Goal: Transaction & Acquisition: Purchase product/service

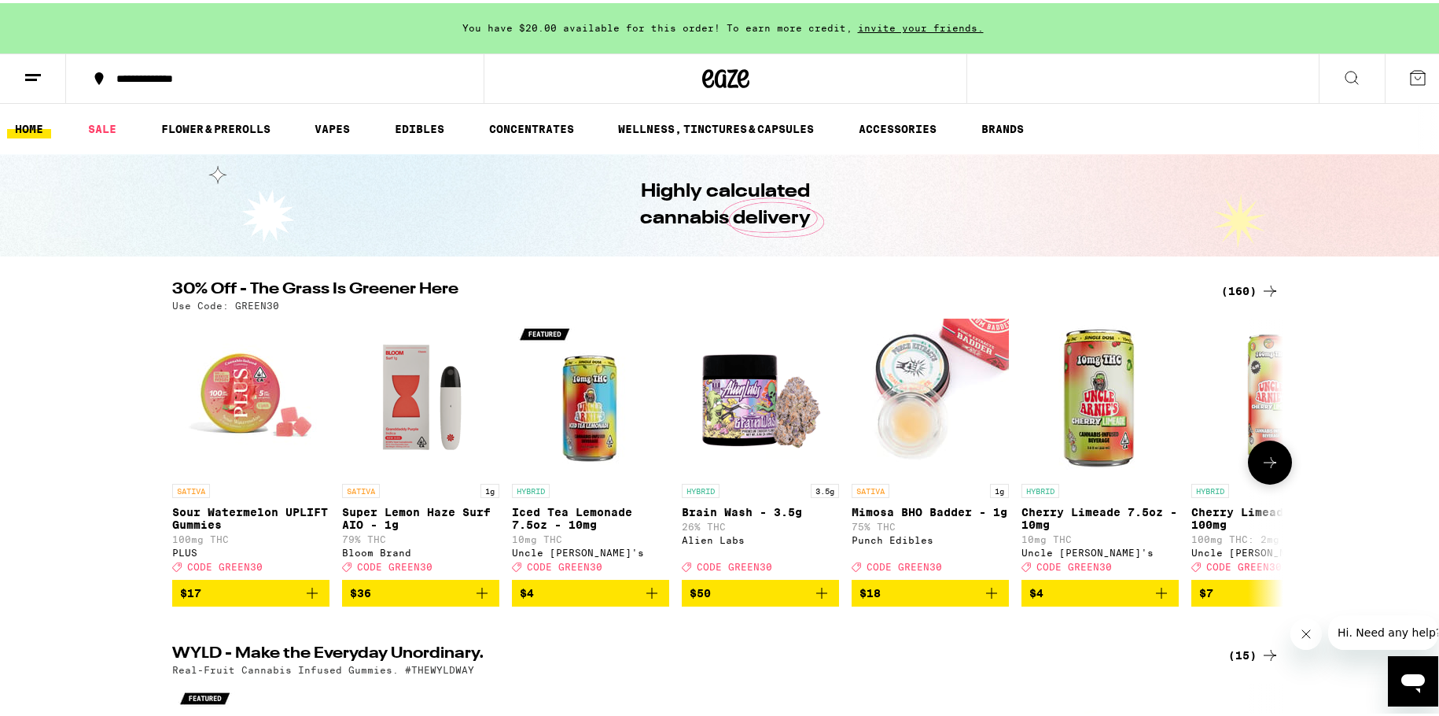
scroll to position [79, 0]
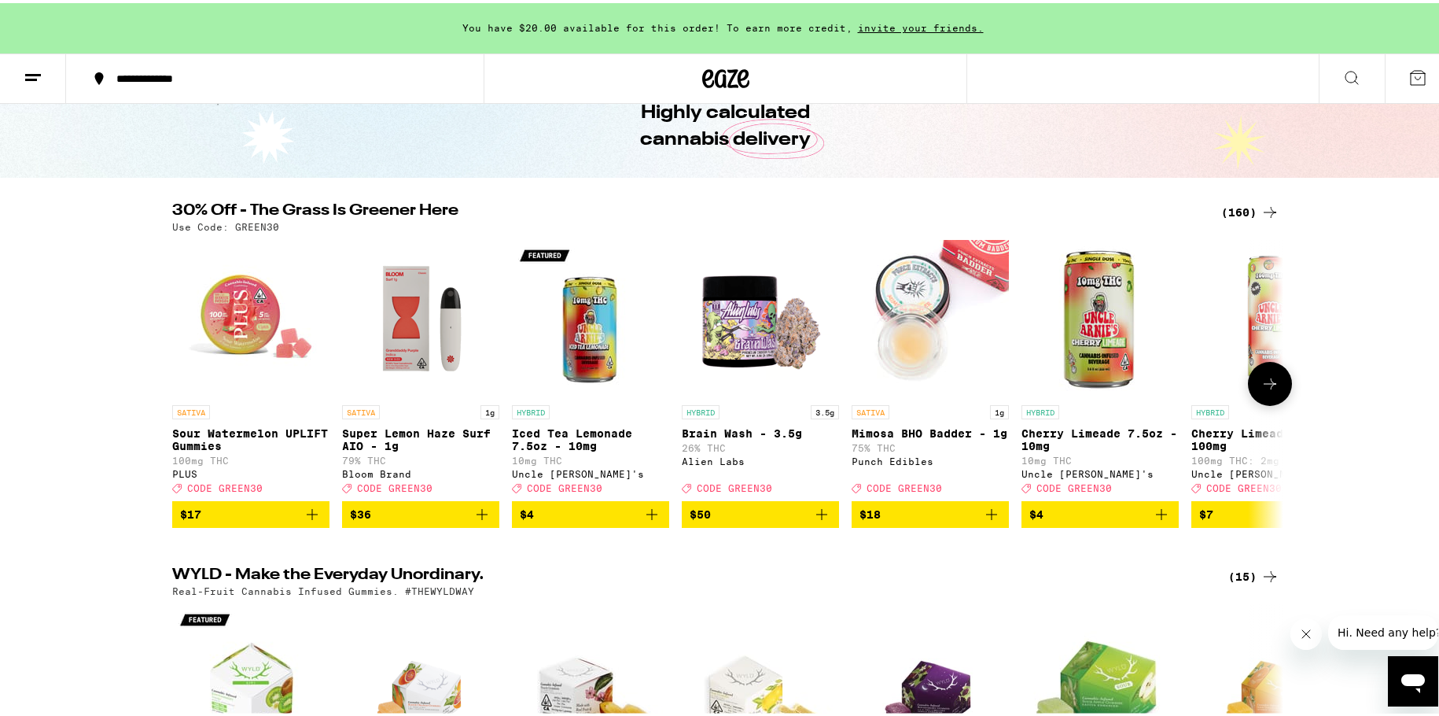
click at [1261, 390] on icon at bounding box center [1270, 380] width 19 height 19
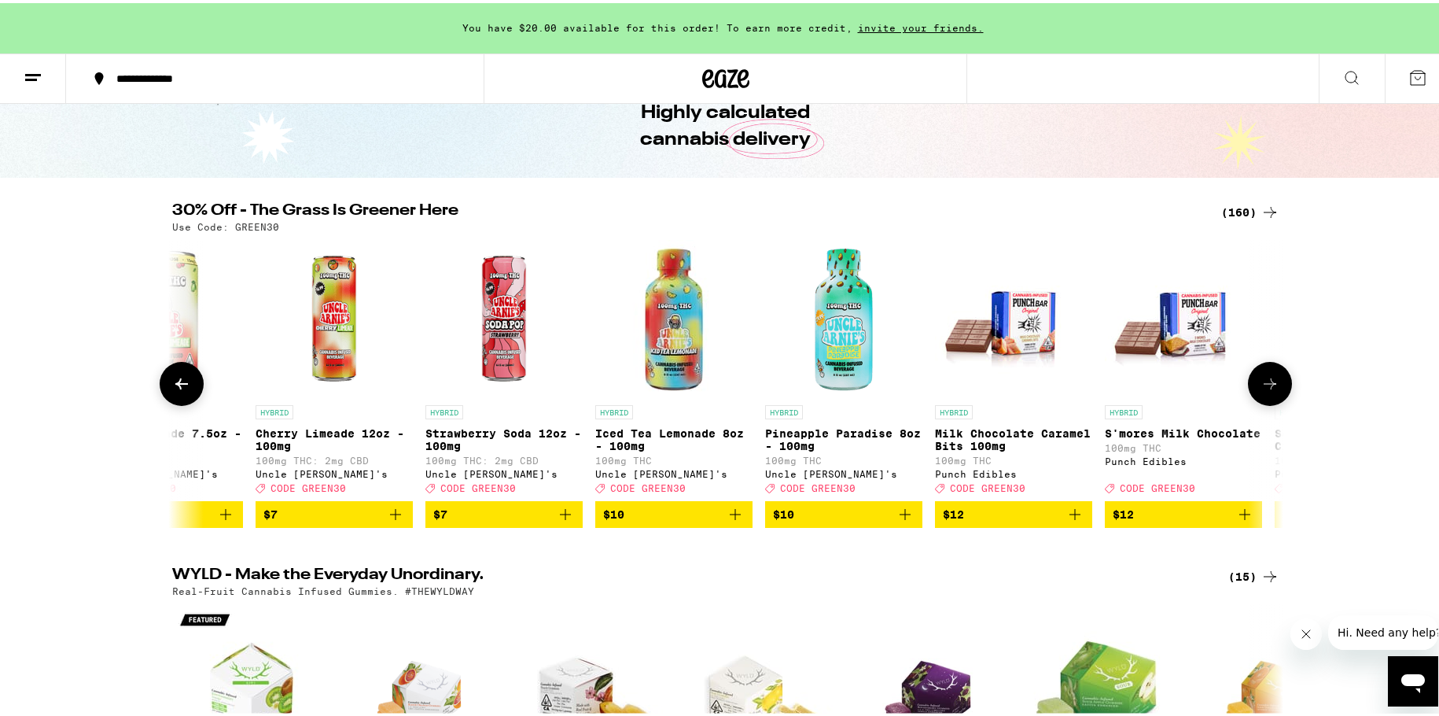
click at [1261, 390] on icon at bounding box center [1270, 380] width 19 height 19
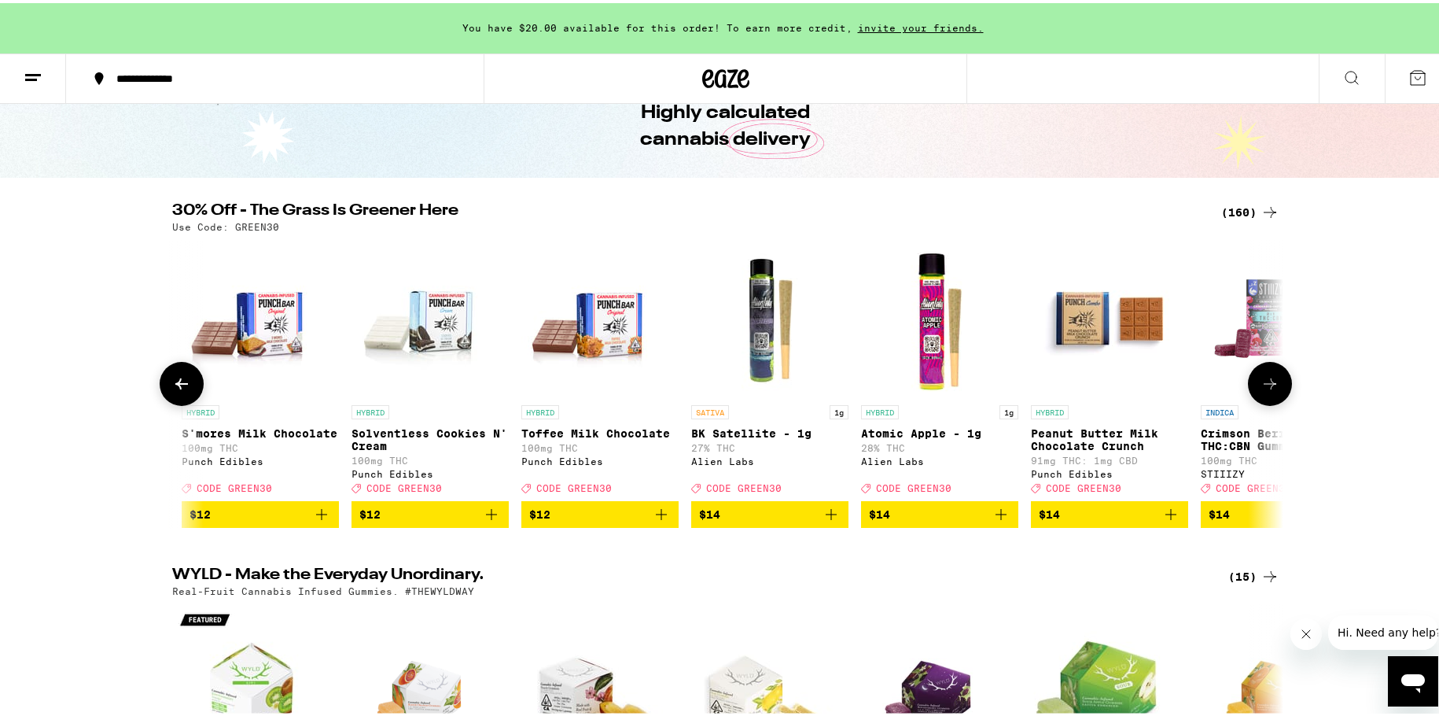
click at [1261, 390] on icon at bounding box center [1270, 380] width 19 height 19
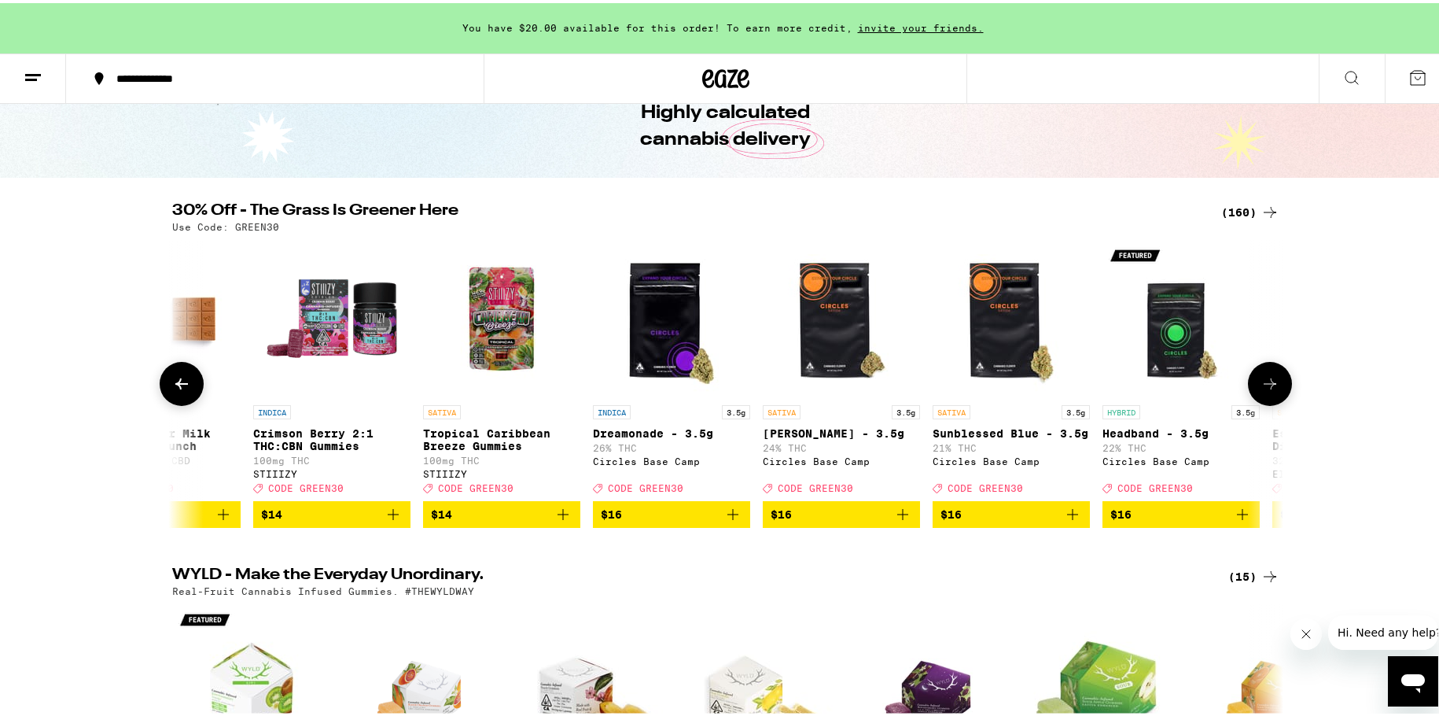
click at [1261, 390] on icon at bounding box center [1270, 380] width 19 height 19
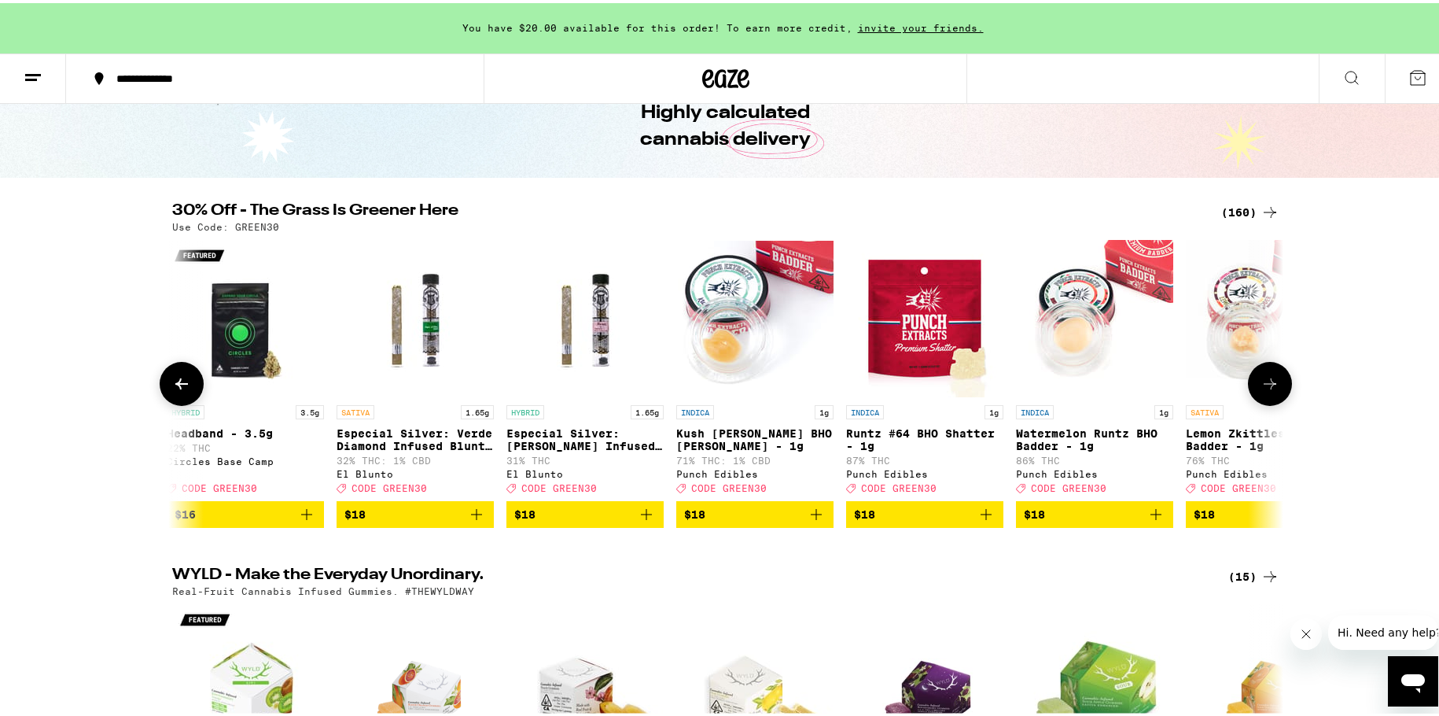
click at [1261, 390] on icon at bounding box center [1270, 380] width 19 height 19
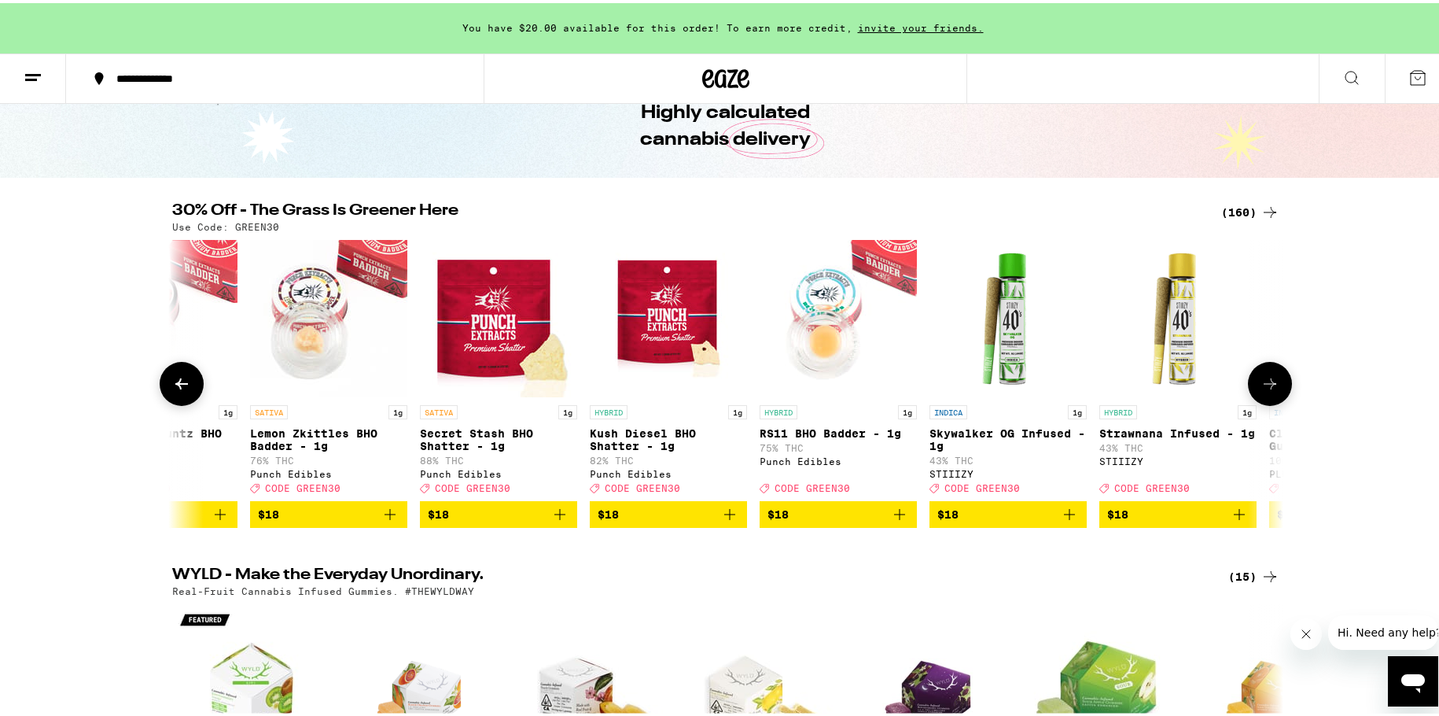
click at [1261, 390] on icon at bounding box center [1270, 380] width 19 height 19
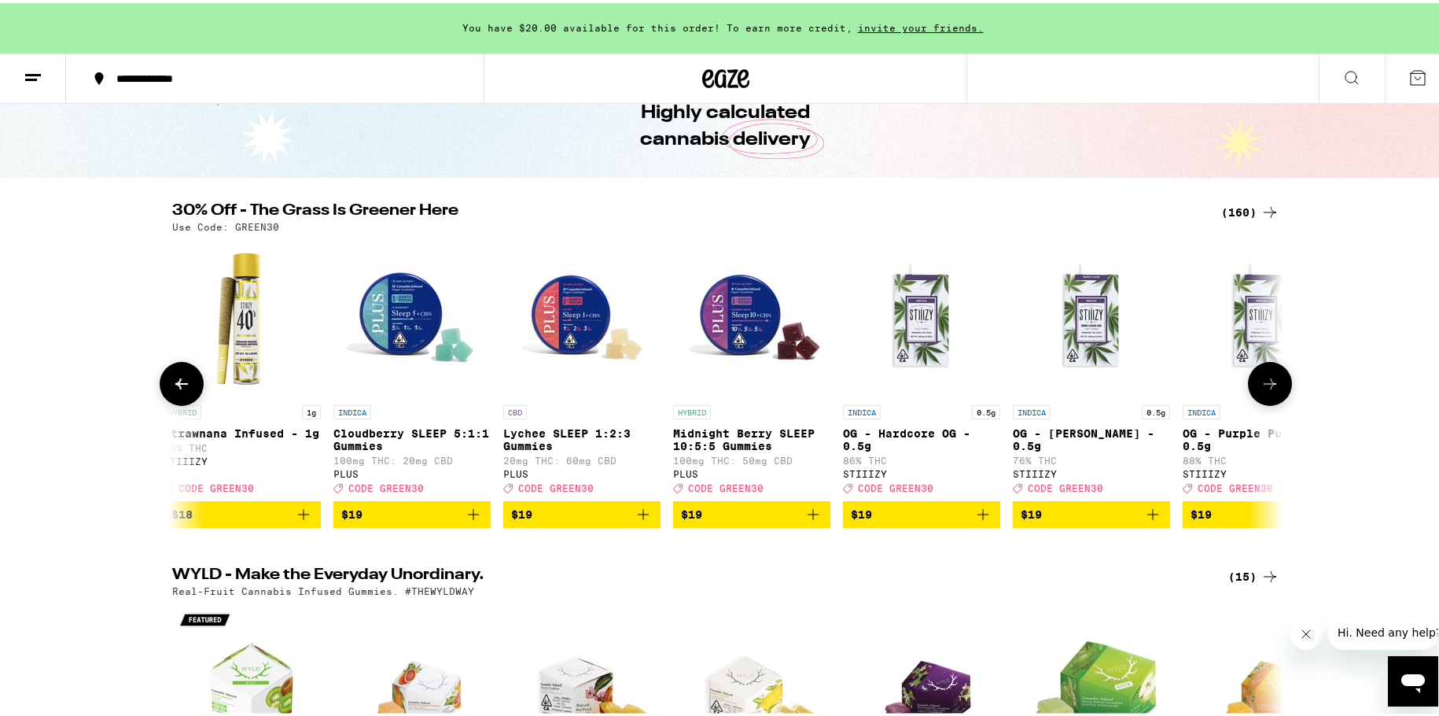
click at [1261, 390] on icon at bounding box center [1270, 380] width 19 height 19
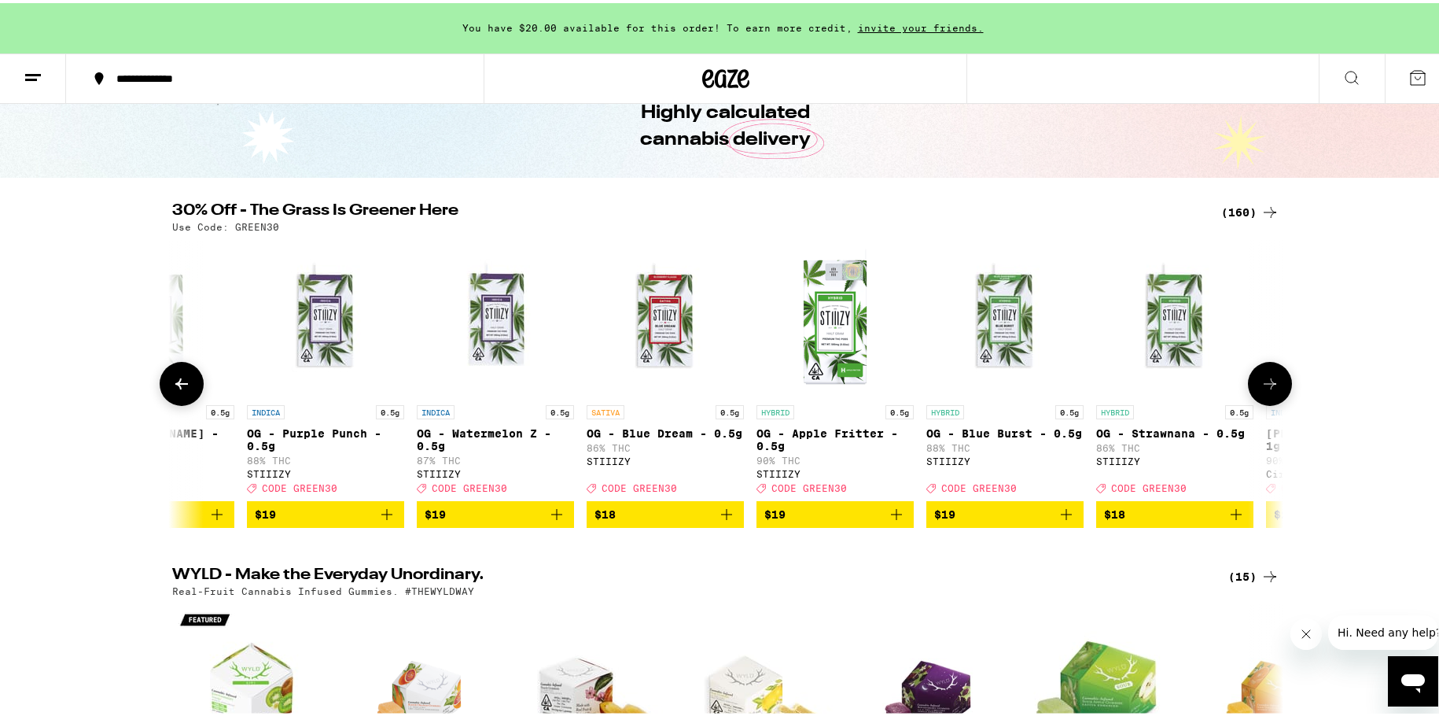
click at [1261, 390] on icon at bounding box center [1270, 380] width 19 height 19
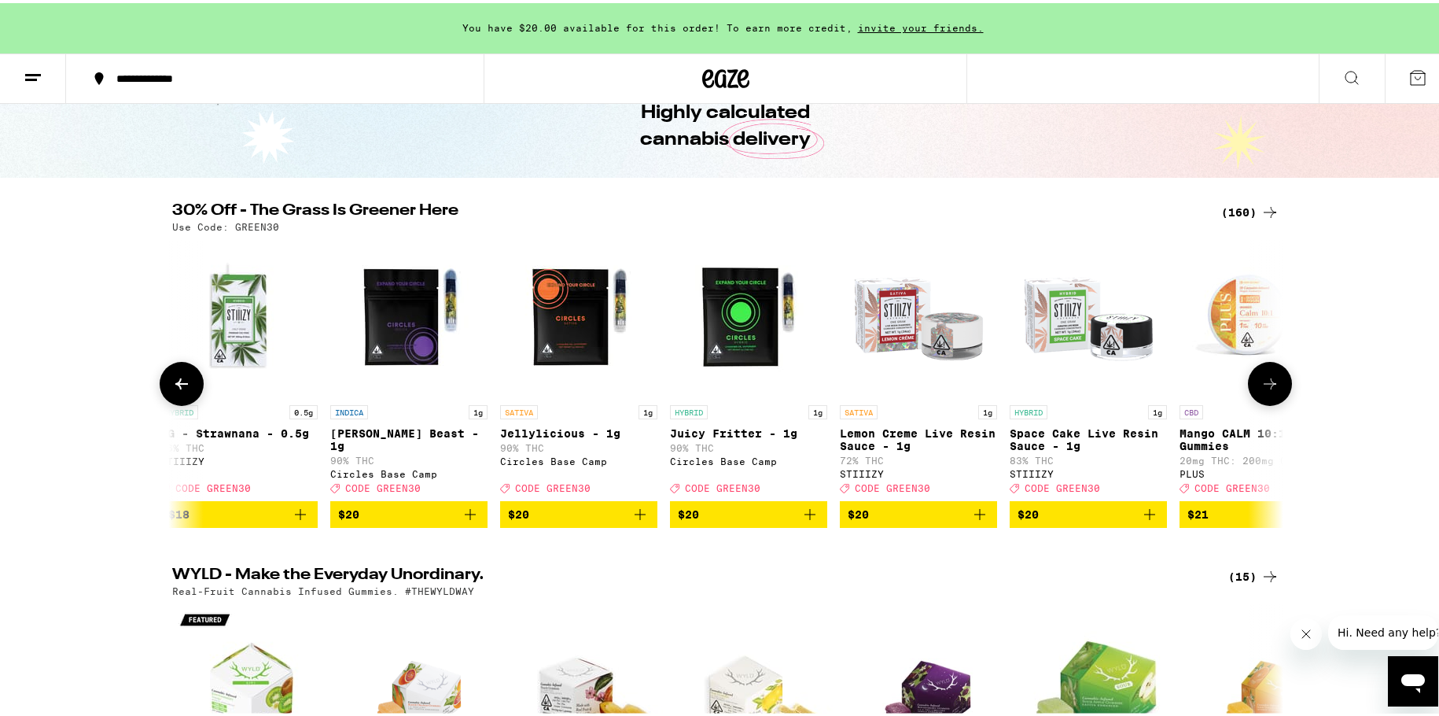
click at [1261, 390] on icon at bounding box center [1270, 380] width 19 height 19
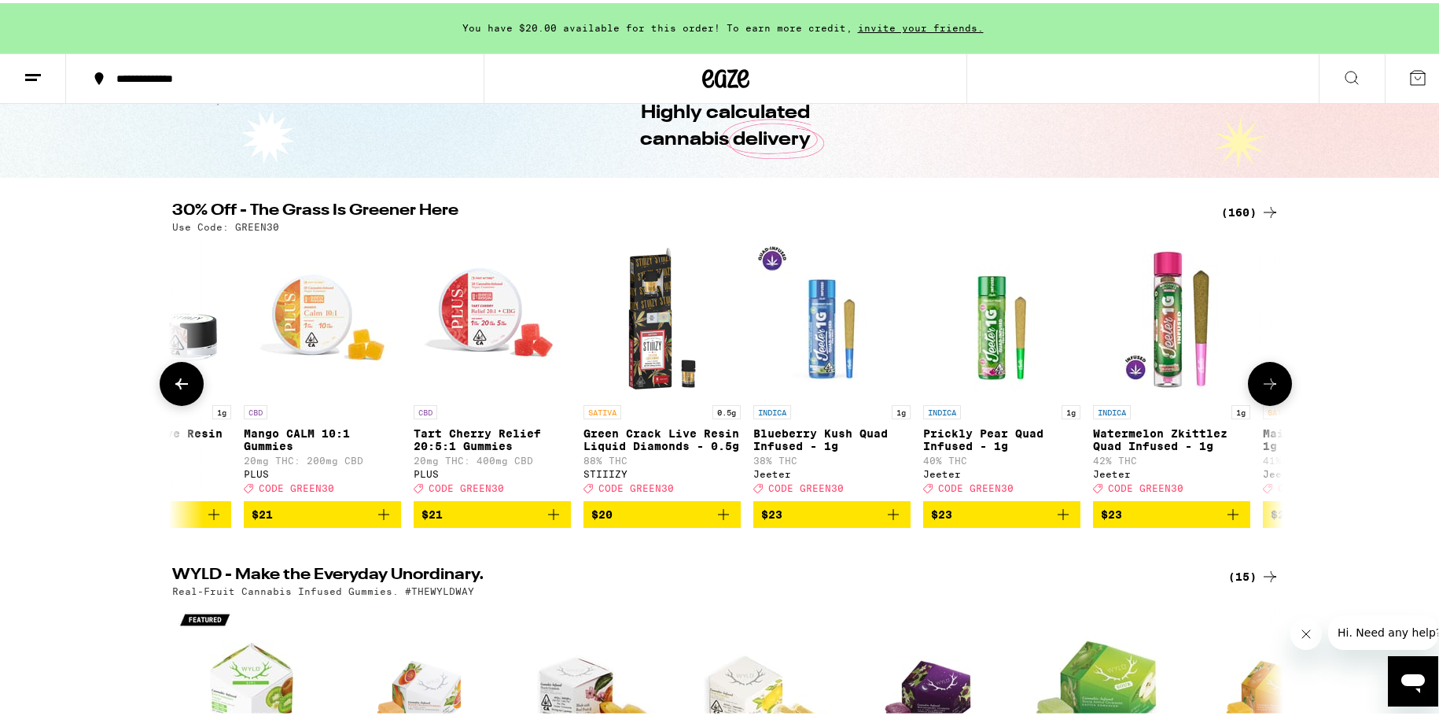
click at [1261, 390] on icon at bounding box center [1270, 380] width 19 height 19
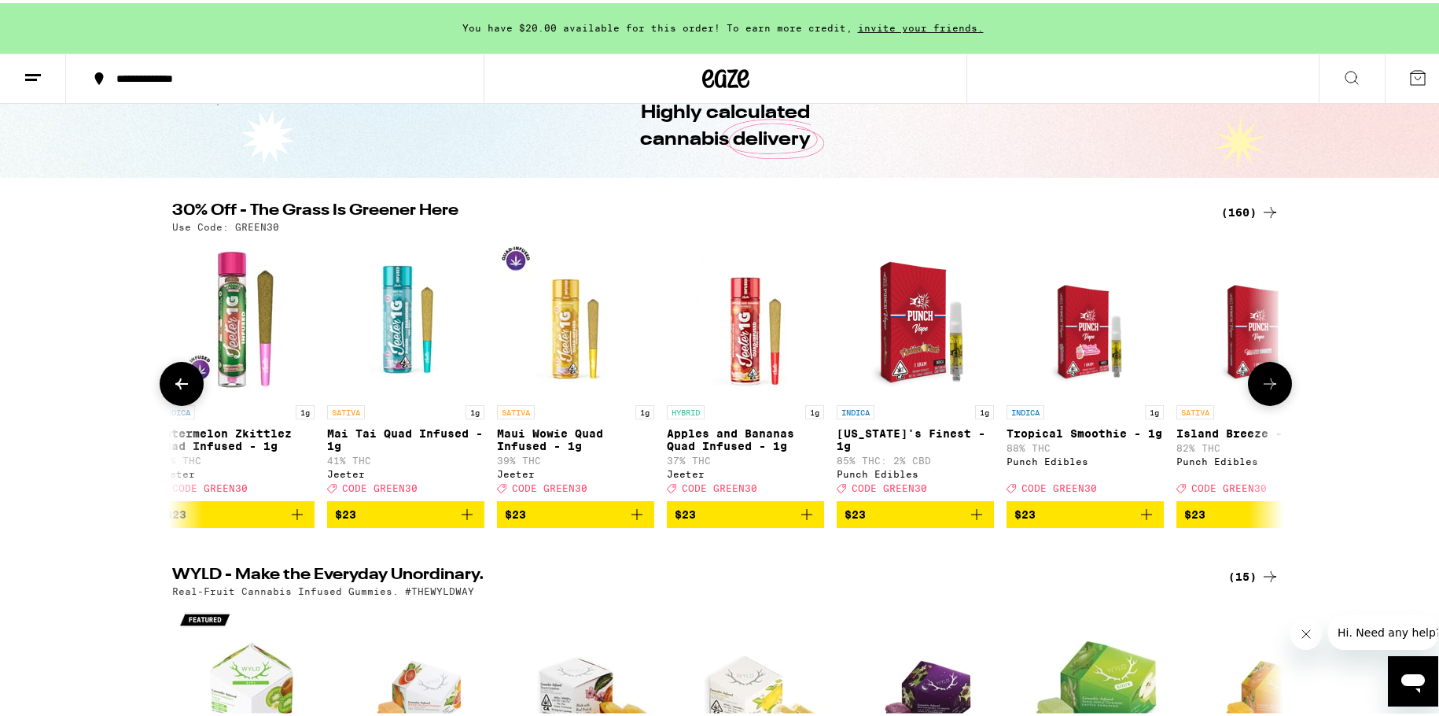
click at [1261, 390] on icon at bounding box center [1270, 380] width 19 height 19
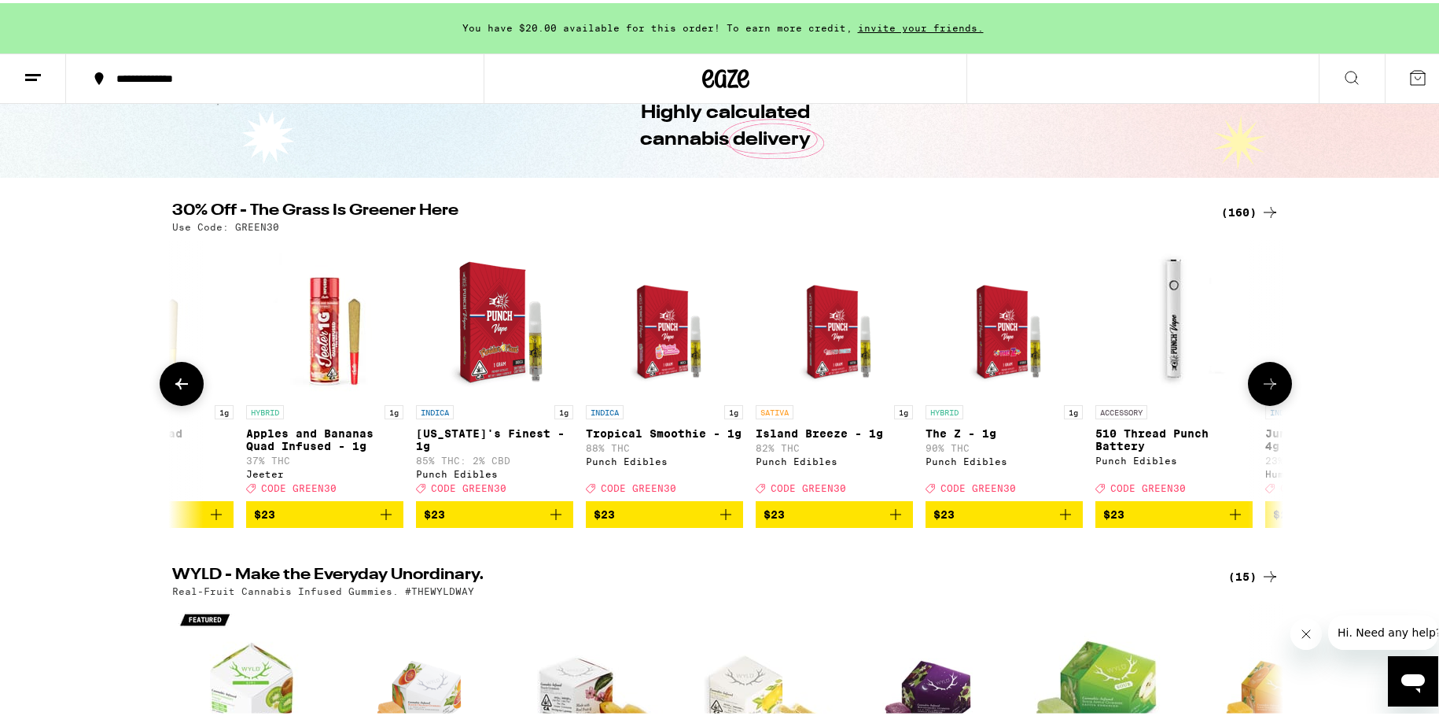
click at [1261, 390] on icon at bounding box center [1270, 380] width 19 height 19
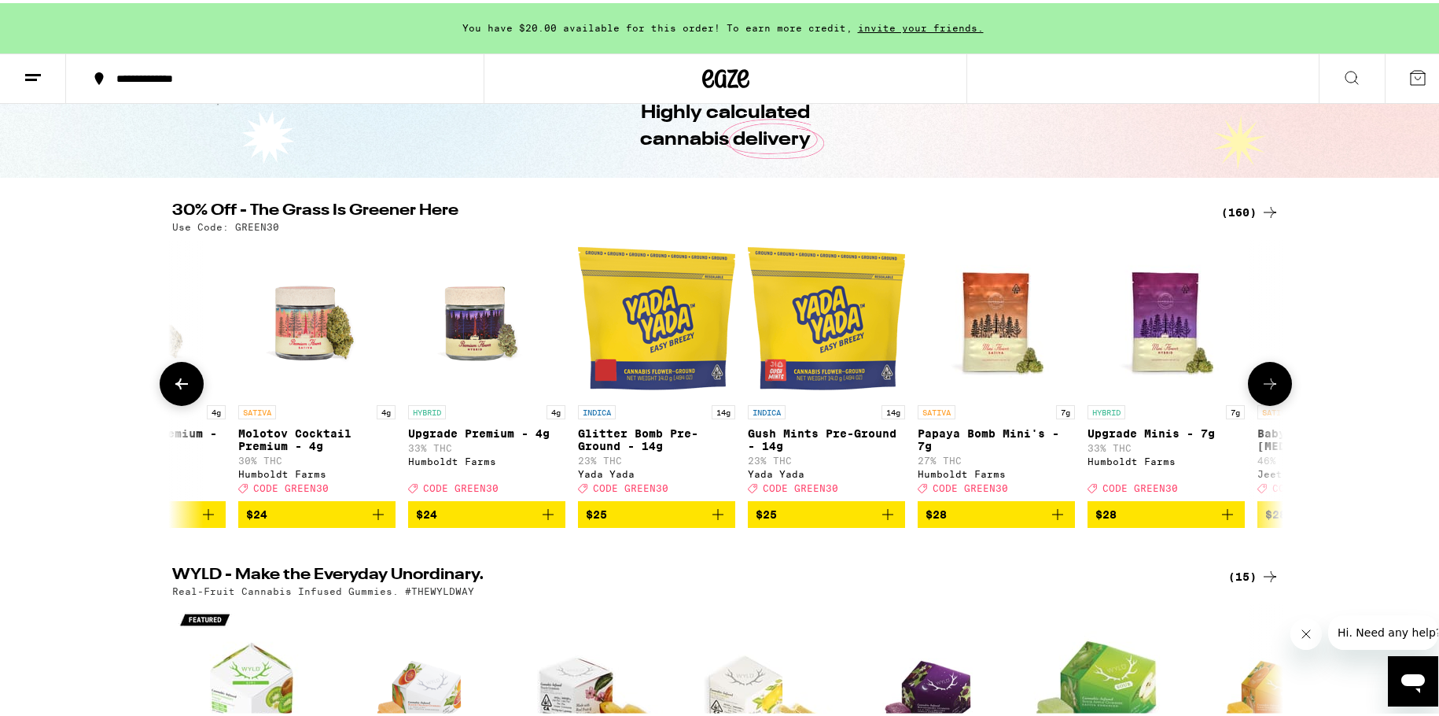
click at [1261, 390] on icon at bounding box center [1270, 380] width 19 height 19
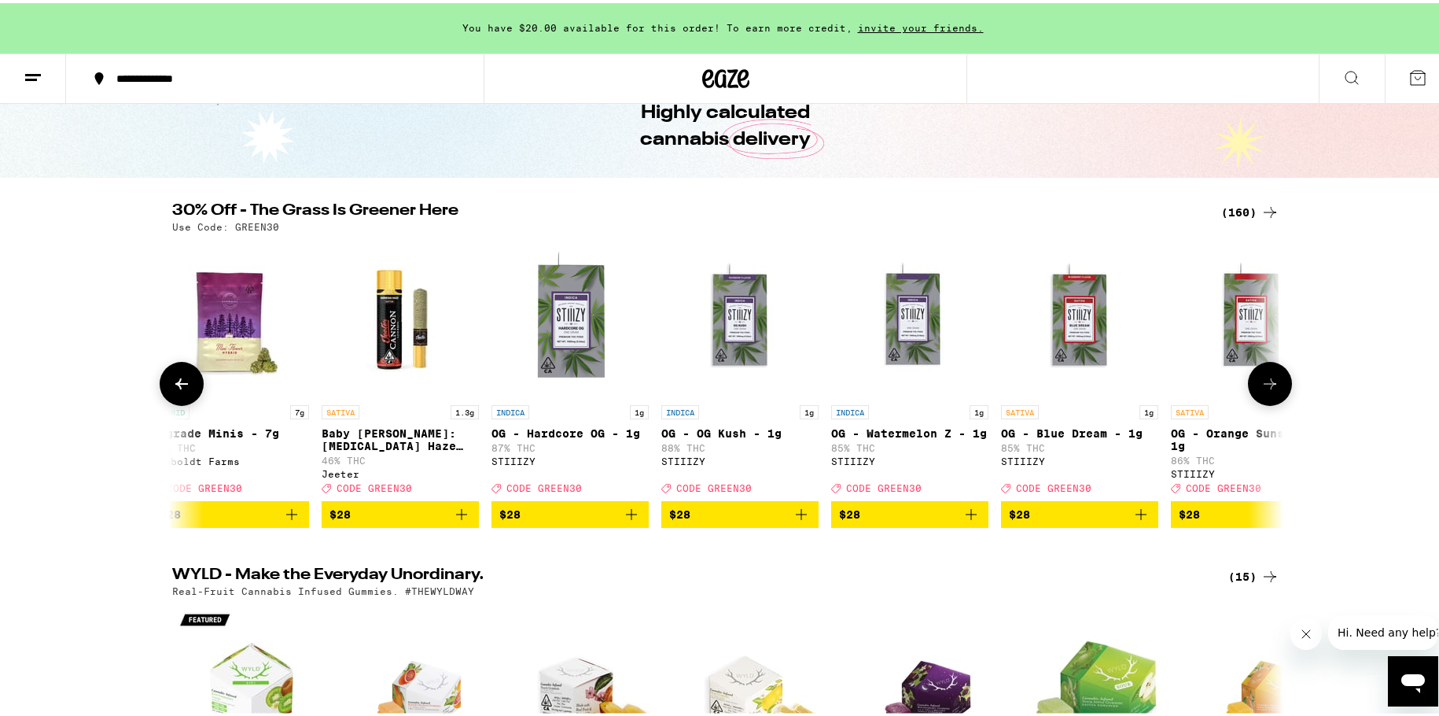
click at [186, 393] on button at bounding box center [182, 381] width 44 height 44
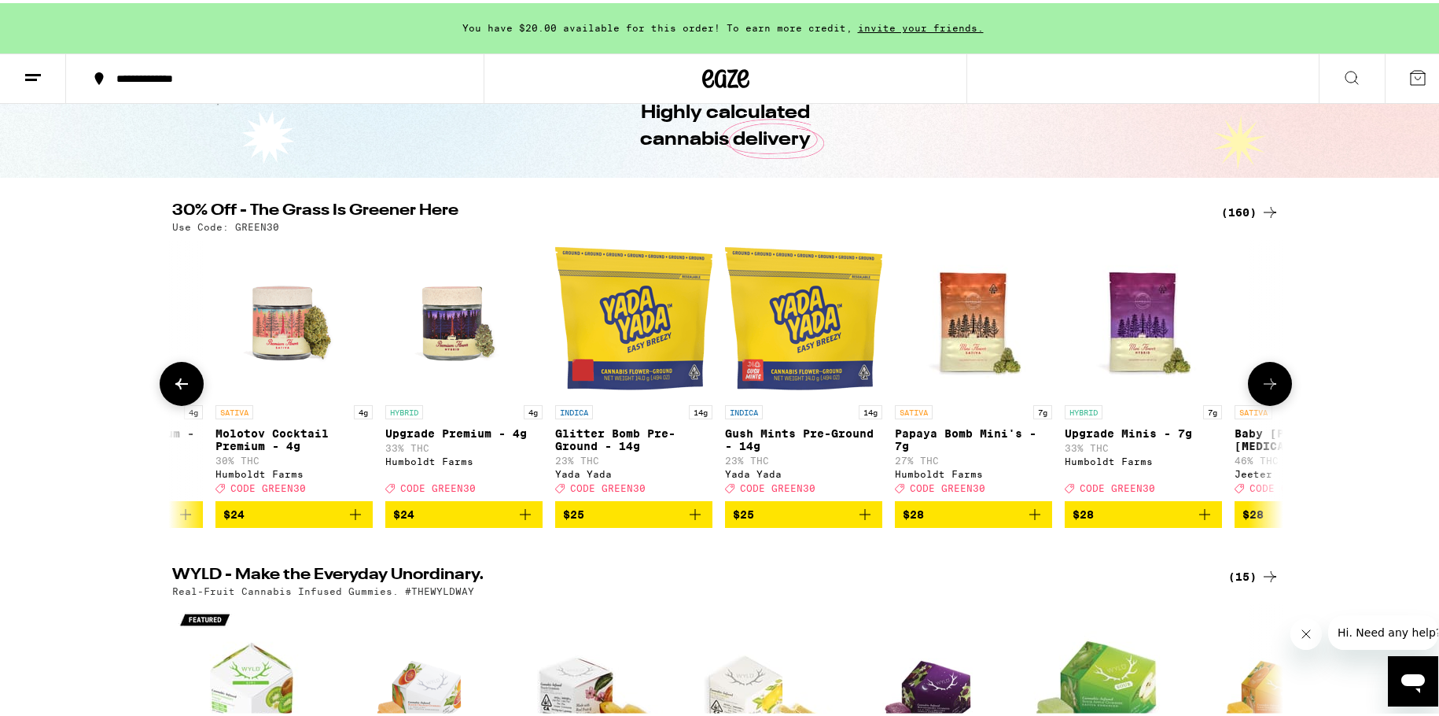
scroll to position [0, 10975]
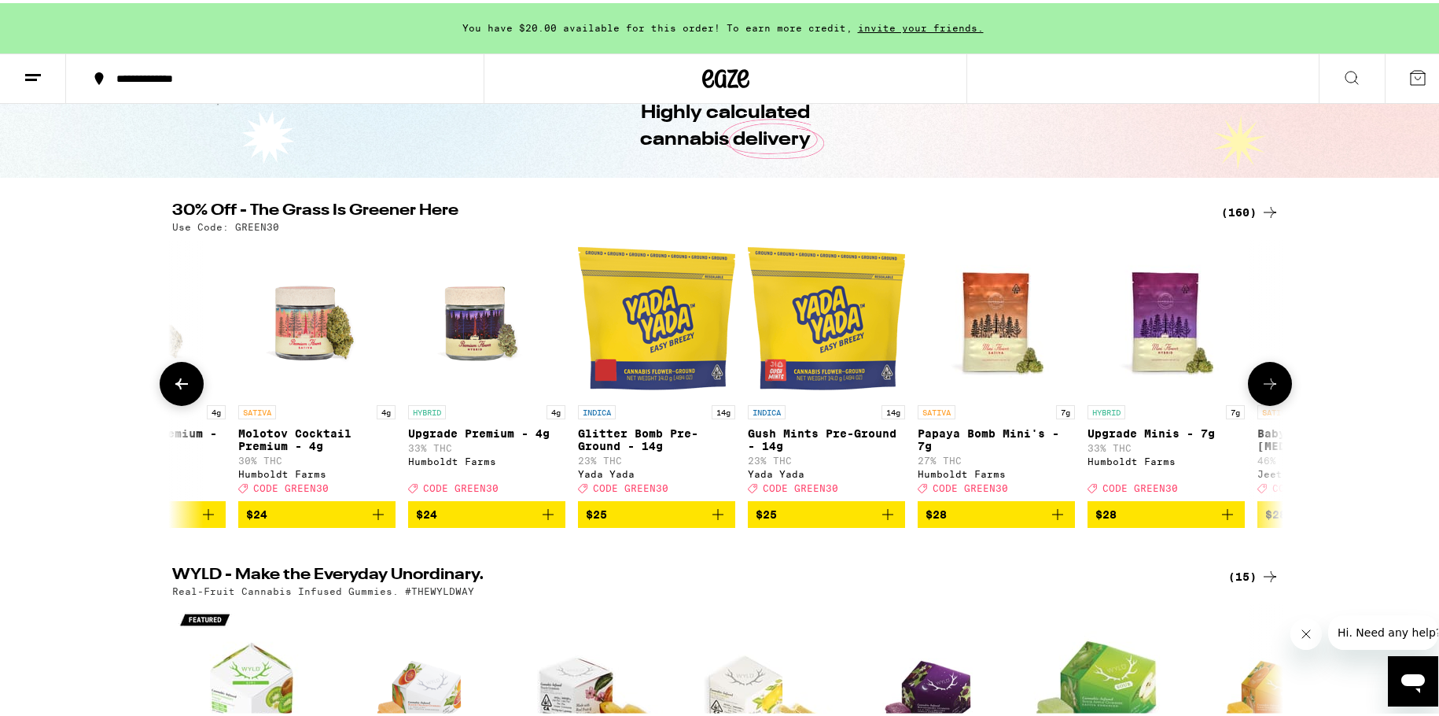
click at [1264, 386] on icon at bounding box center [1270, 380] width 13 height 11
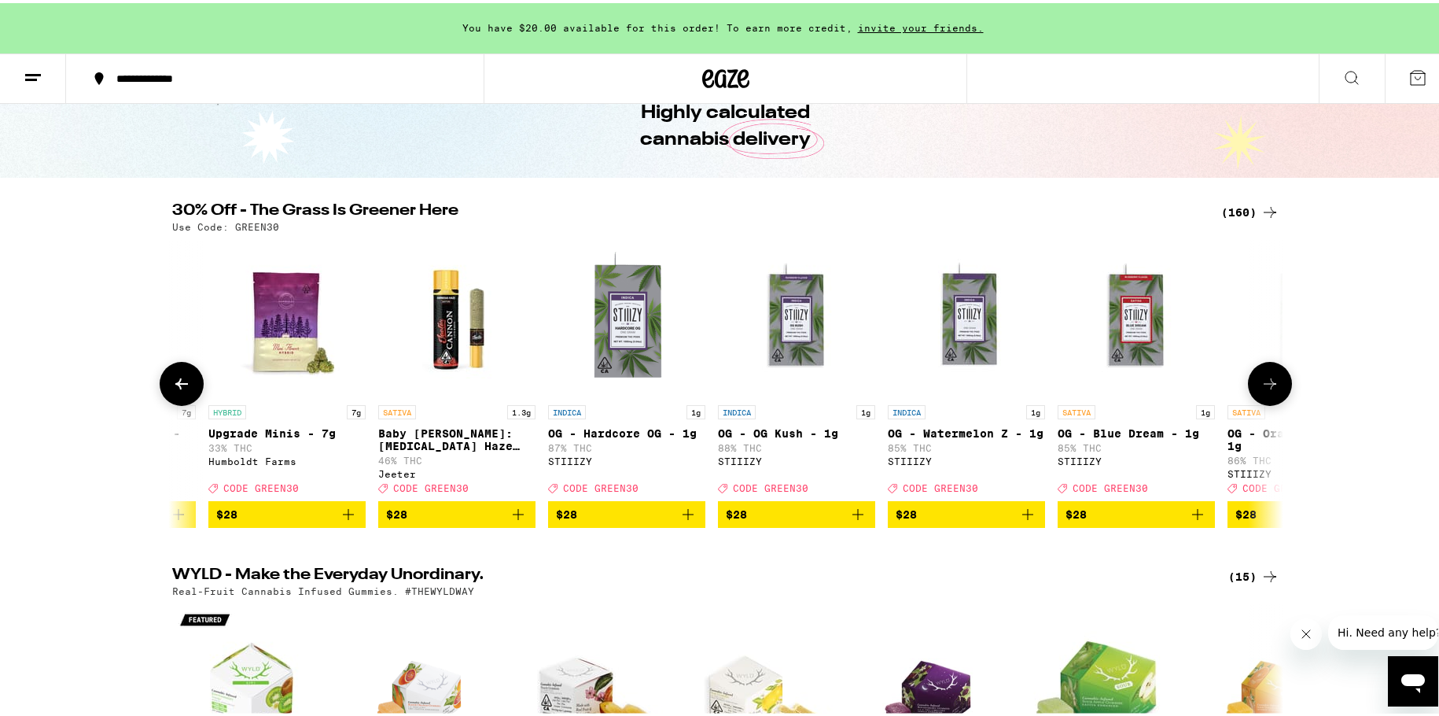
click at [1264, 386] on icon at bounding box center [1270, 380] width 13 height 11
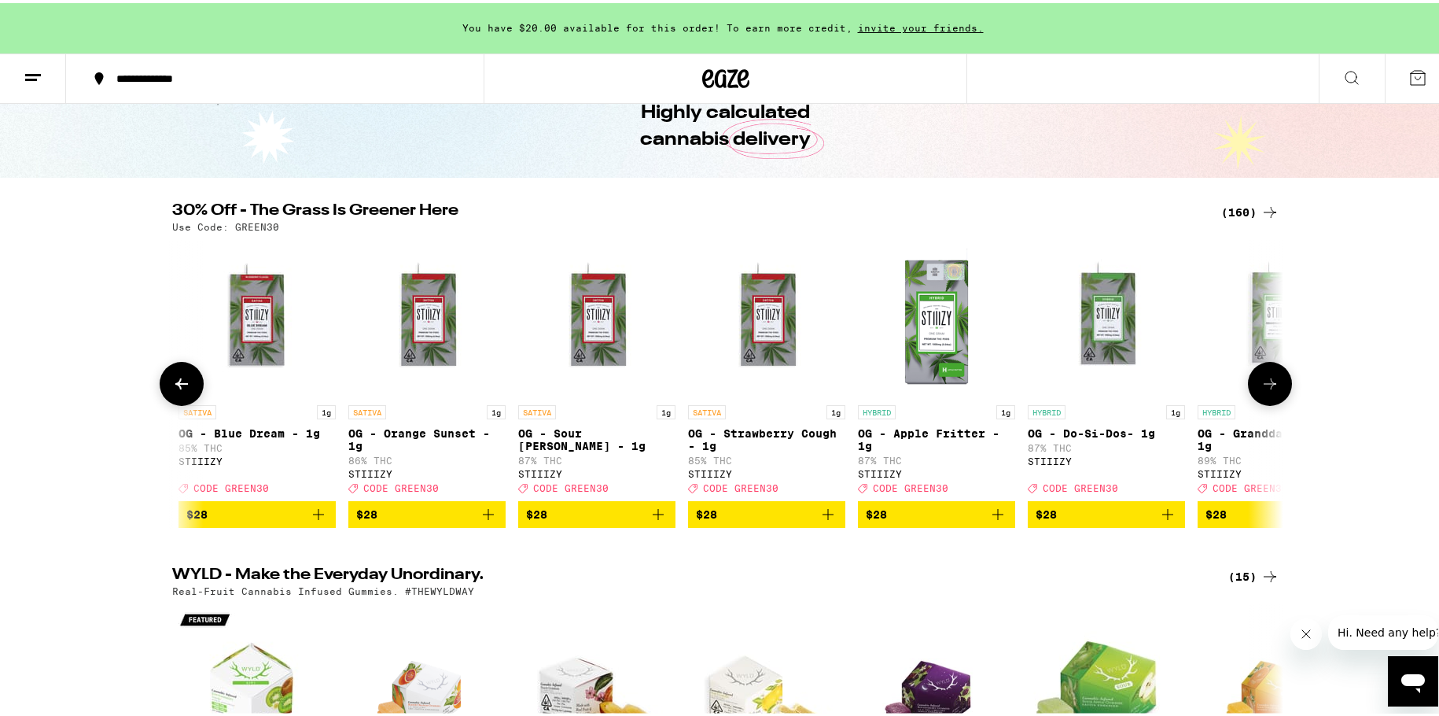
click at [1264, 386] on icon at bounding box center [1270, 380] width 13 height 11
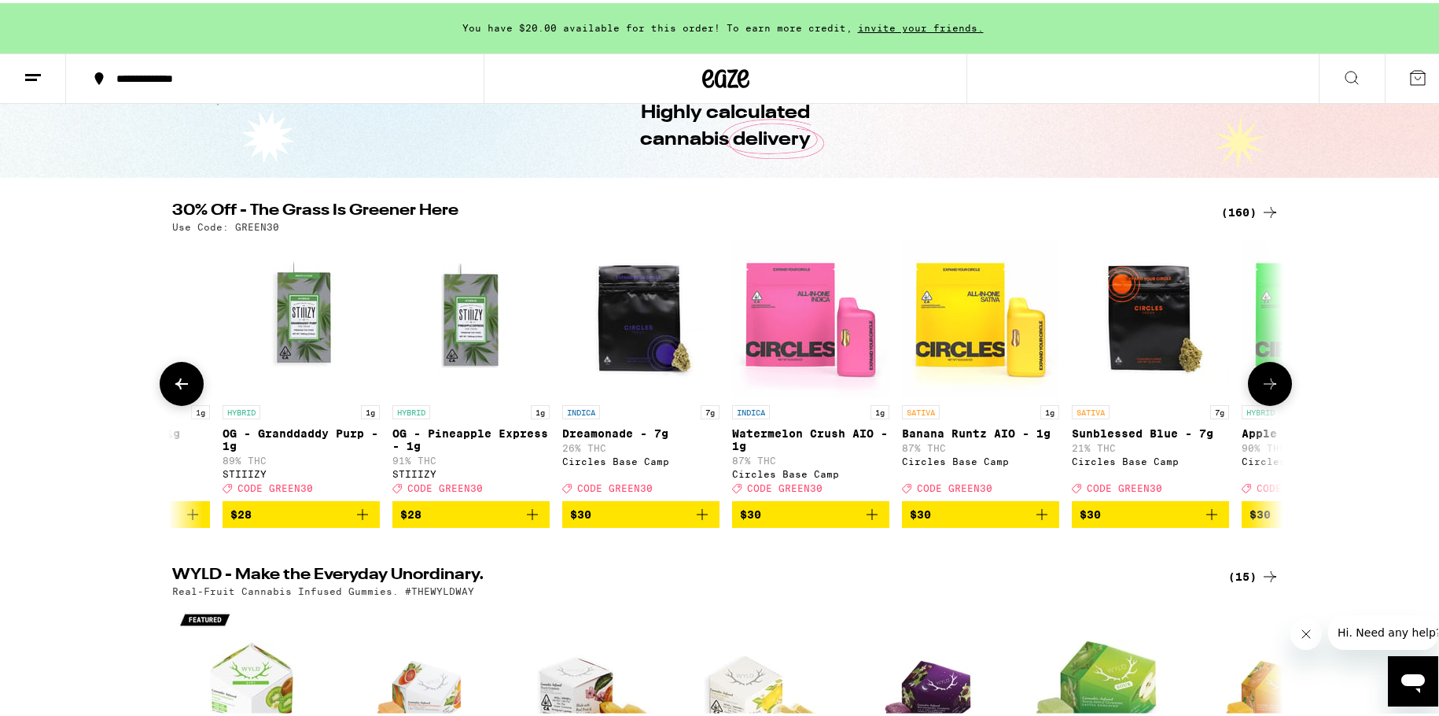
click at [1264, 386] on icon at bounding box center [1270, 380] width 13 height 11
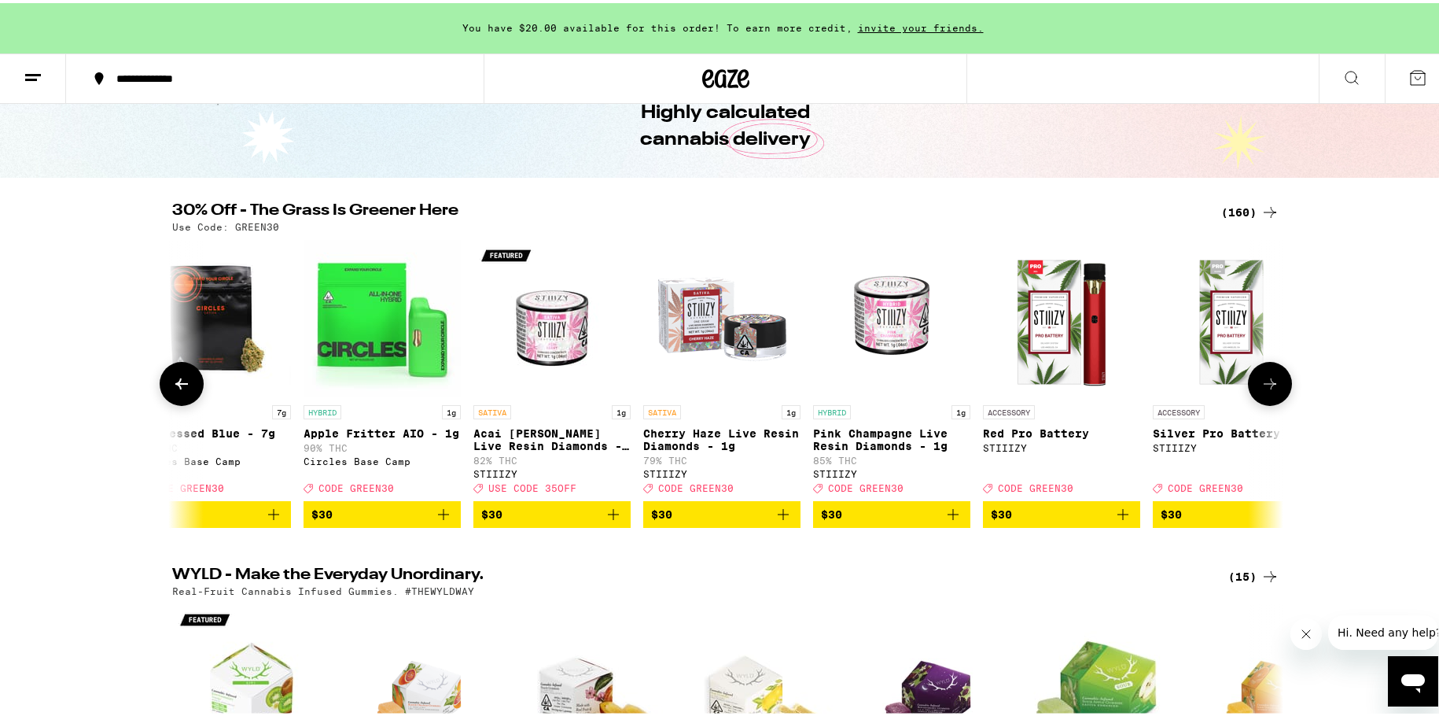
click at [1261, 385] on icon at bounding box center [1270, 380] width 19 height 19
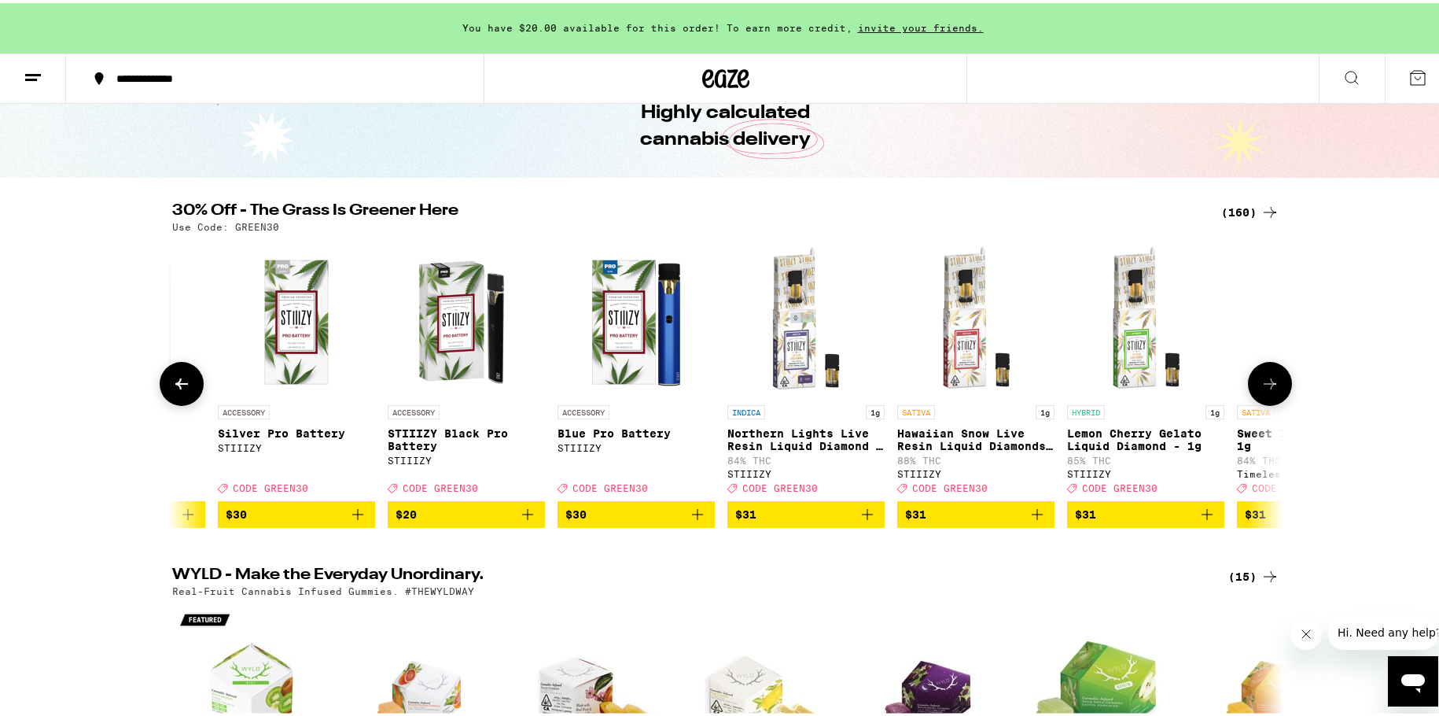
click at [1261, 385] on icon at bounding box center [1270, 380] width 19 height 19
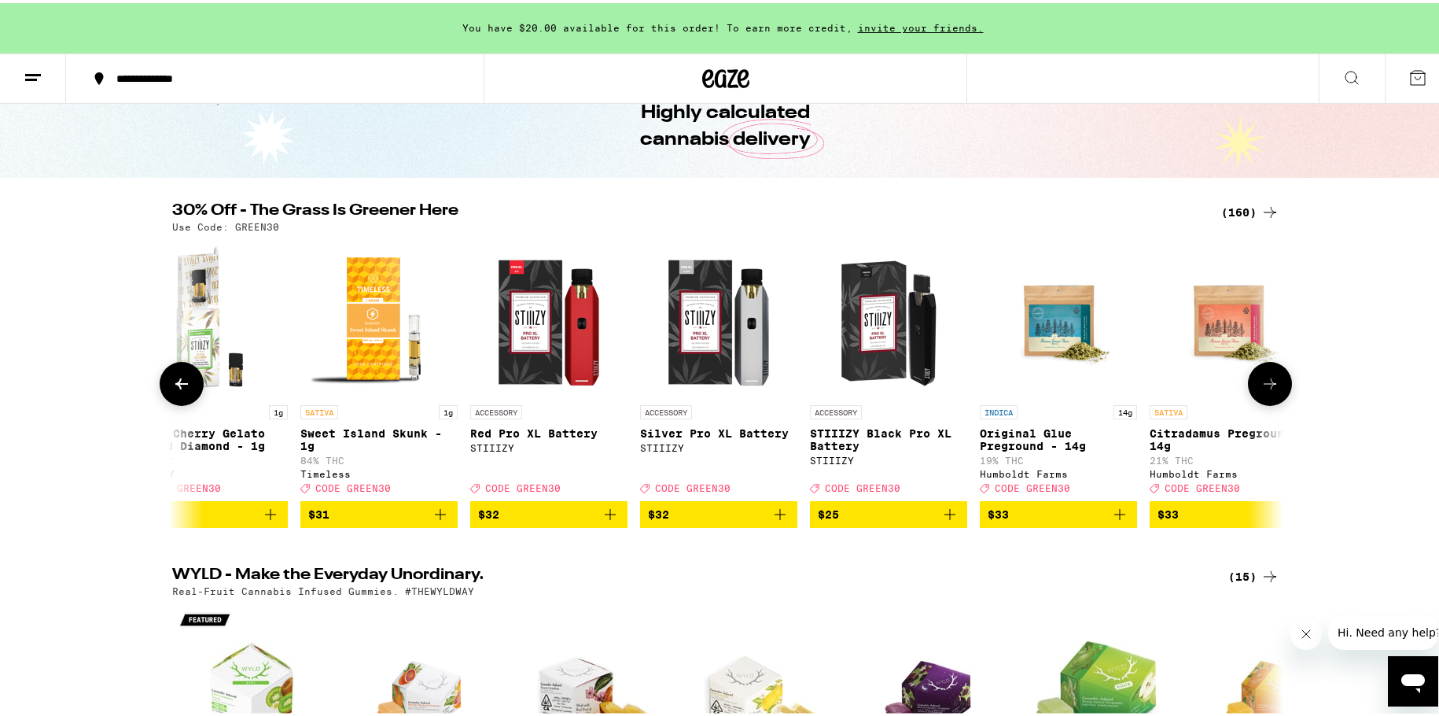
click at [1261, 382] on icon at bounding box center [1270, 380] width 19 height 19
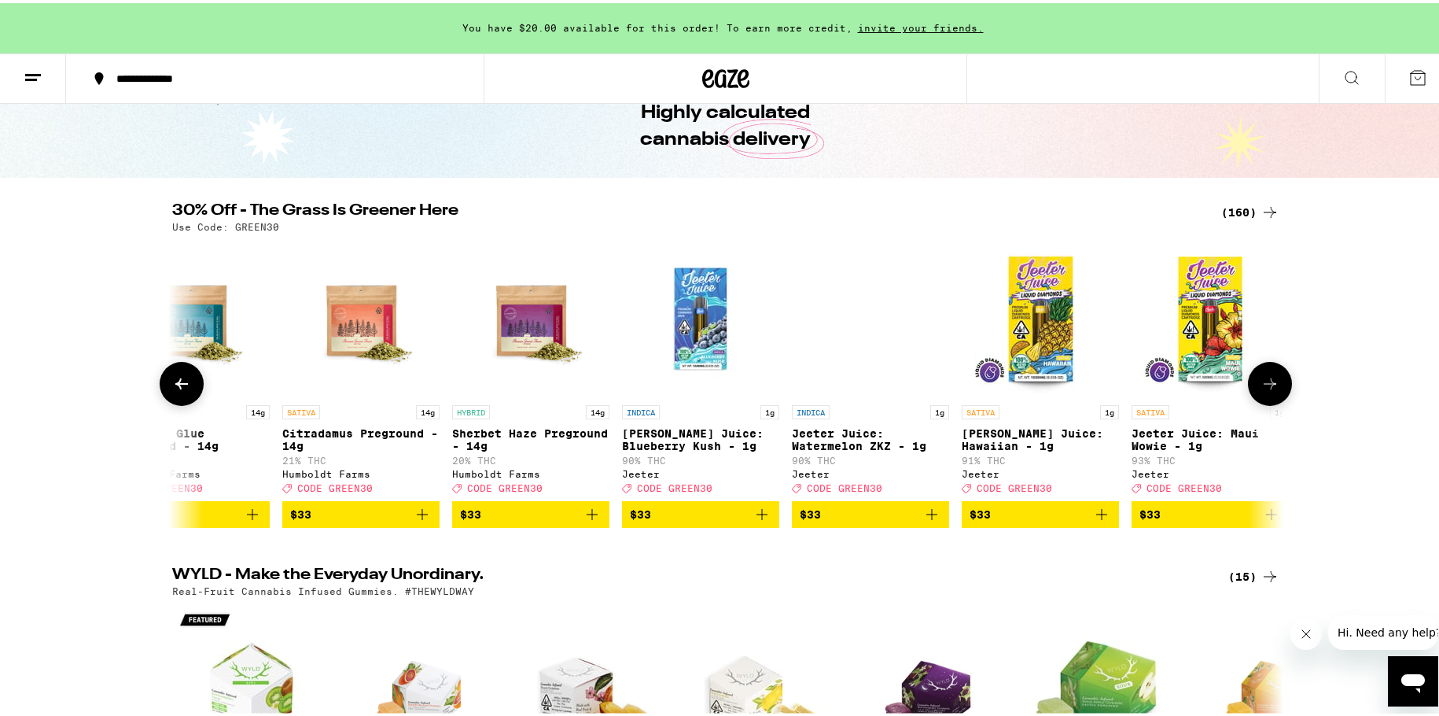
scroll to position [0, 17454]
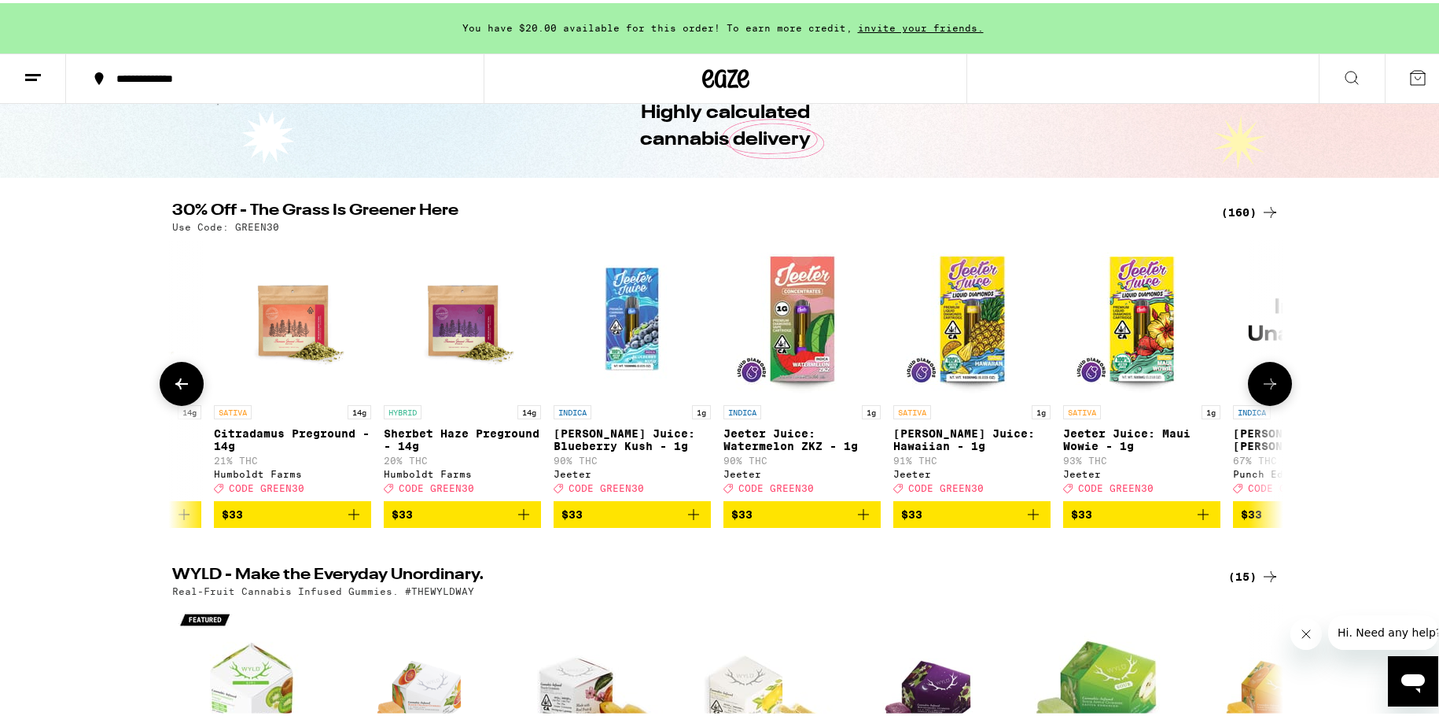
click at [285, 521] on span "$33" at bounding box center [293, 511] width 142 height 19
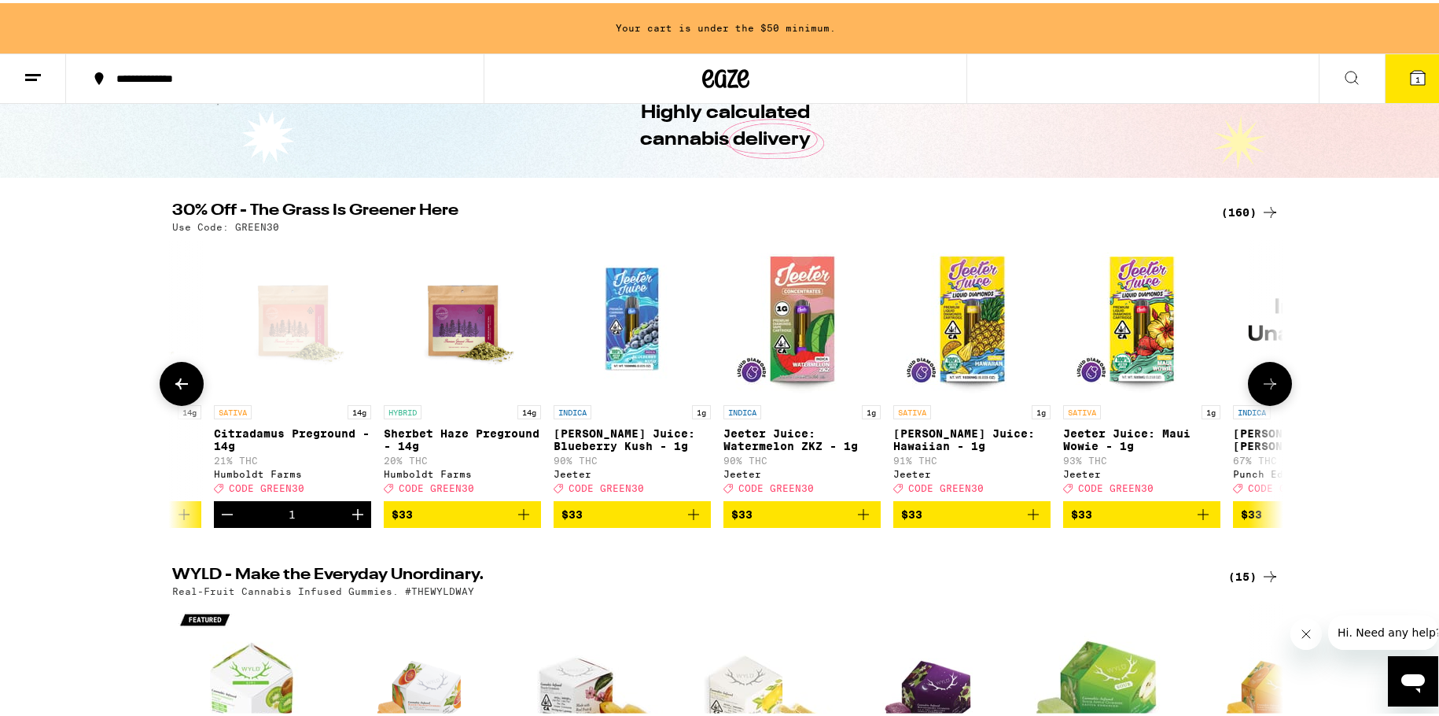
click at [1266, 400] on button at bounding box center [1270, 381] width 44 height 44
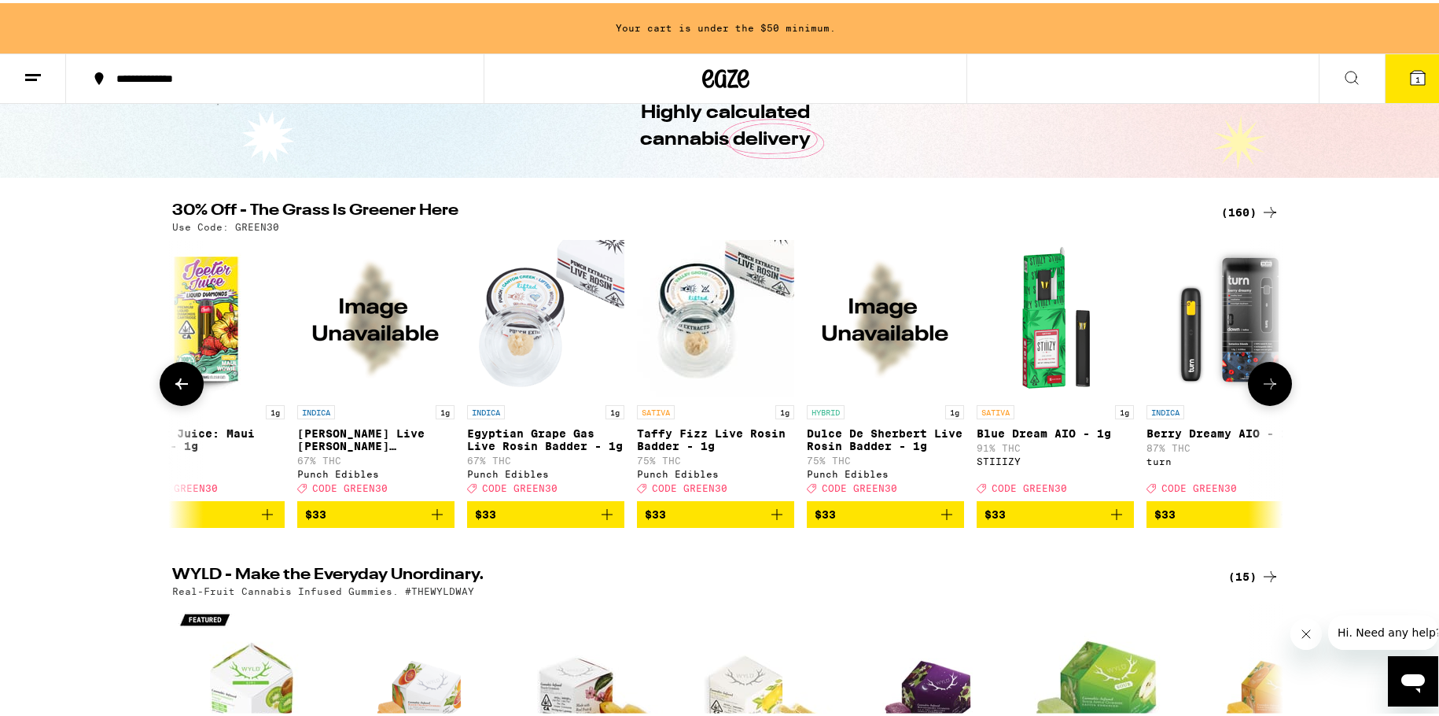
click at [1266, 400] on button at bounding box center [1270, 381] width 44 height 44
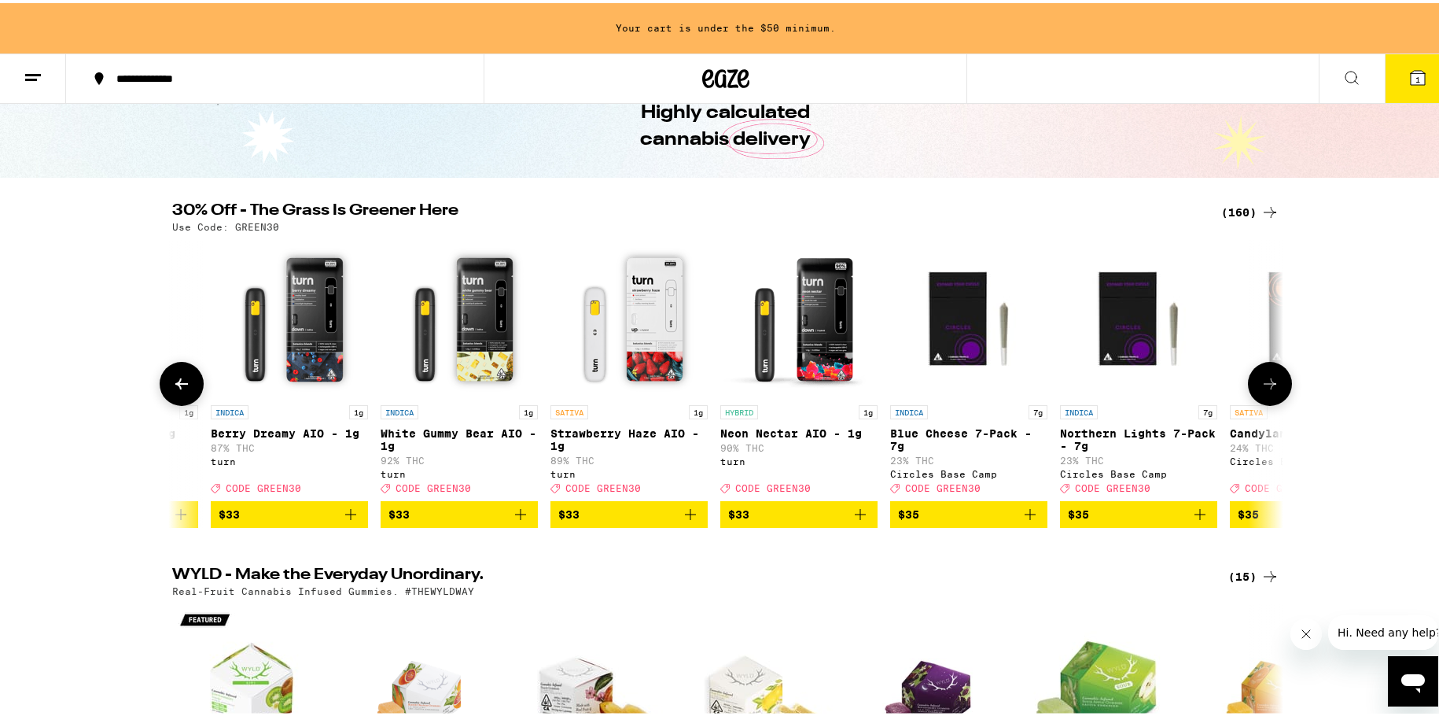
click at [1265, 400] on button at bounding box center [1270, 381] width 44 height 44
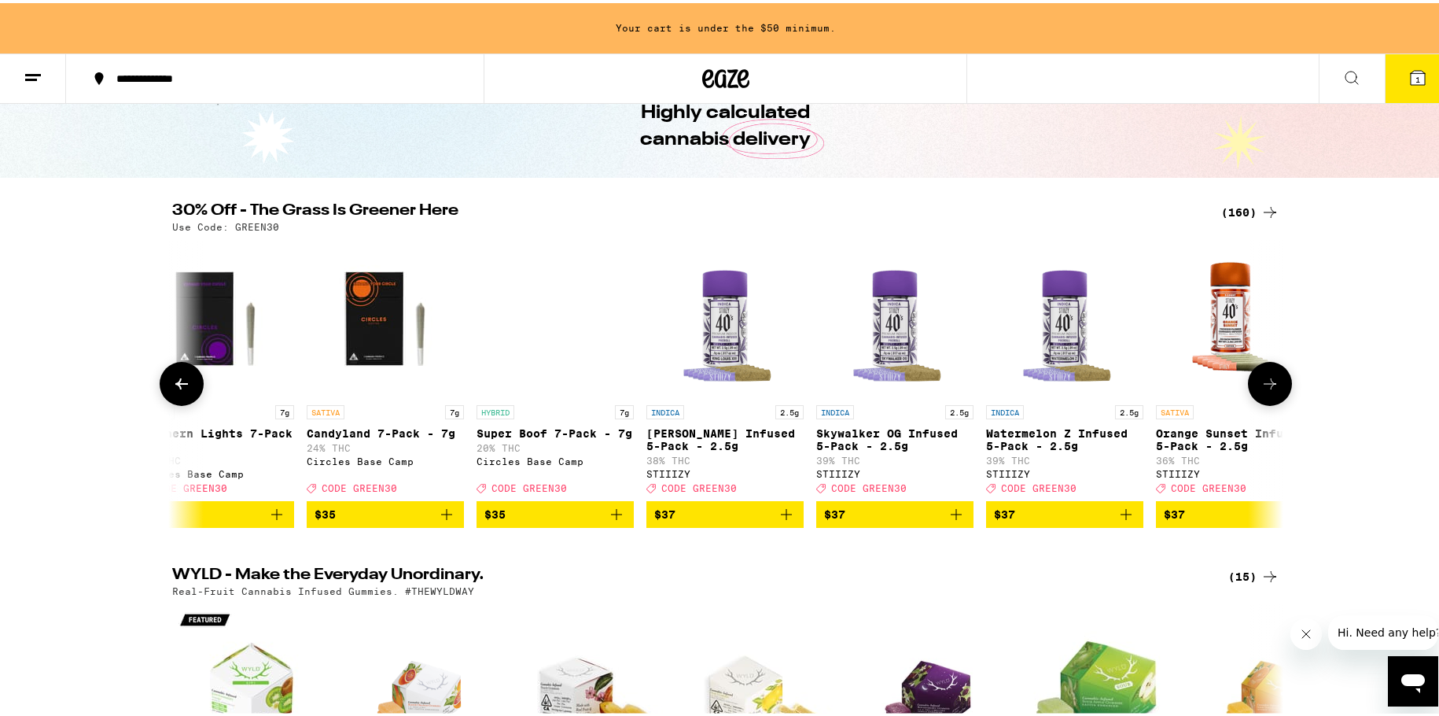
scroll to position [0, 20262]
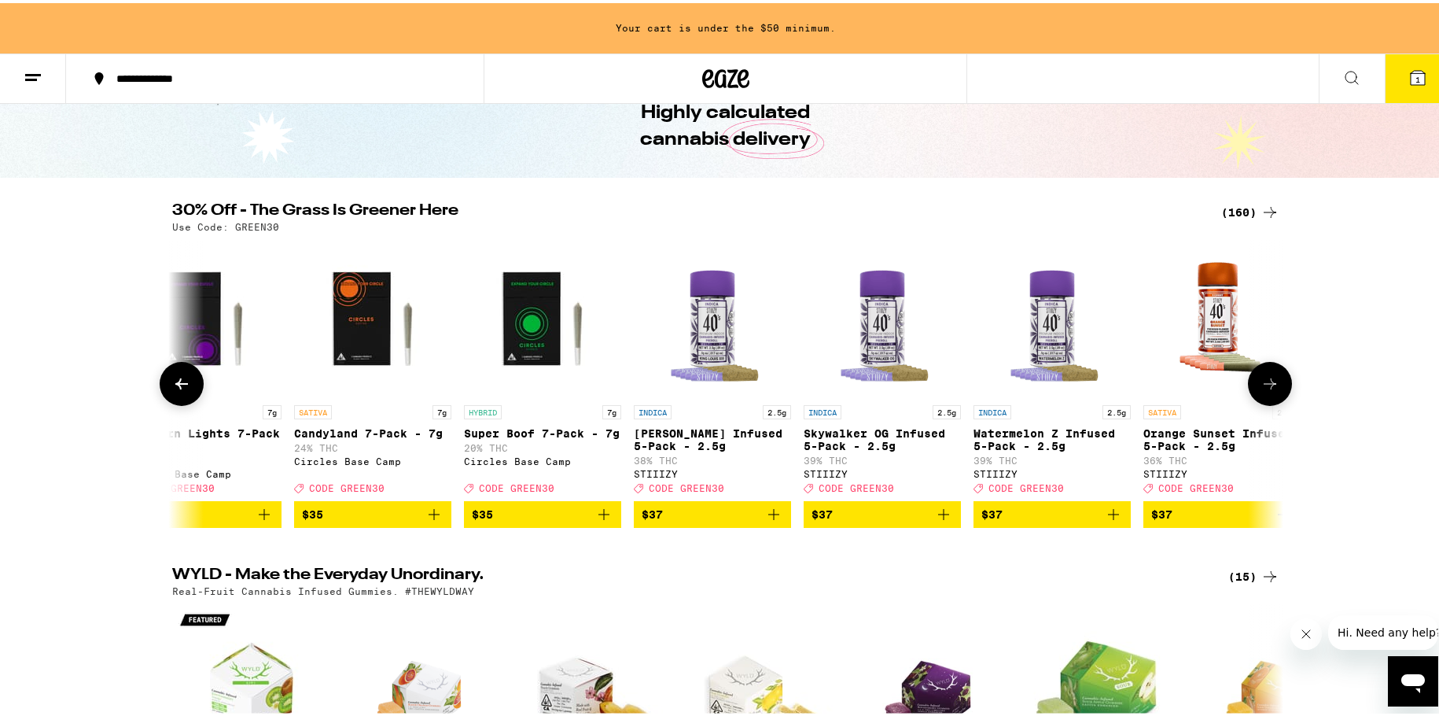
click at [1265, 400] on button at bounding box center [1270, 381] width 44 height 44
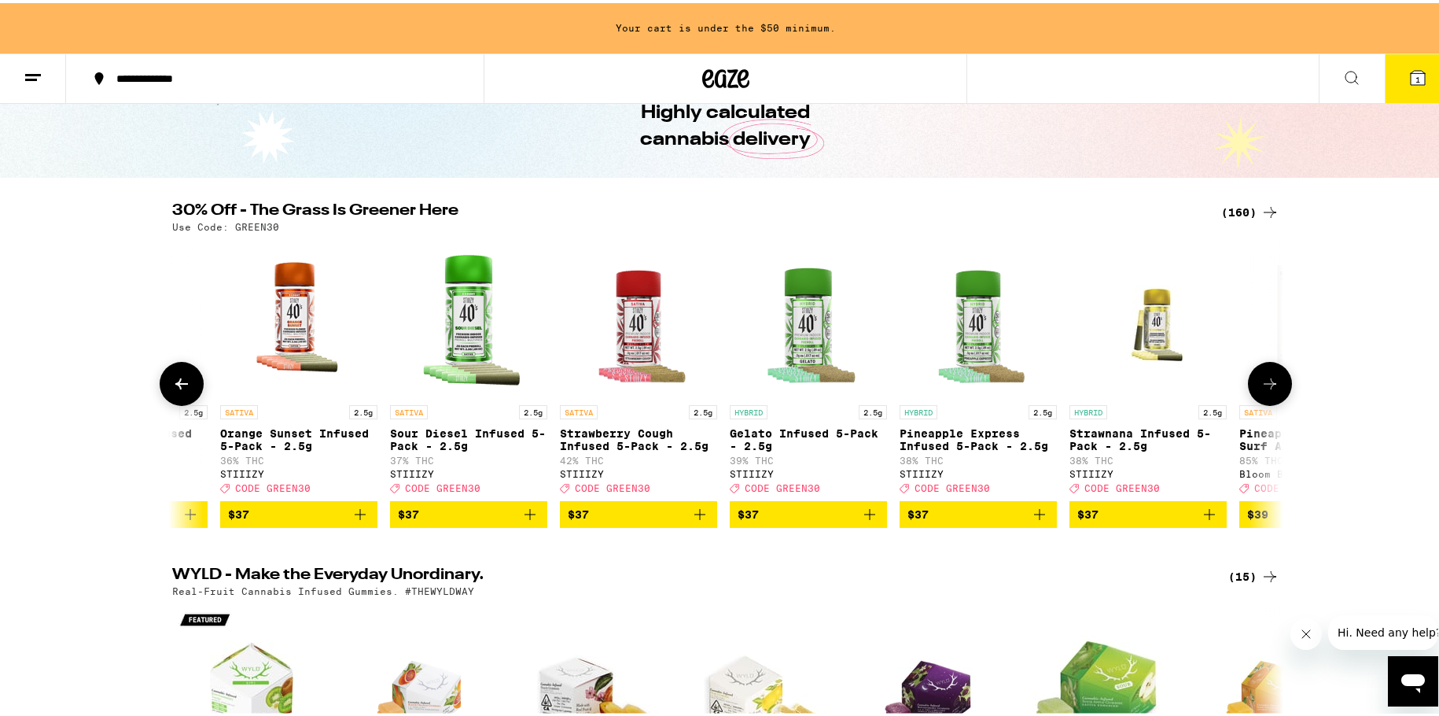
scroll to position [0, 21198]
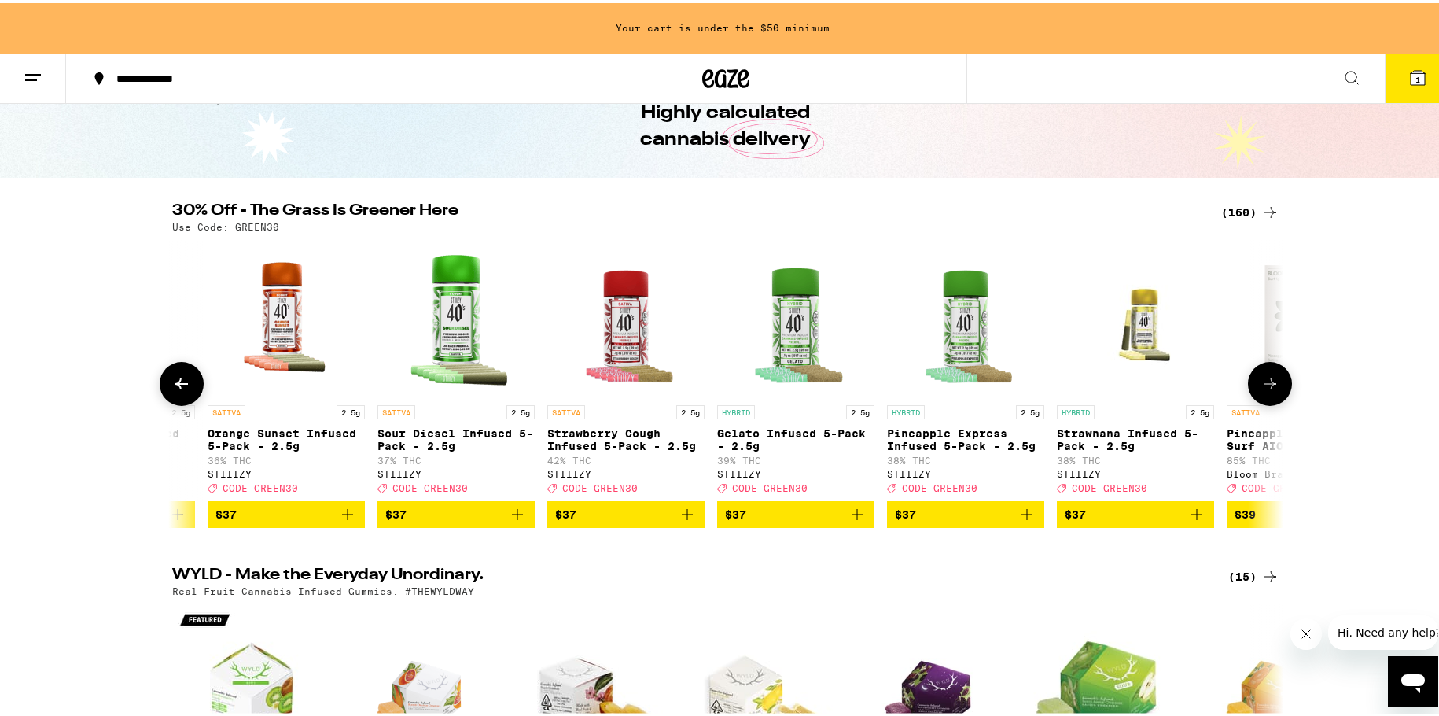
click at [1265, 400] on button at bounding box center [1270, 381] width 44 height 44
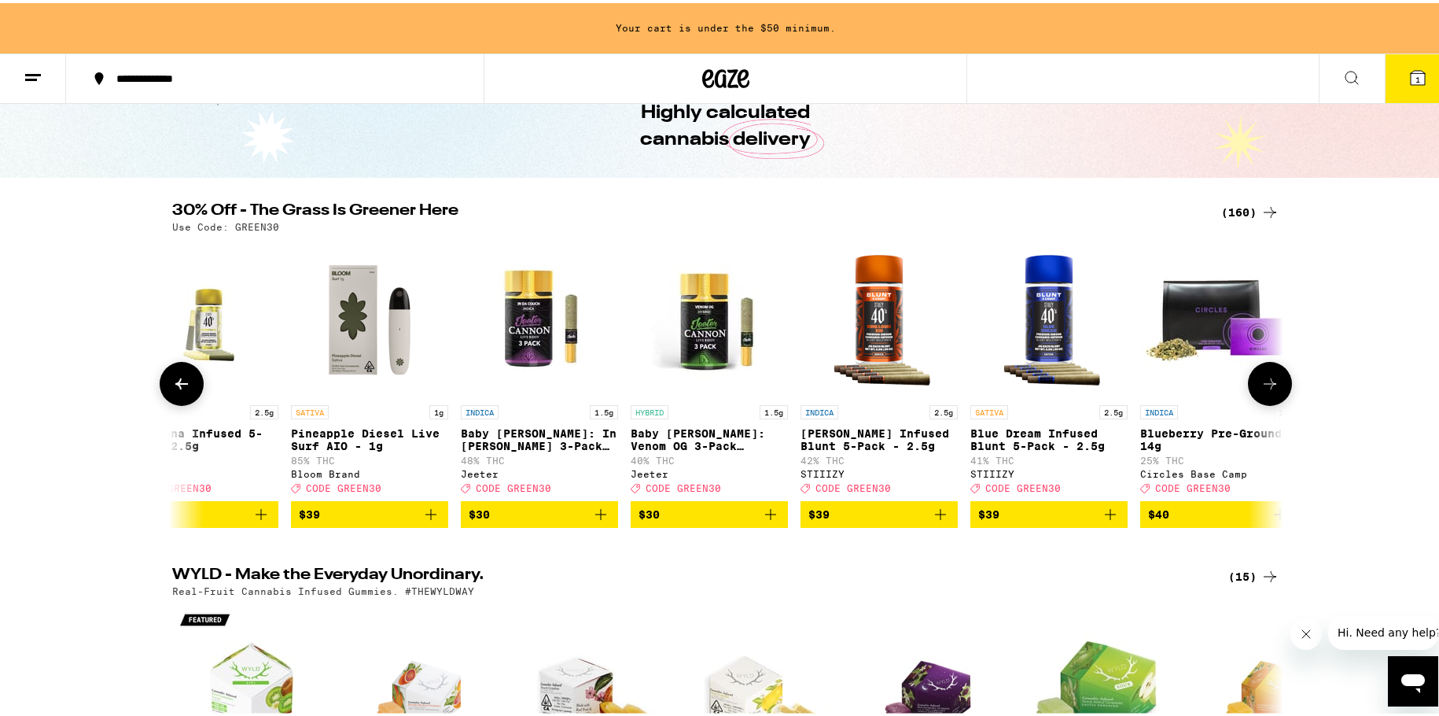
click at [1265, 400] on button at bounding box center [1270, 381] width 44 height 44
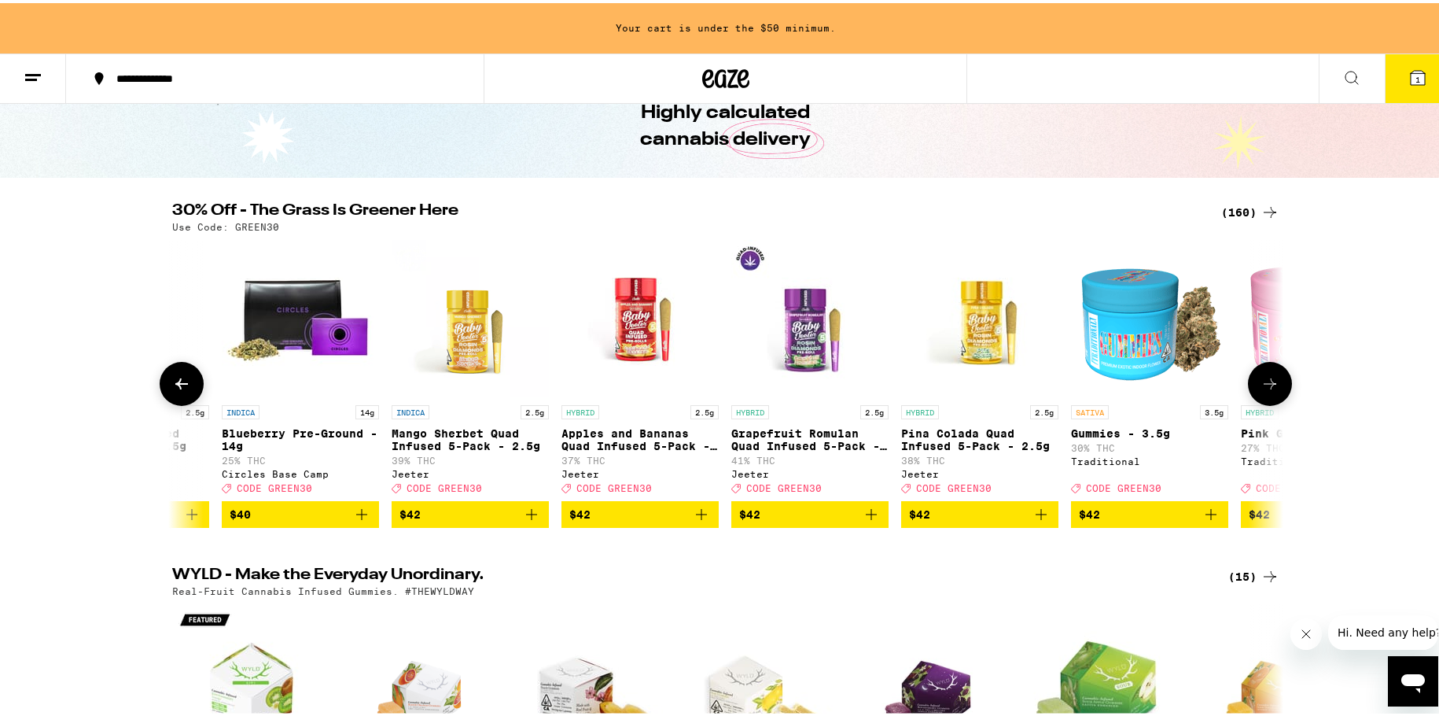
scroll to position [0, 23069]
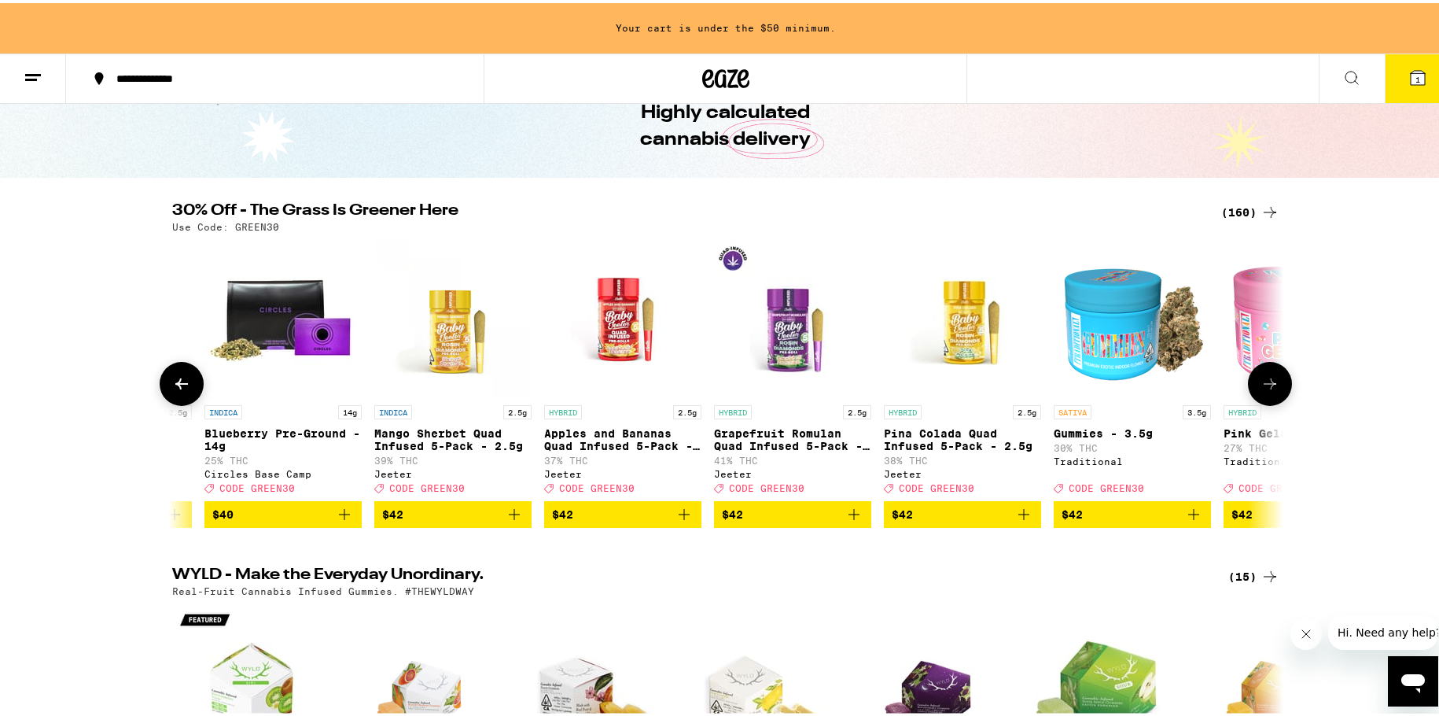
click at [1265, 400] on button at bounding box center [1270, 381] width 44 height 44
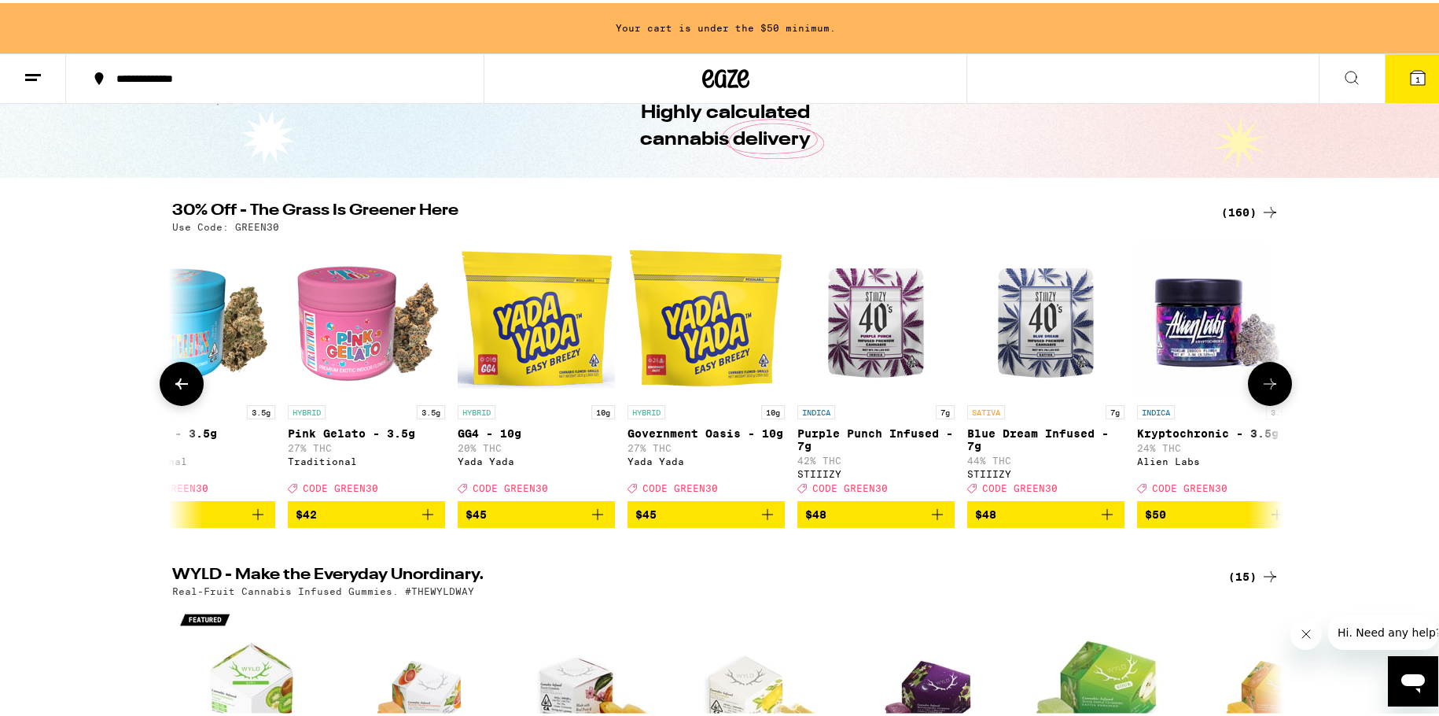
click at [1265, 400] on button at bounding box center [1270, 381] width 44 height 44
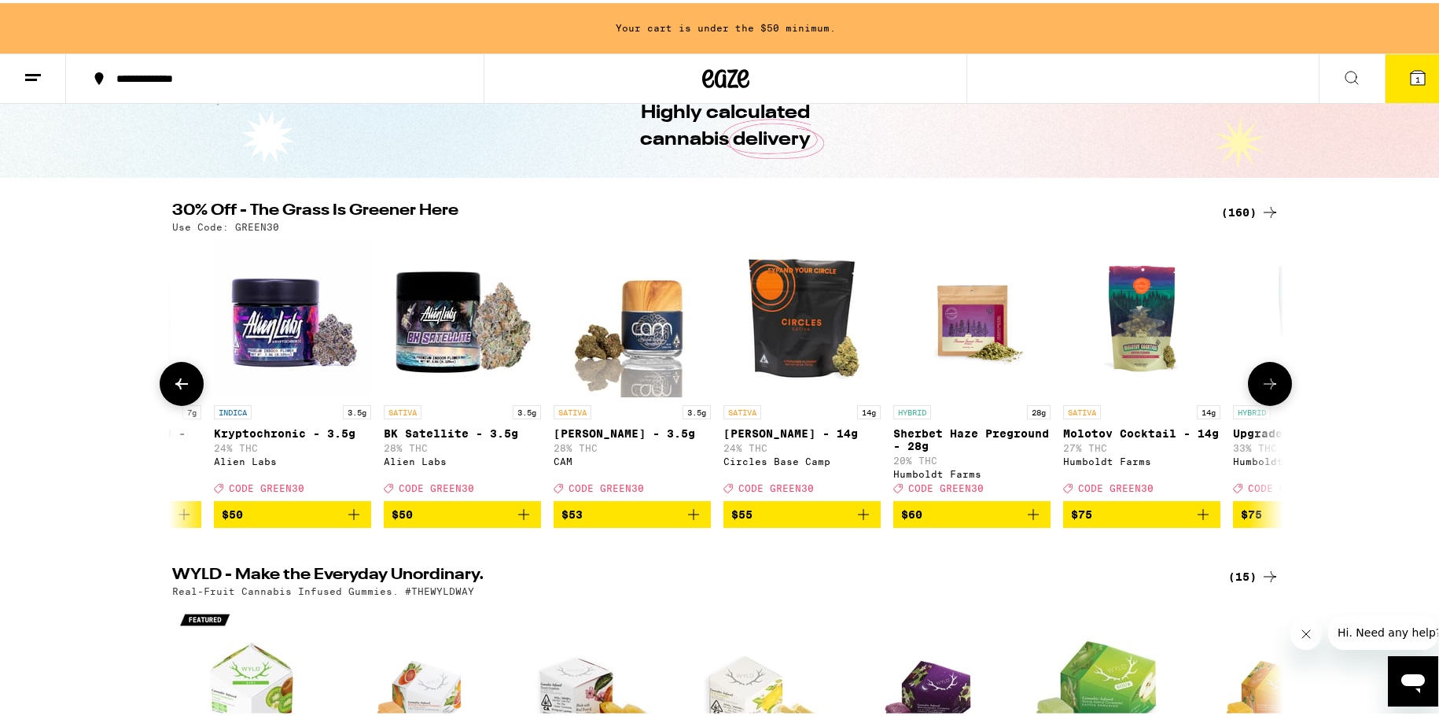
scroll to position [0, 24941]
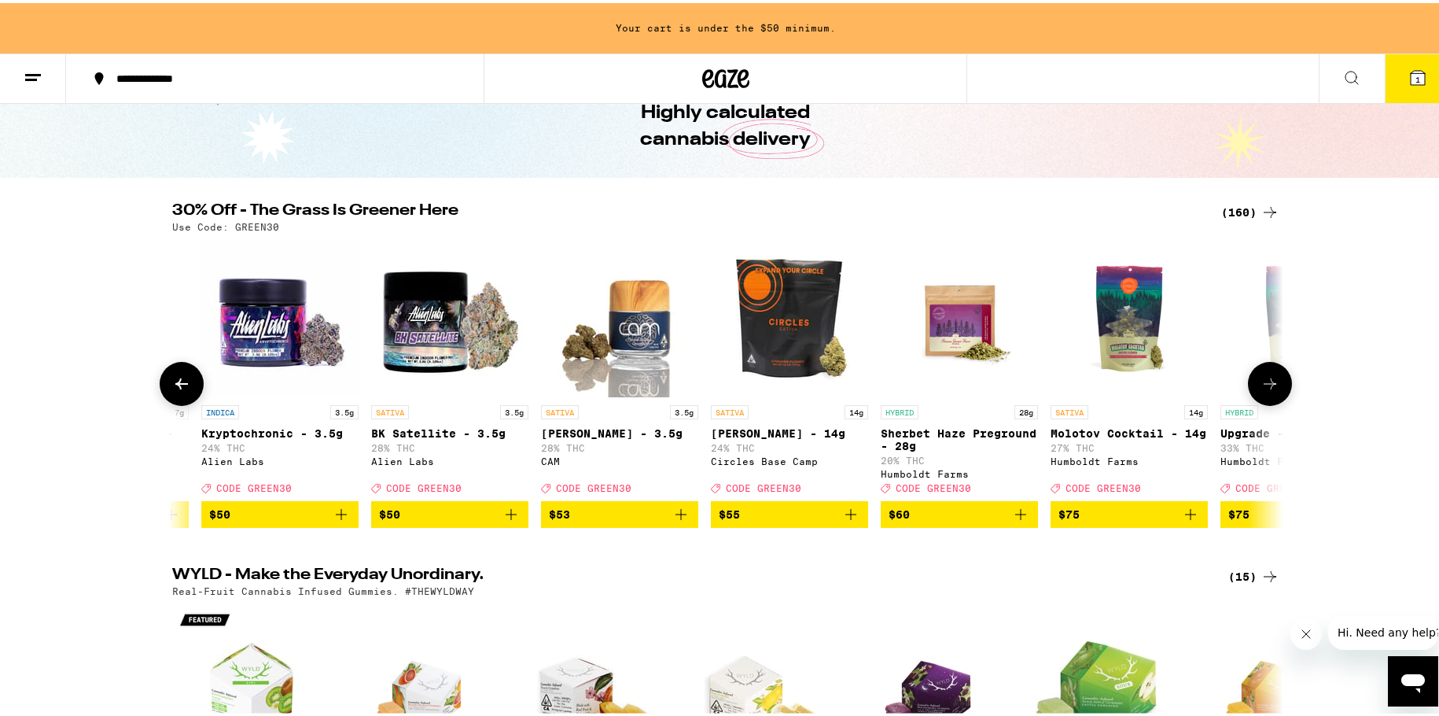
click at [182, 390] on icon at bounding box center [181, 380] width 19 height 19
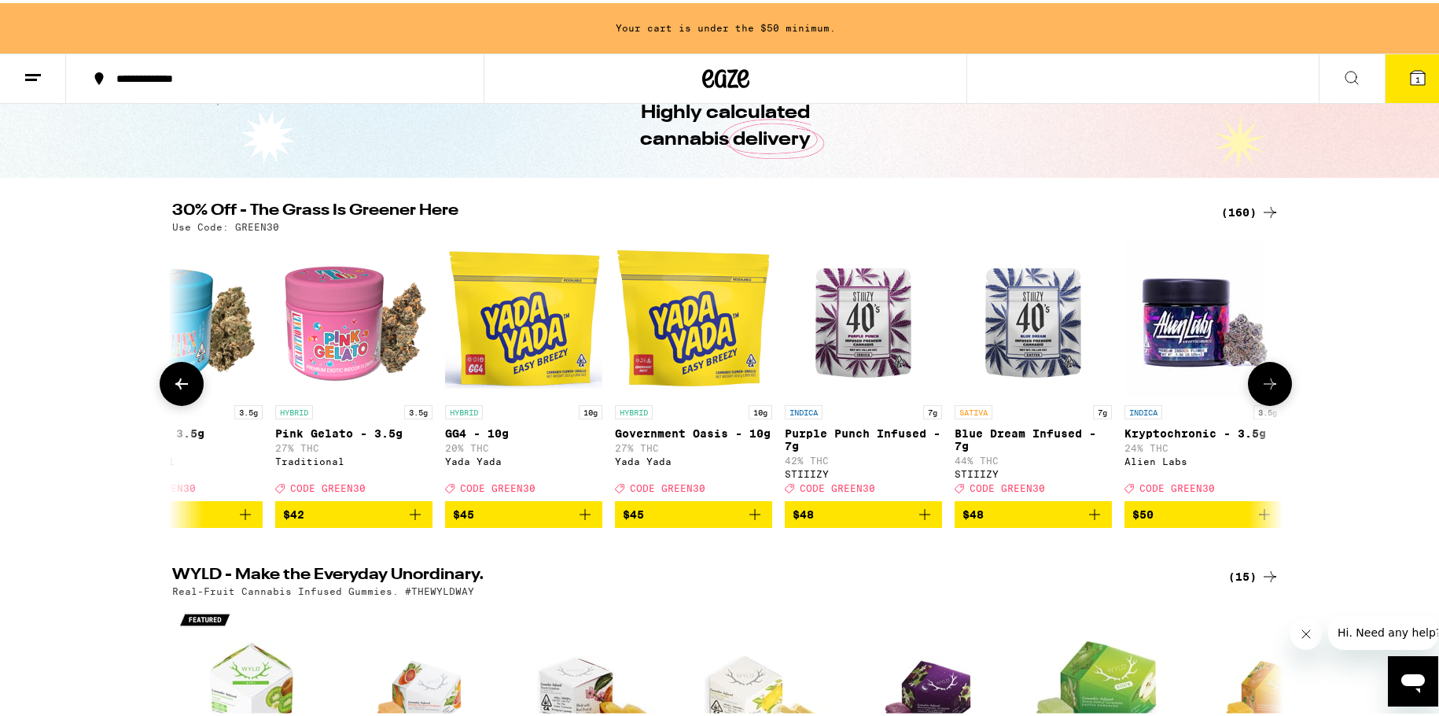
scroll to position [0, 24005]
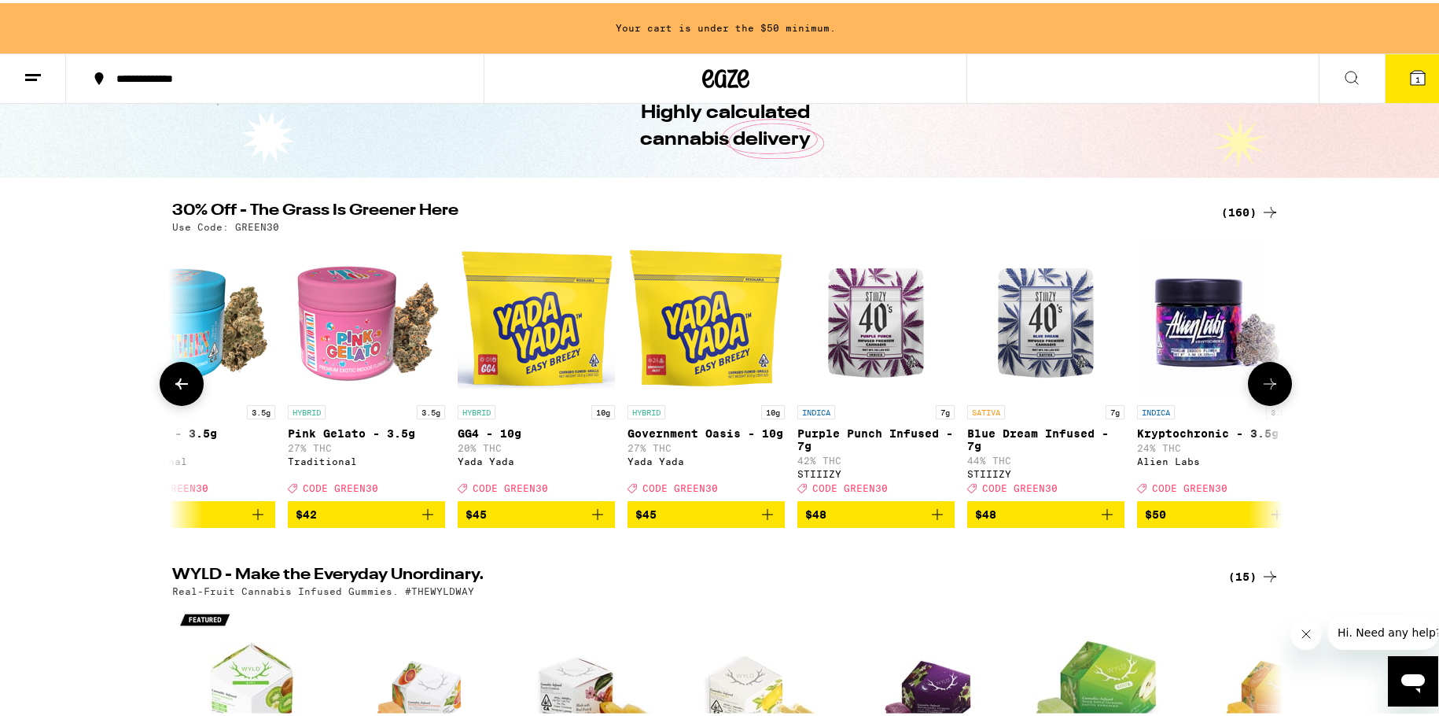
click at [1261, 389] on icon at bounding box center [1270, 380] width 19 height 19
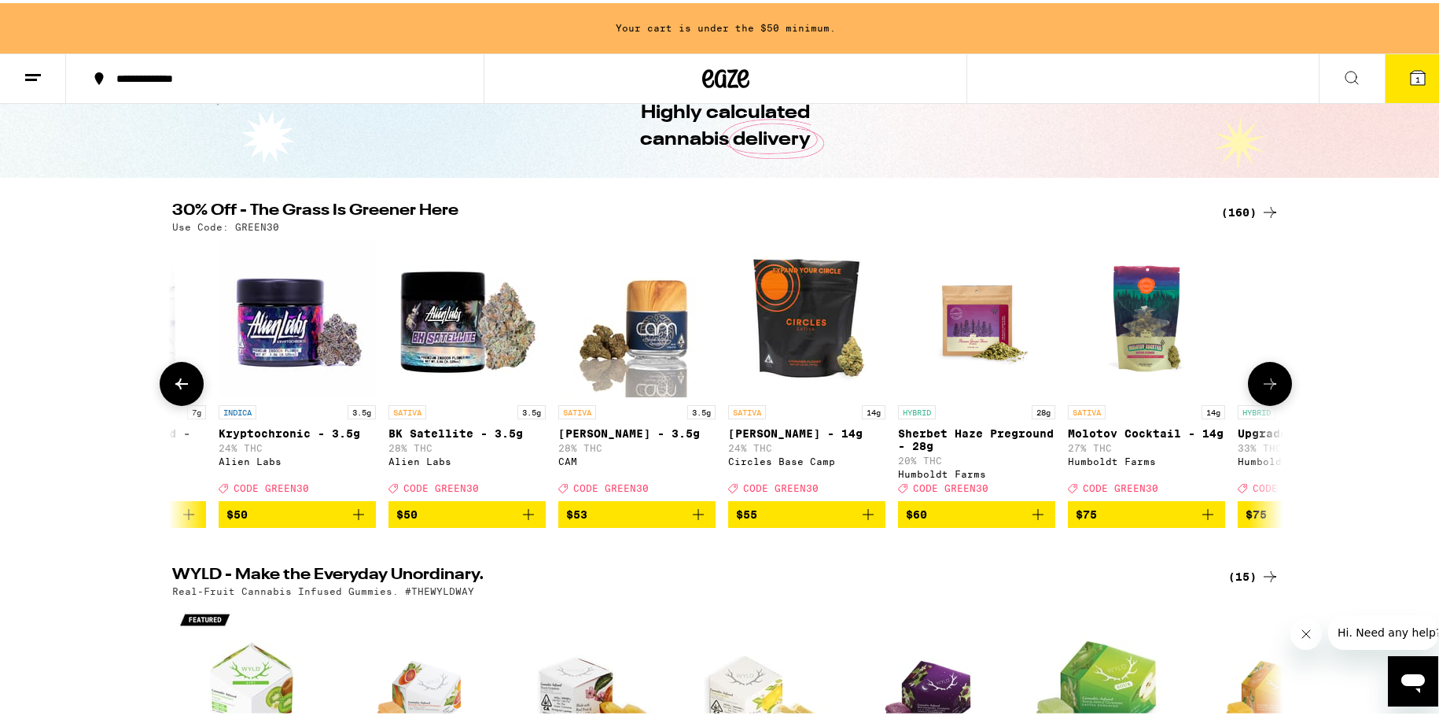
click at [1261, 389] on icon at bounding box center [1270, 380] width 19 height 19
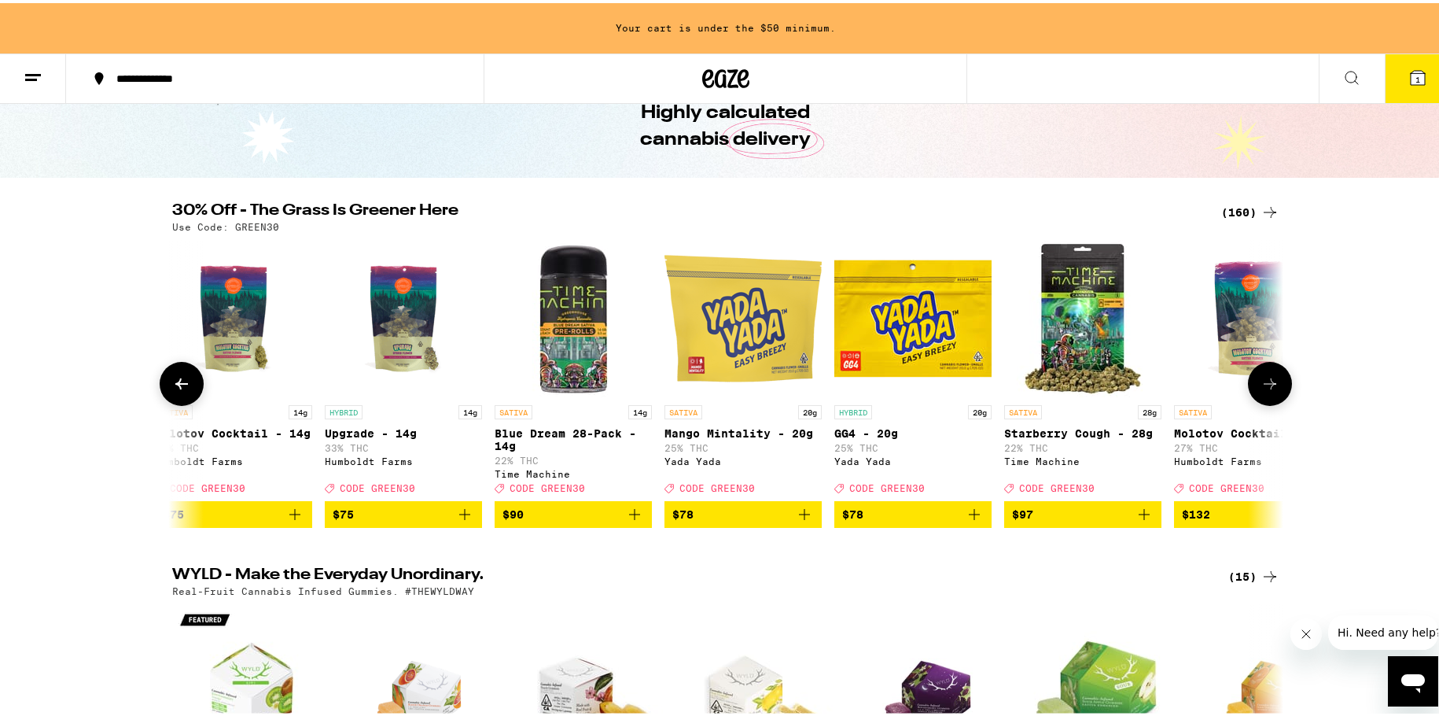
scroll to position [0, 25860]
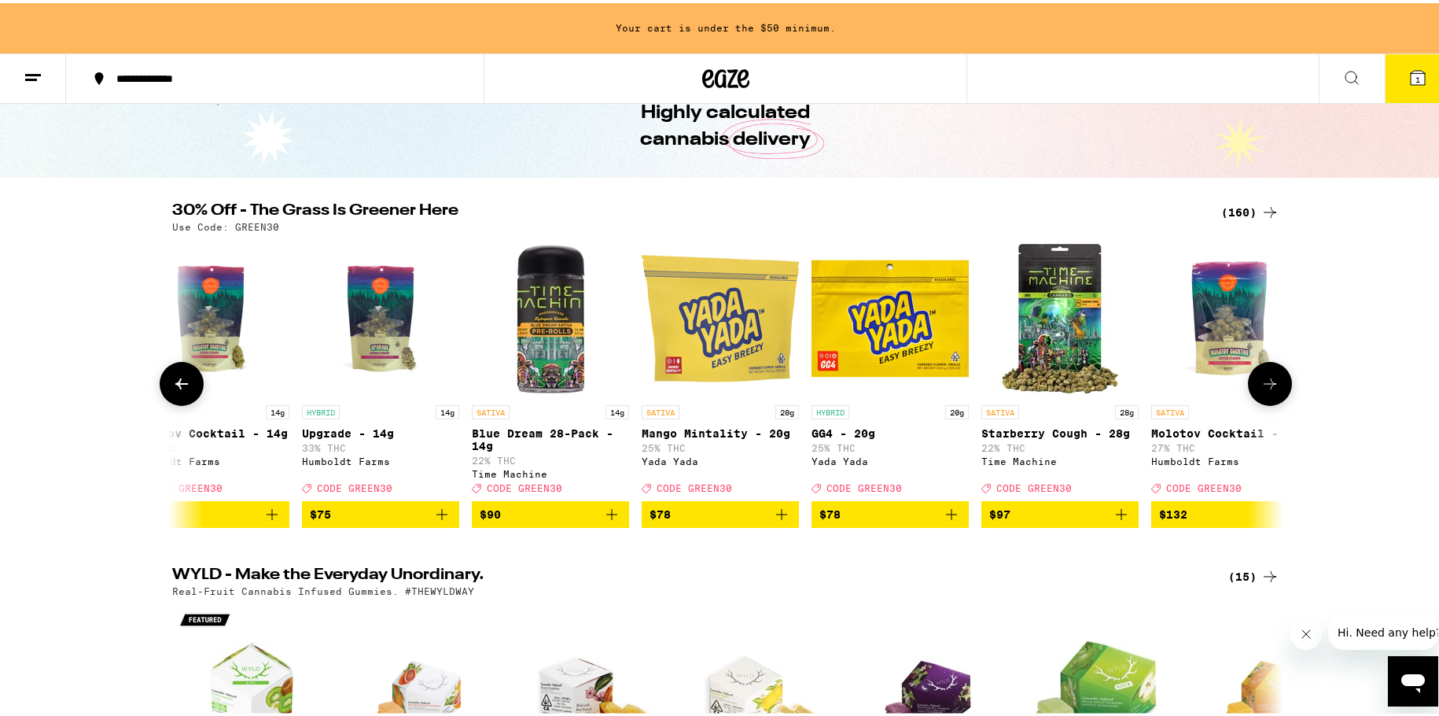
click at [672, 436] on p "Mango Mintality - 20g" at bounding box center [720, 430] width 157 height 13
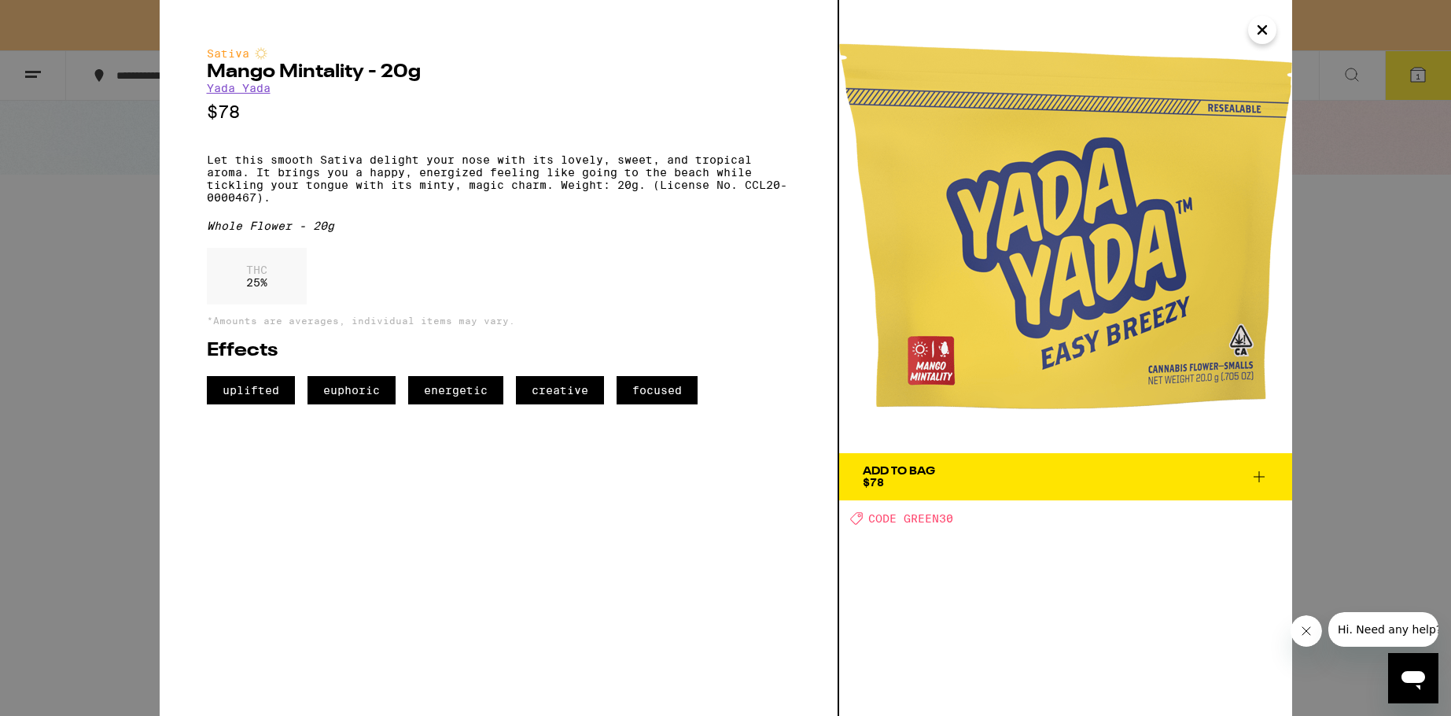
click at [1254, 36] on icon "Close" at bounding box center [1262, 30] width 19 height 24
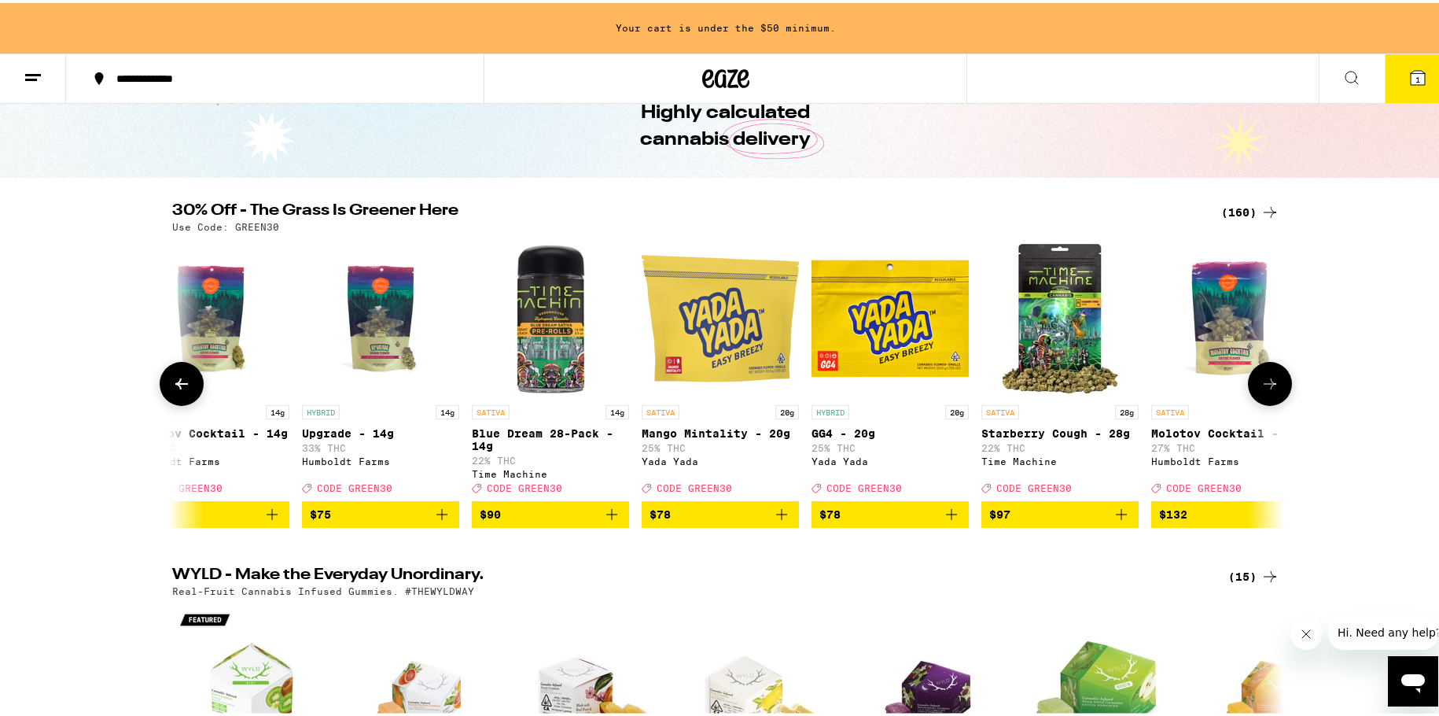
click at [1267, 390] on icon at bounding box center [1270, 380] width 19 height 19
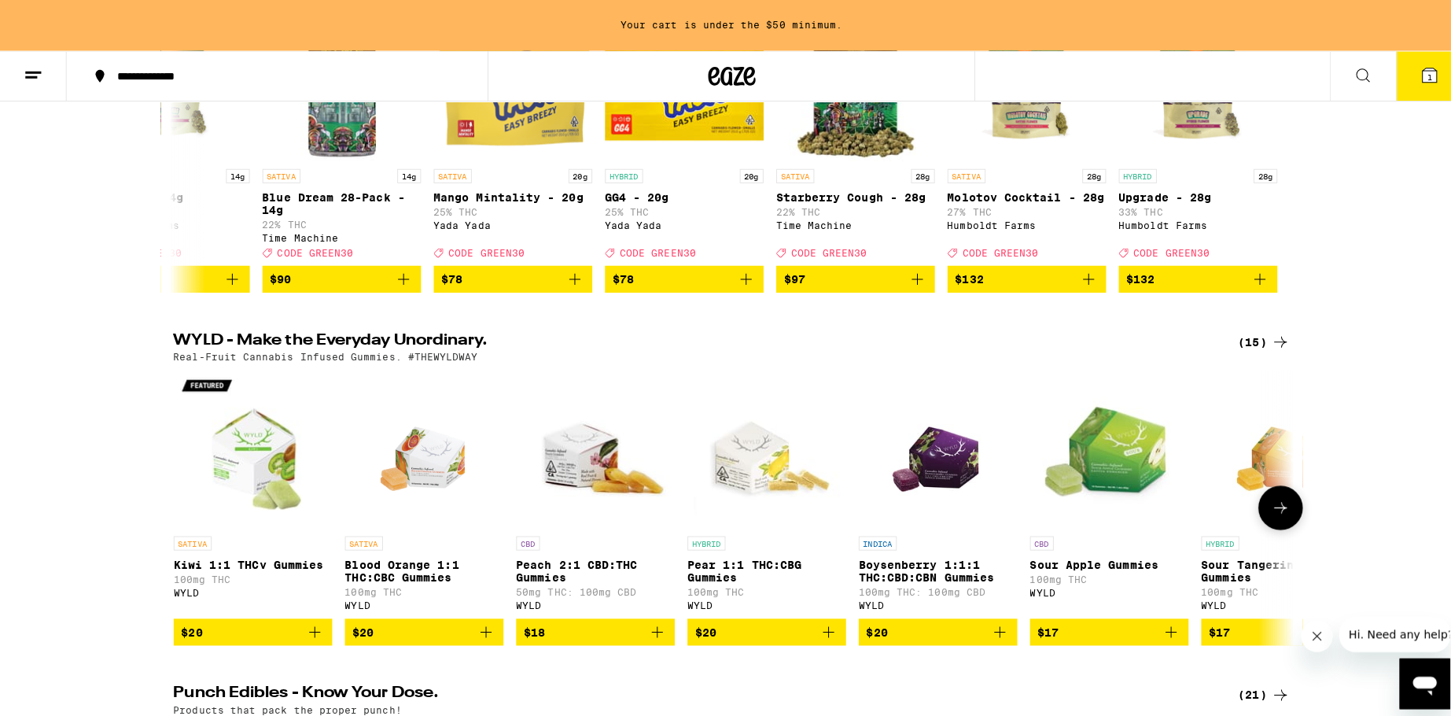
scroll to position [236, 0]
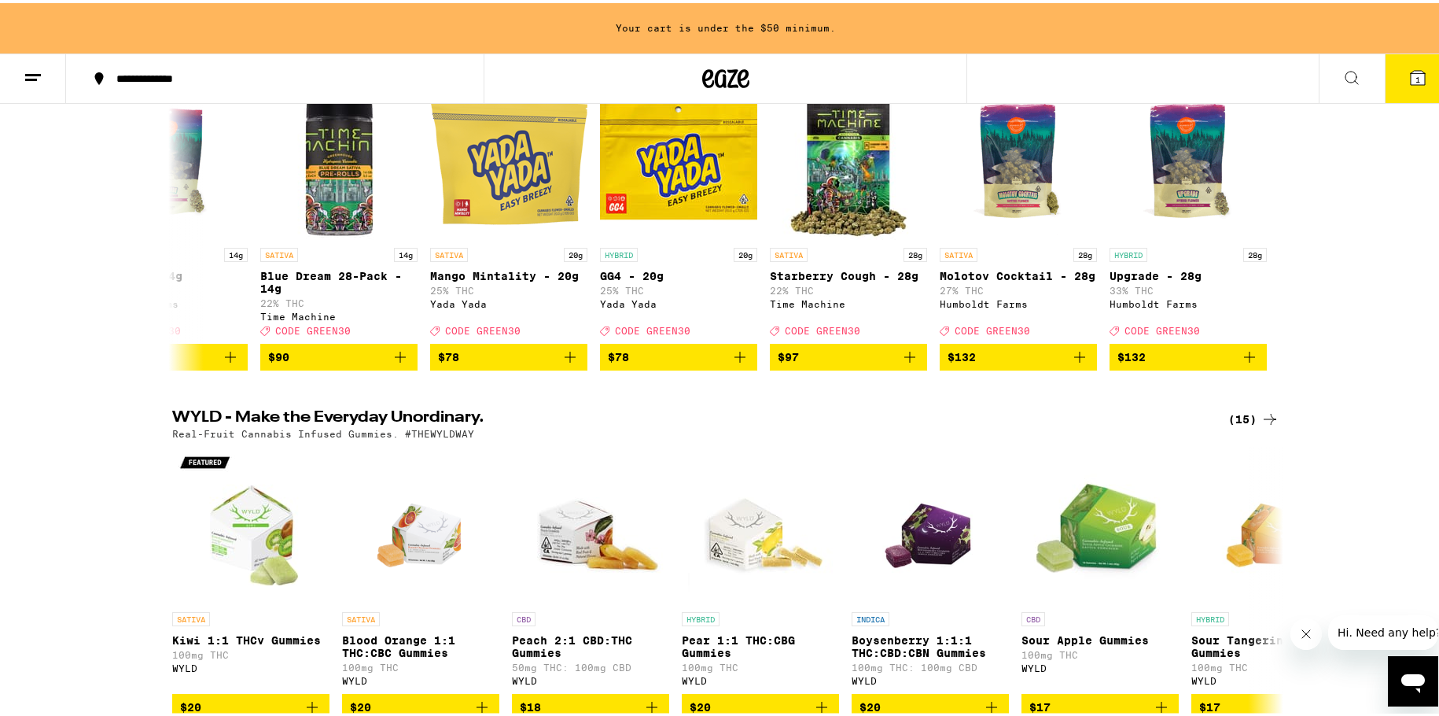
click at [1416, 80] on span "1" at bounding box center [1418, 76] width 5 height 9
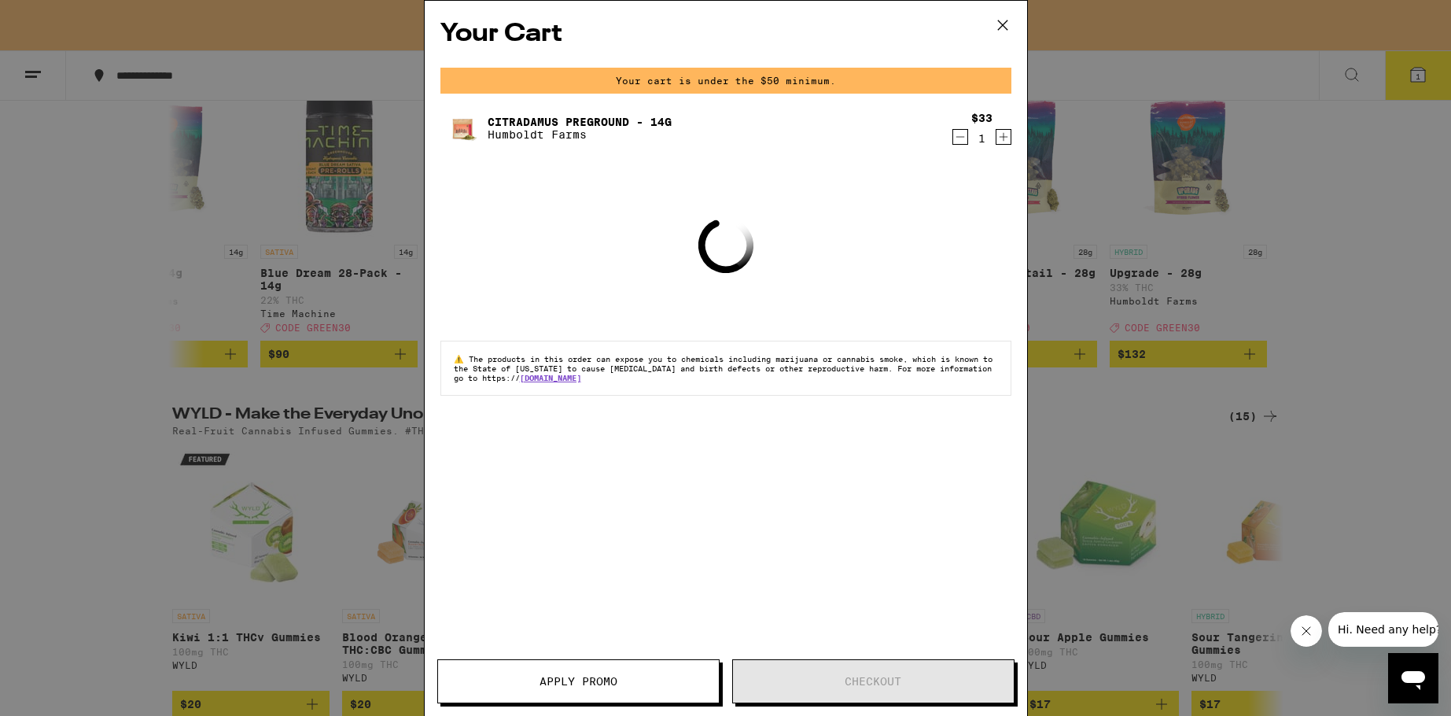
click at [520, 127] on link "Citradamus Preground - 14g" at bounding box center [580, 122] width 184 height 13
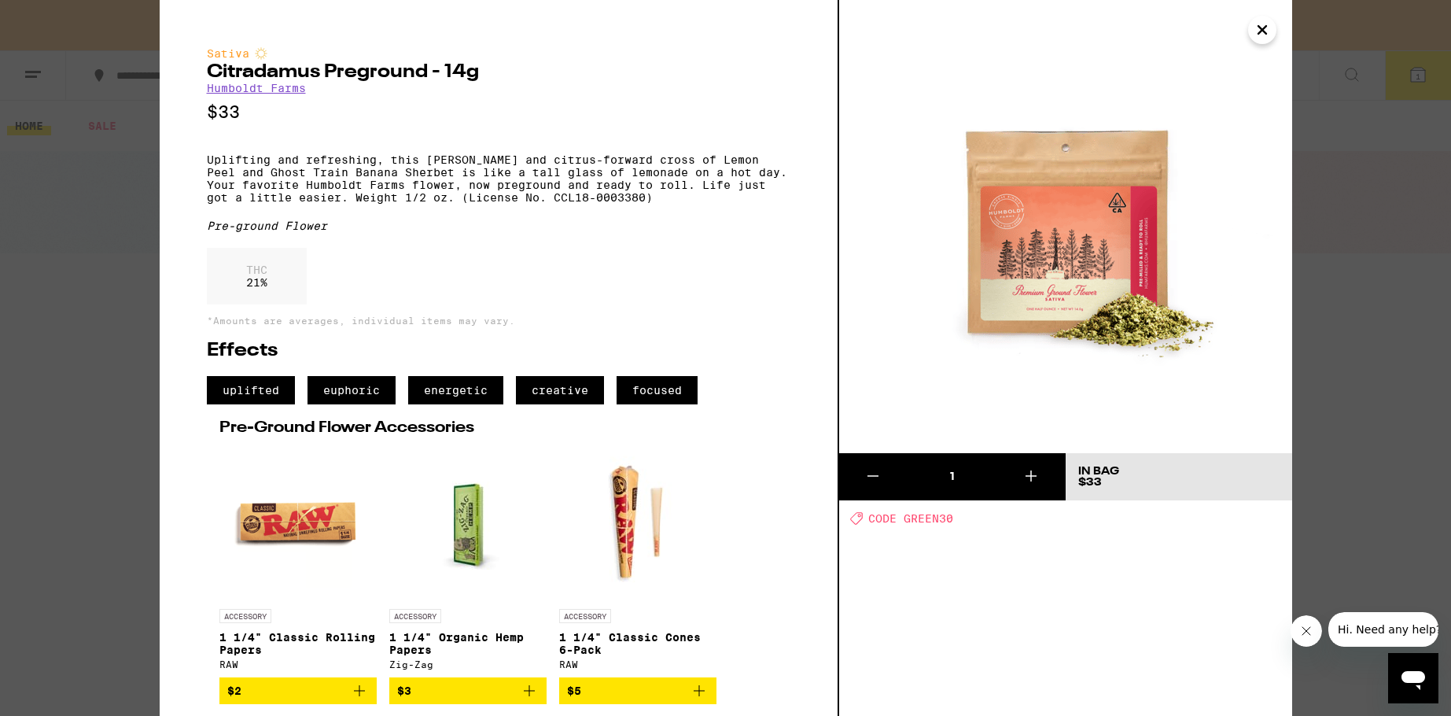
click at [1261, 35] on icon "Close" at bounding box center [1262, 30] width 19 height 24
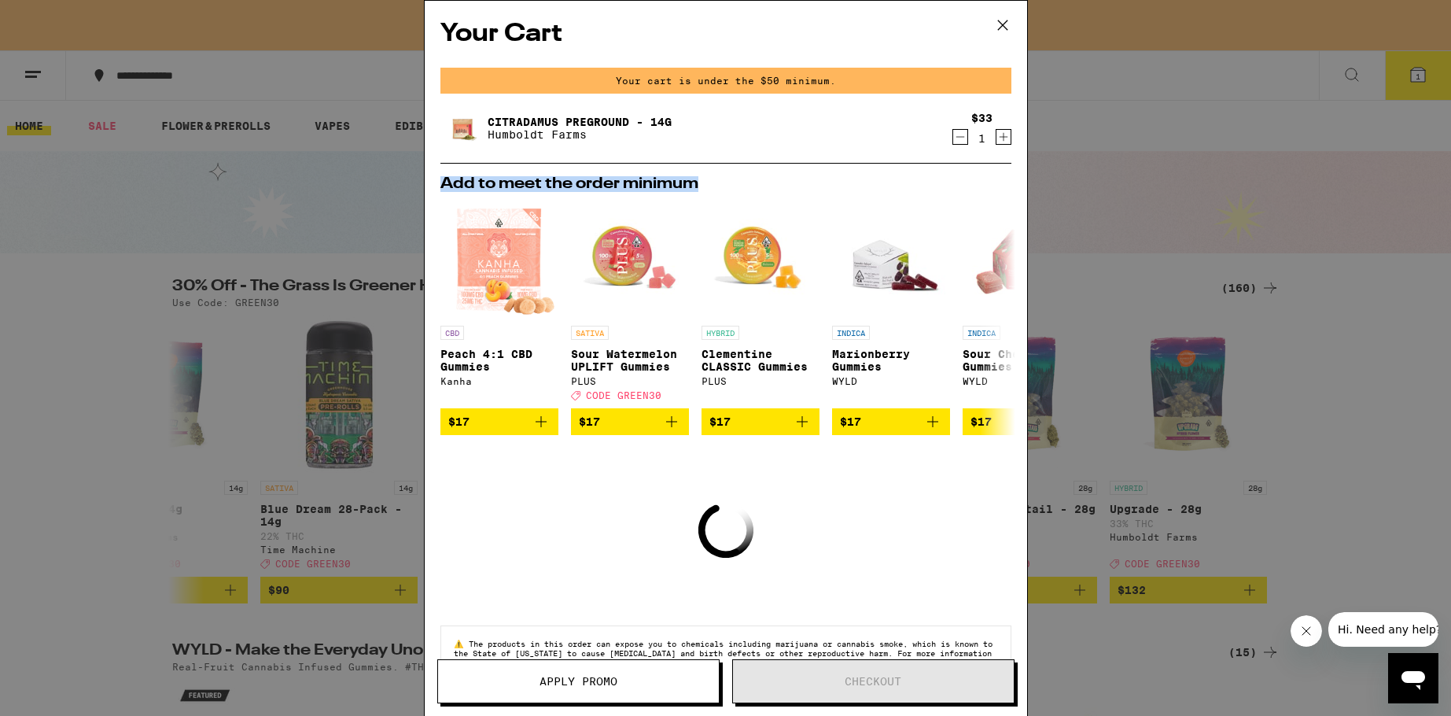
click at [241, 194] on div "Your Cart Your cart is under the $50 minimum. Citradamus Preground - 14g Humbol…" at bounding box center [725, 358] width 1451 height 716
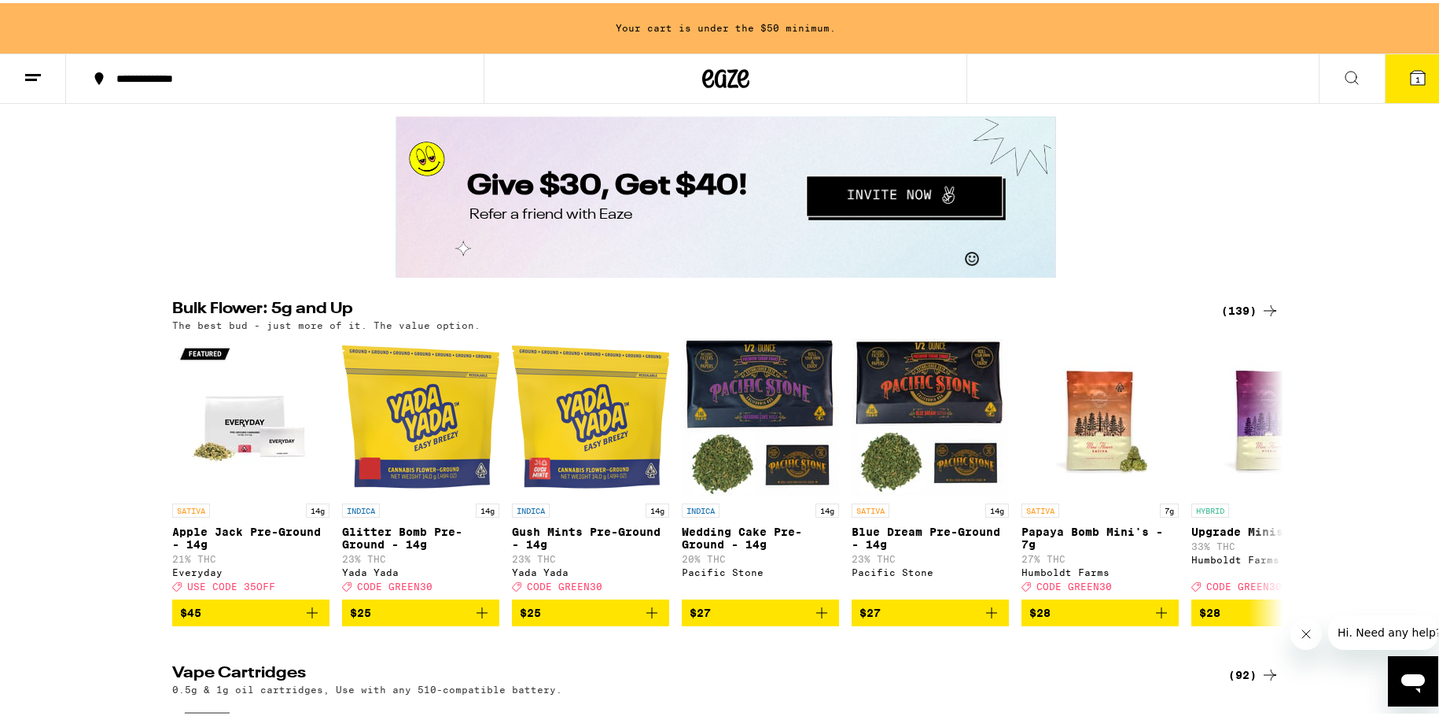
scroll to position [2517, 0]
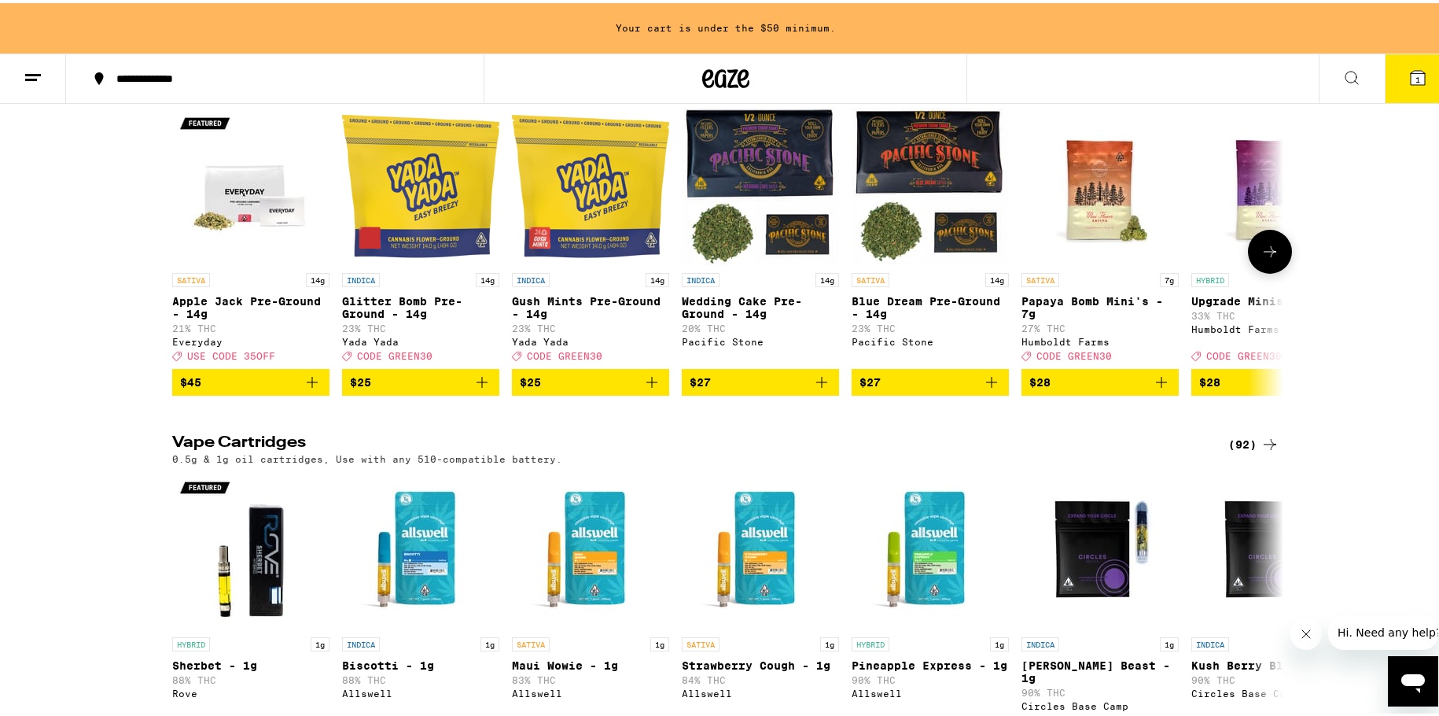
click at [1266, 258] on icon at bounding box center [1270, 248] width 19 height 19
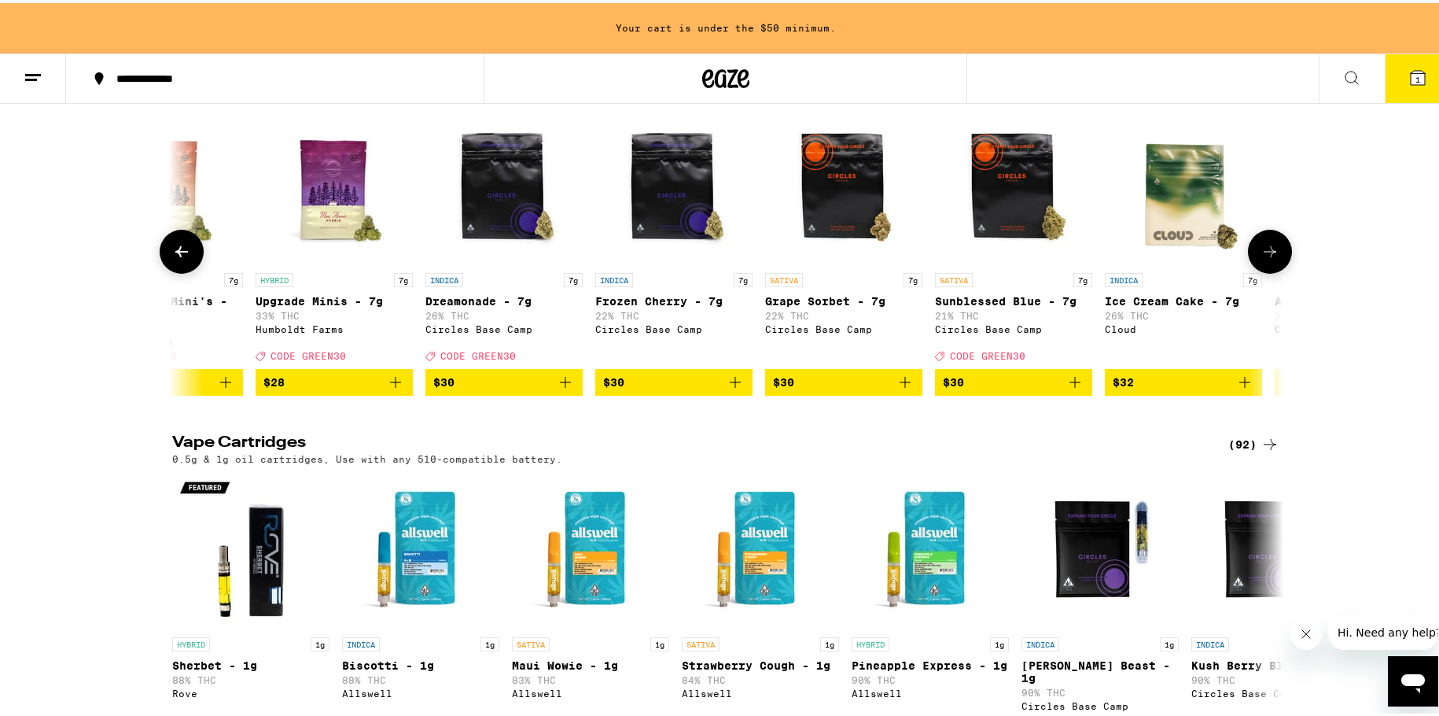
click at [178, 258] on icon at bounding box center [181, 248] width 19 height 19
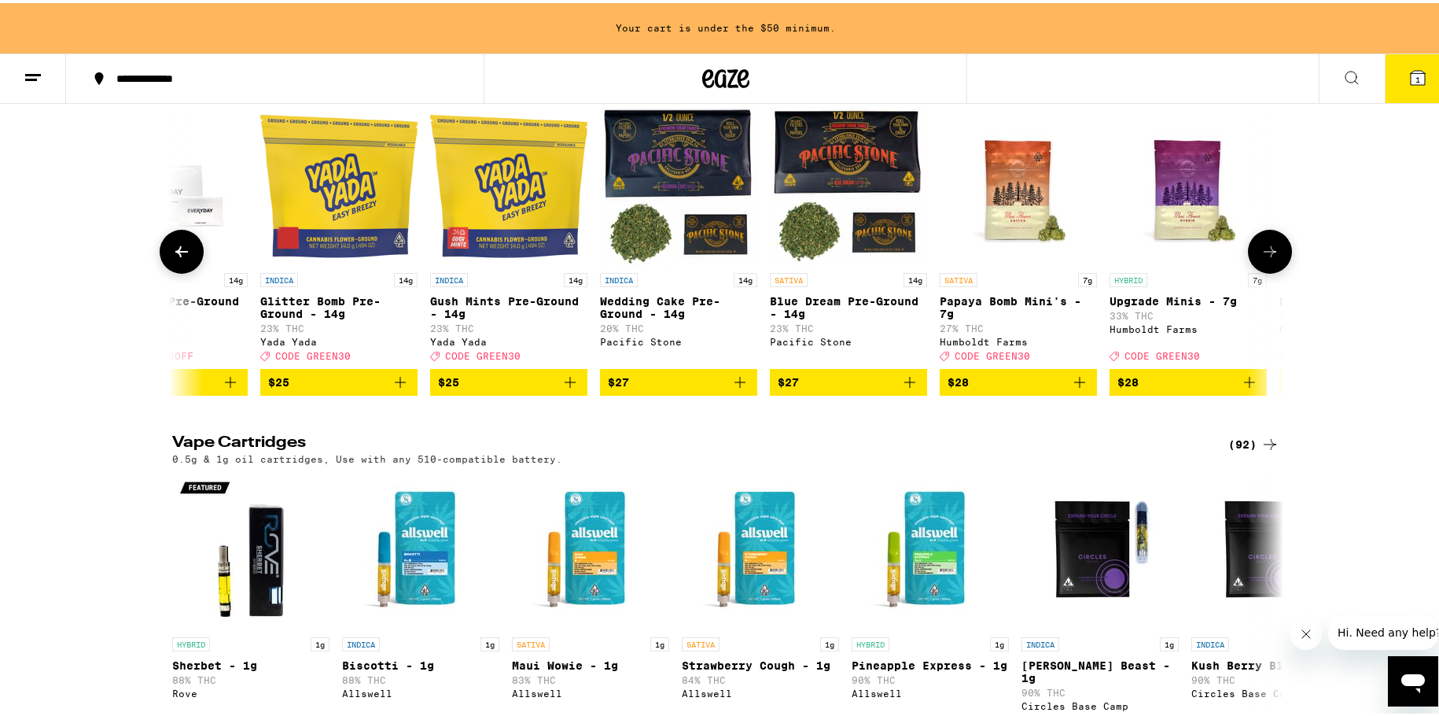
scroll to position [0, 0]
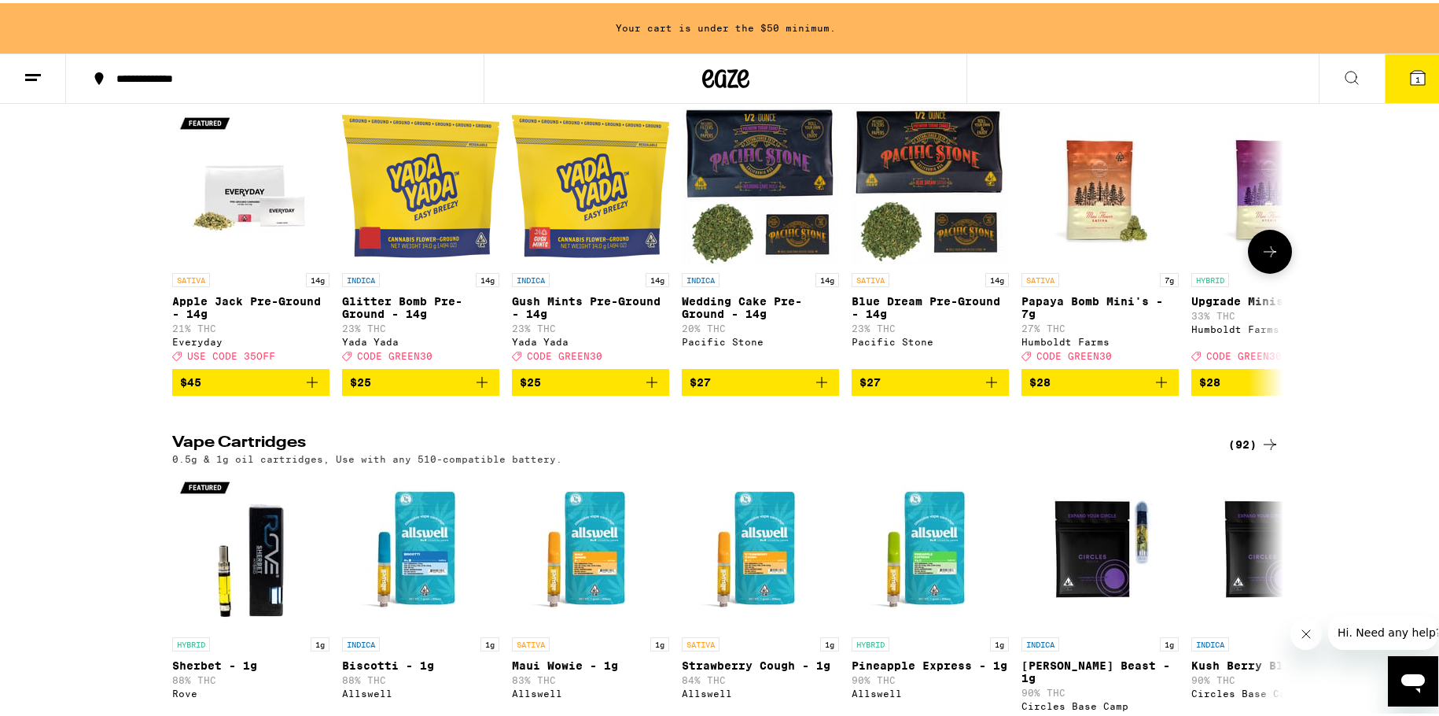
click at [1262, 258] on icon at bounding box center [1270, 248] width 19 height 19
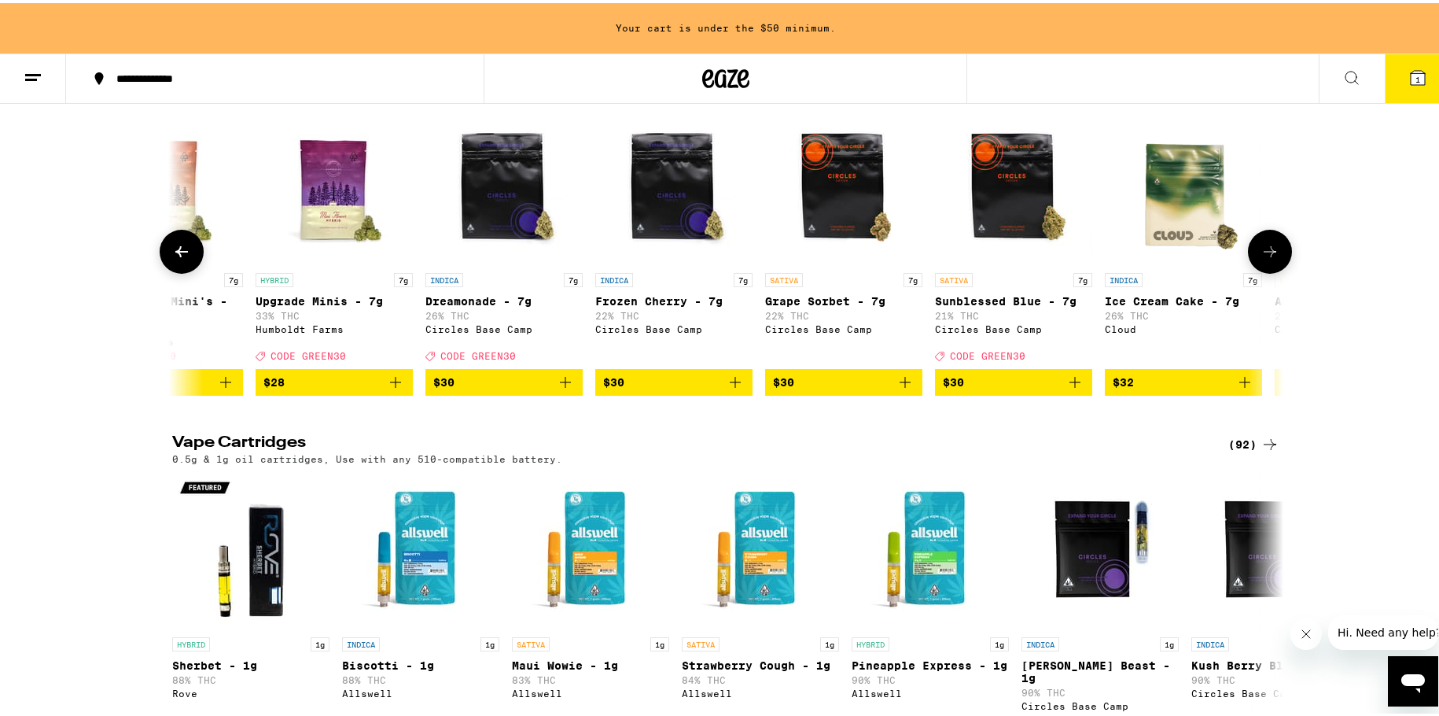
click at [1262, 258] on icon at bounding box center [1270, 248] width 19 height 19
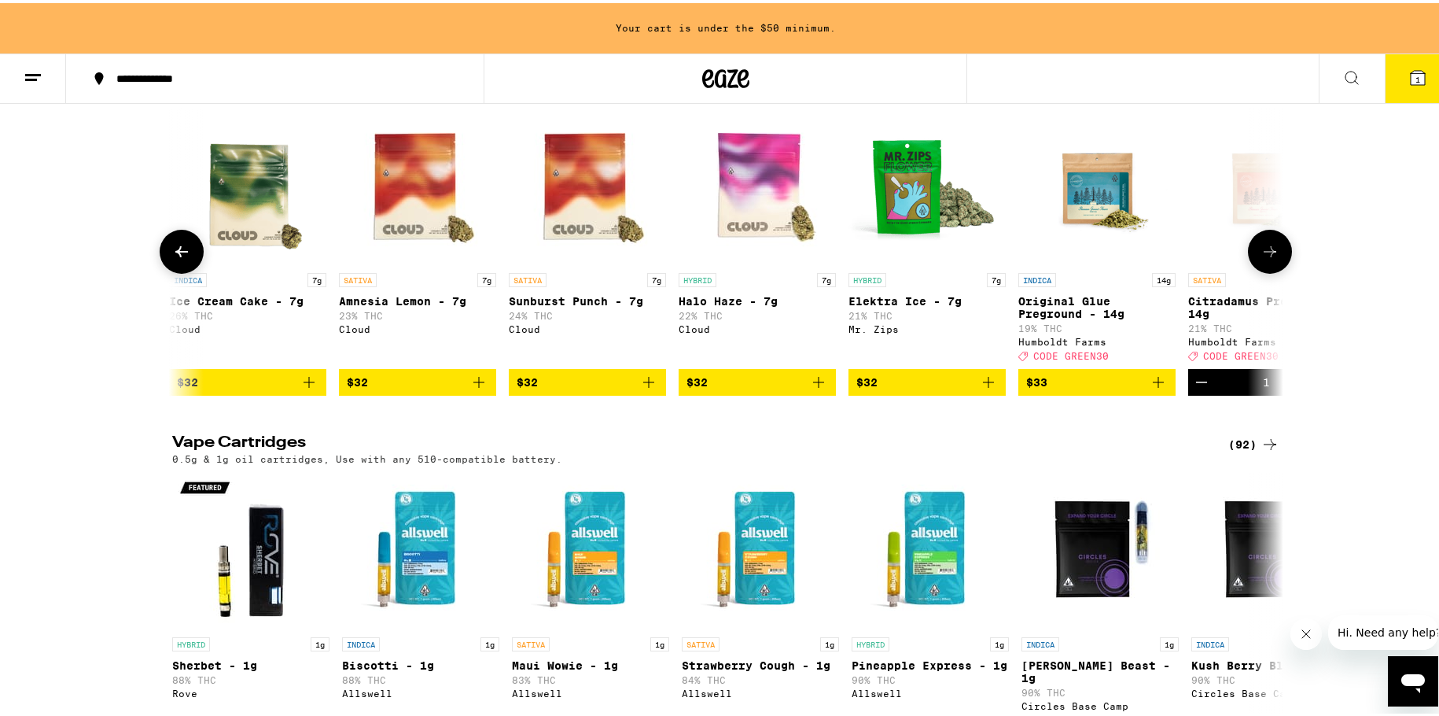
click at [1265, 258] on icon at bounding box center [1270, 248] width 19 height 19
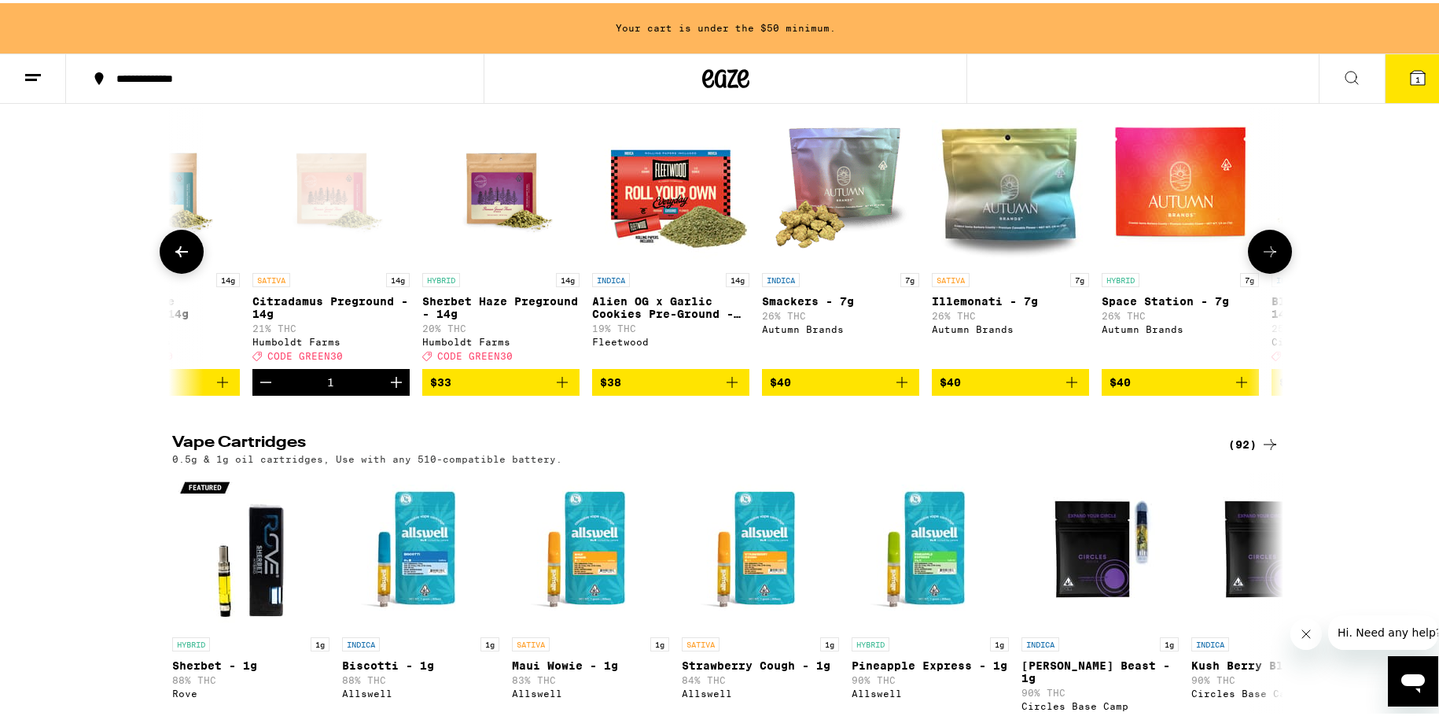
click at [1265, 258] on icon at bounding box center [1270, 248] width 19 height 19
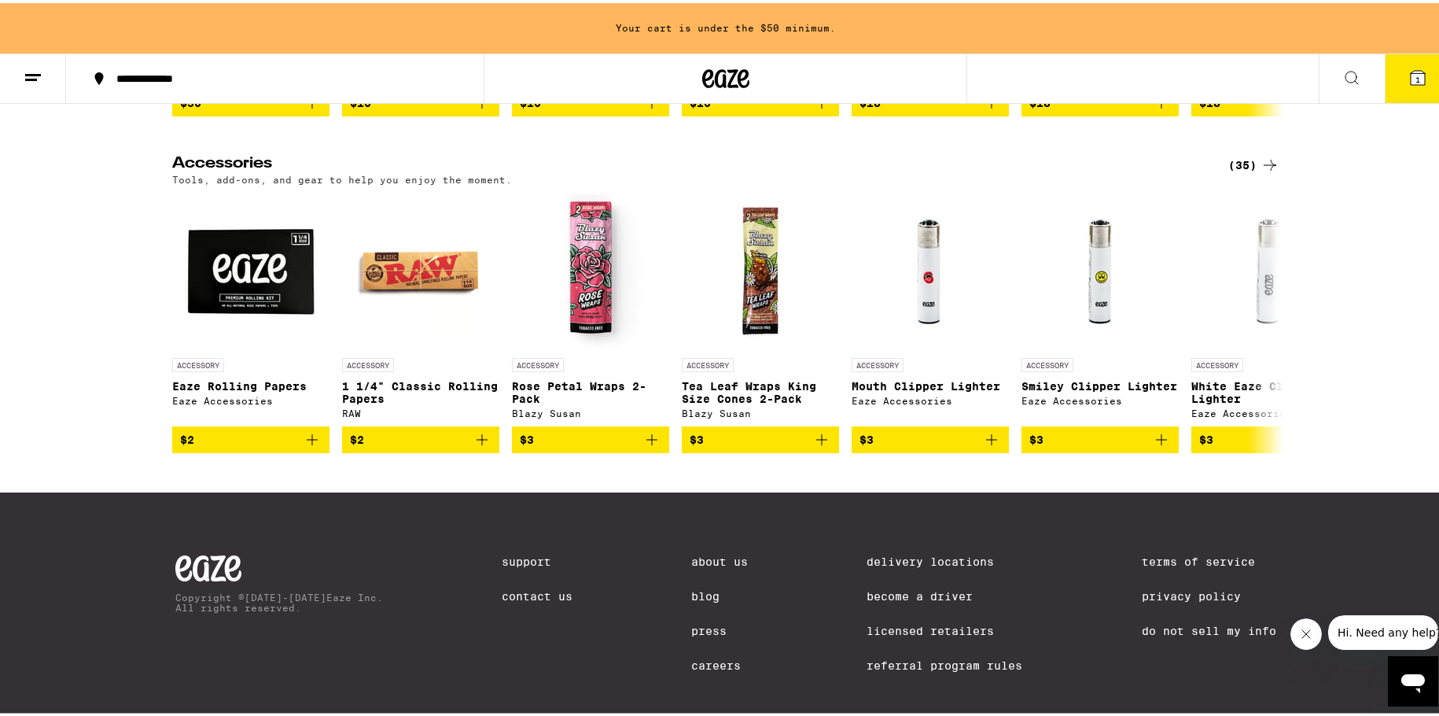
scroll to position [7628, 0]
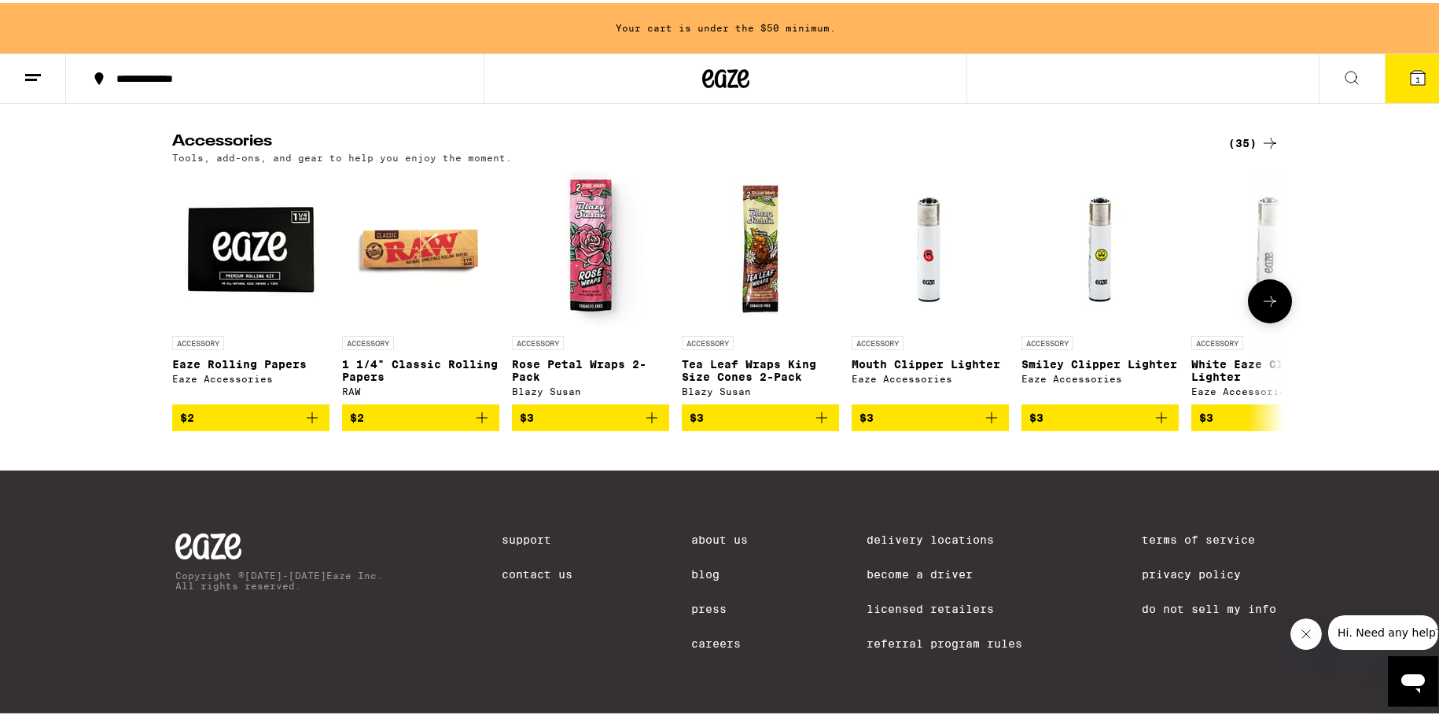
click at [1261, 307] on icon at bounding box center [1270, 298] width 19 height 19
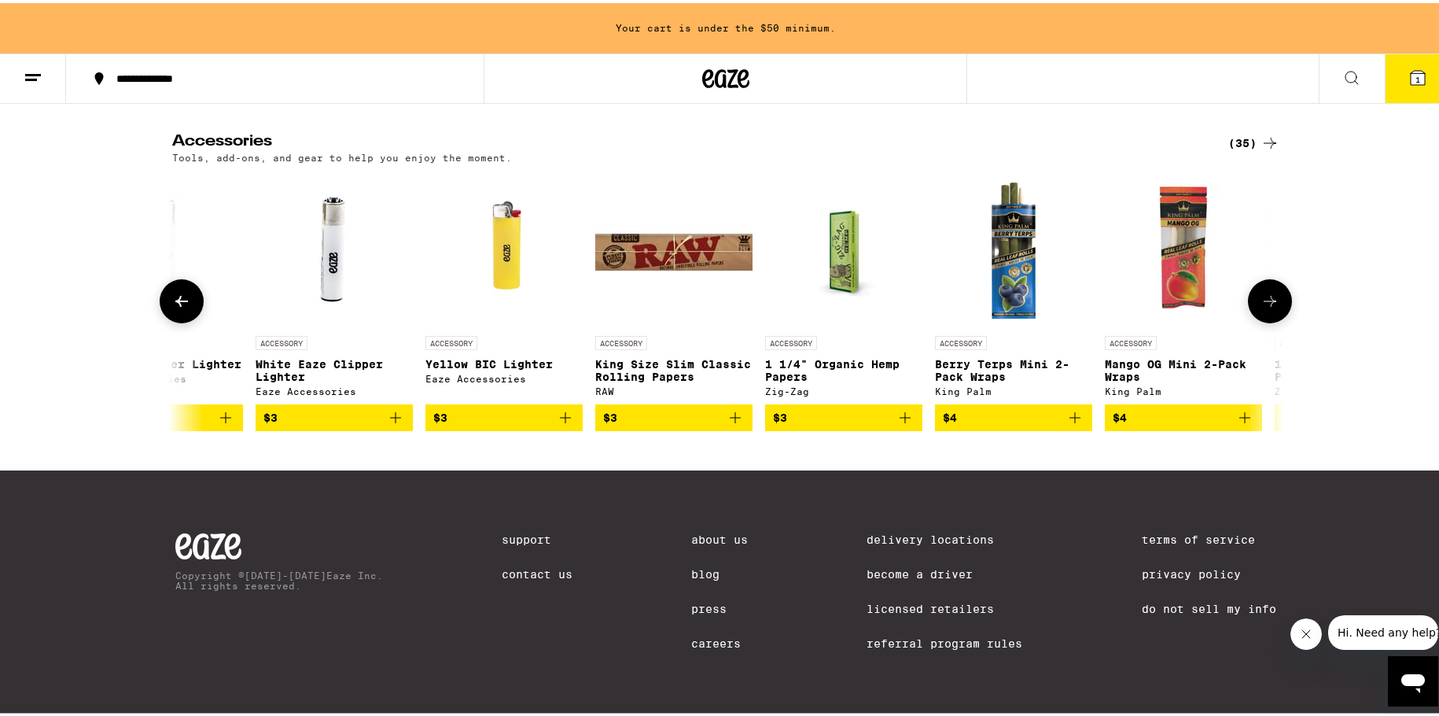
click at [1261, 307] on icon at bounding box center [1270, 298] width 19 height 19
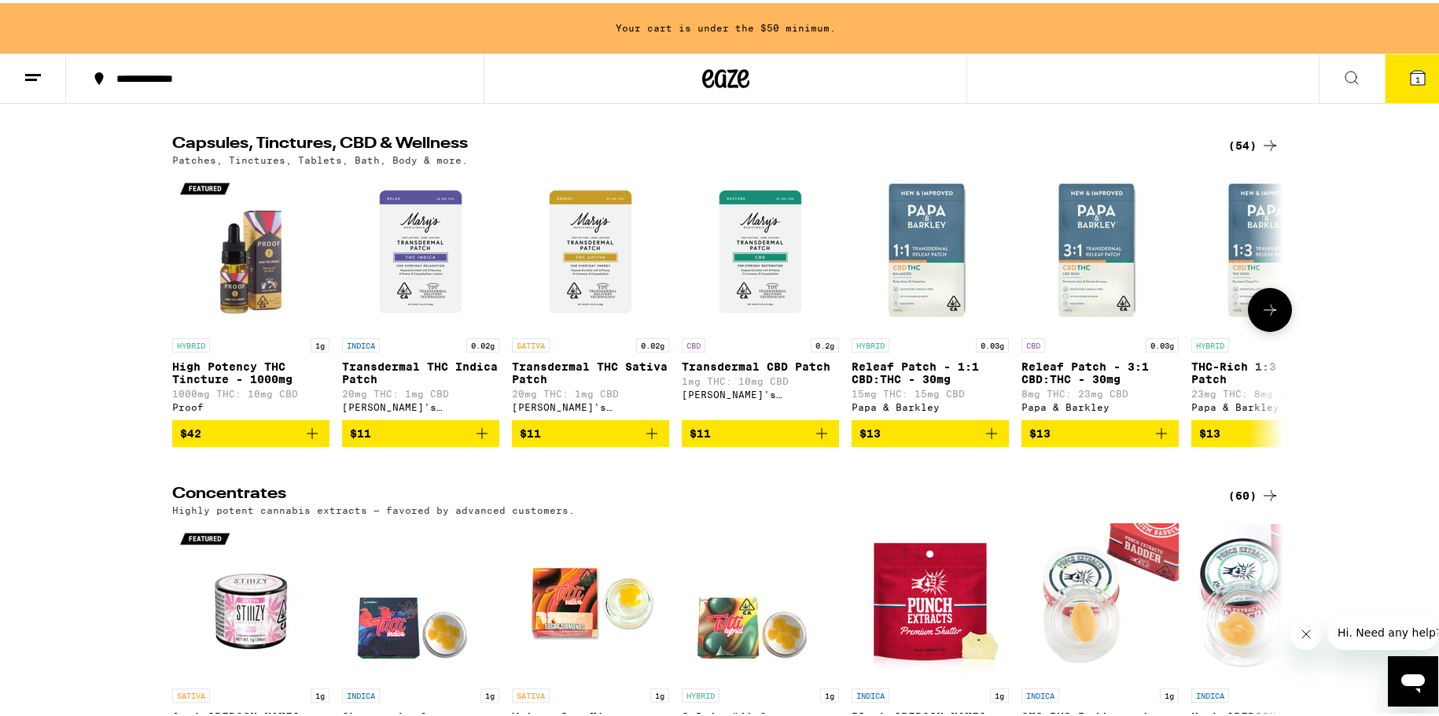
scroll to position [6763, 0]
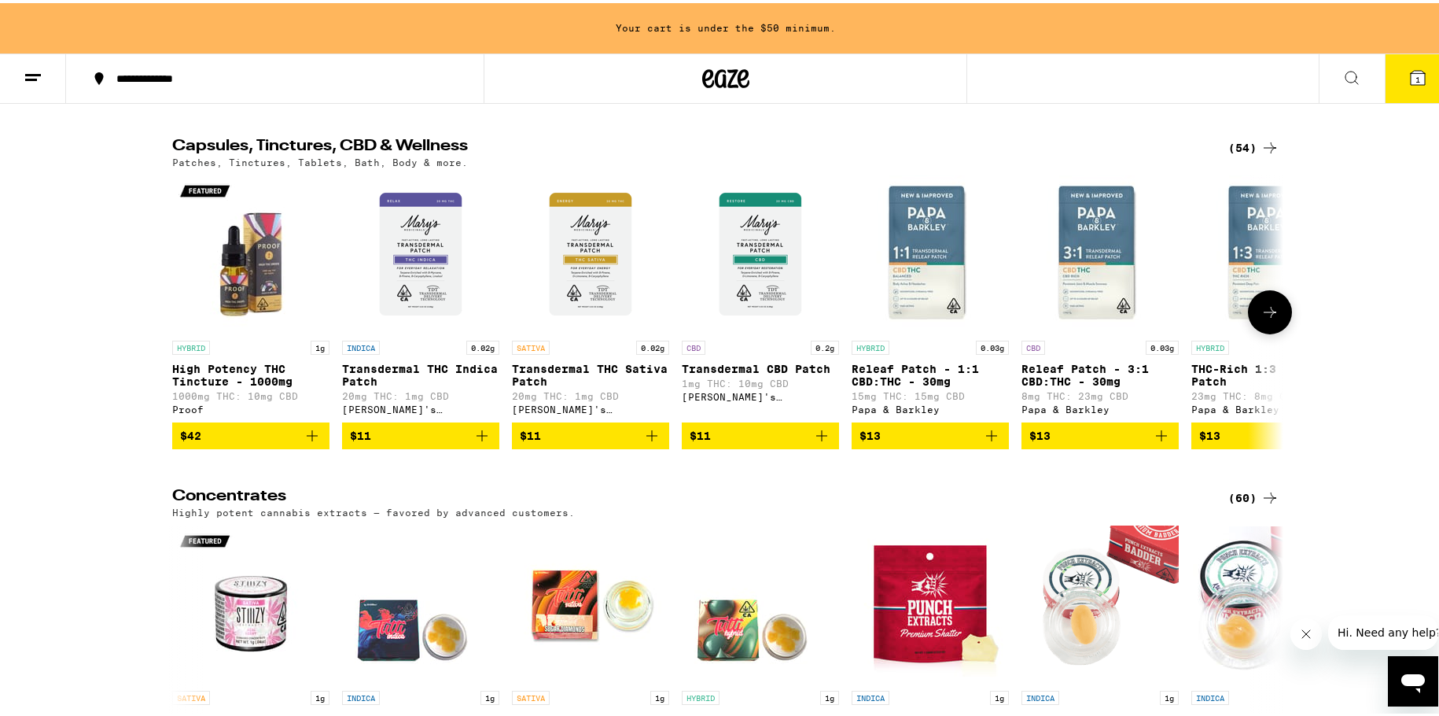
click at [1268, 318] on icon at bounding box center [1270, 309] width 19 height 19
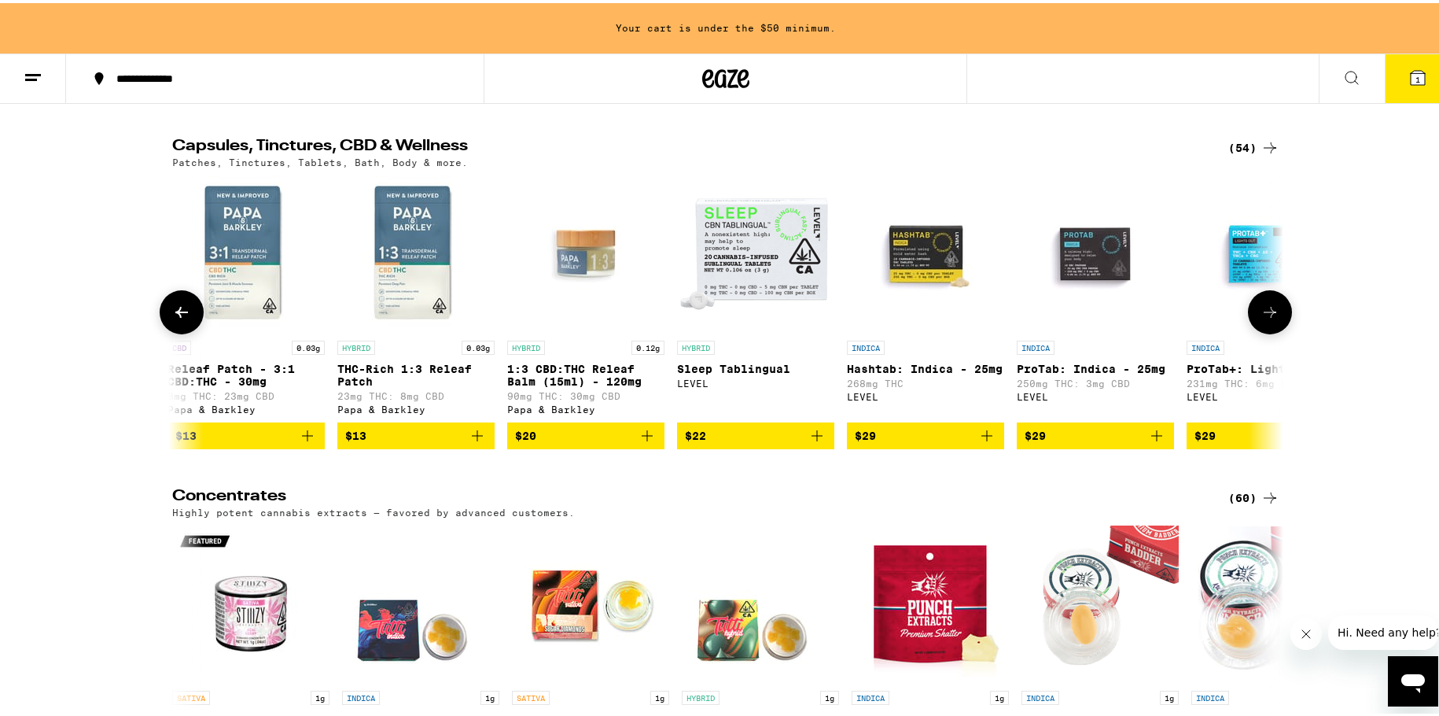
scroll to position [0, 936]
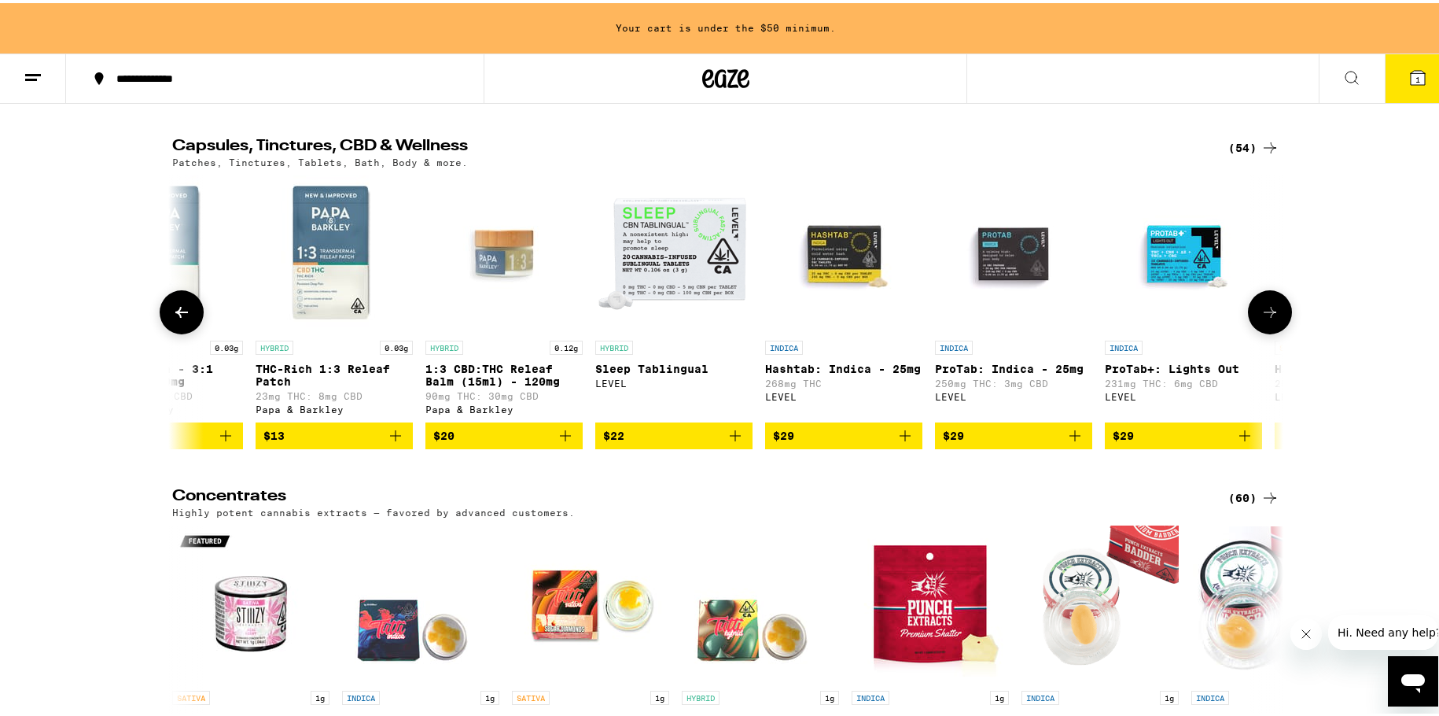
click at [1253, 331] on button at bounding box center [1270, 309] width 44 height 44
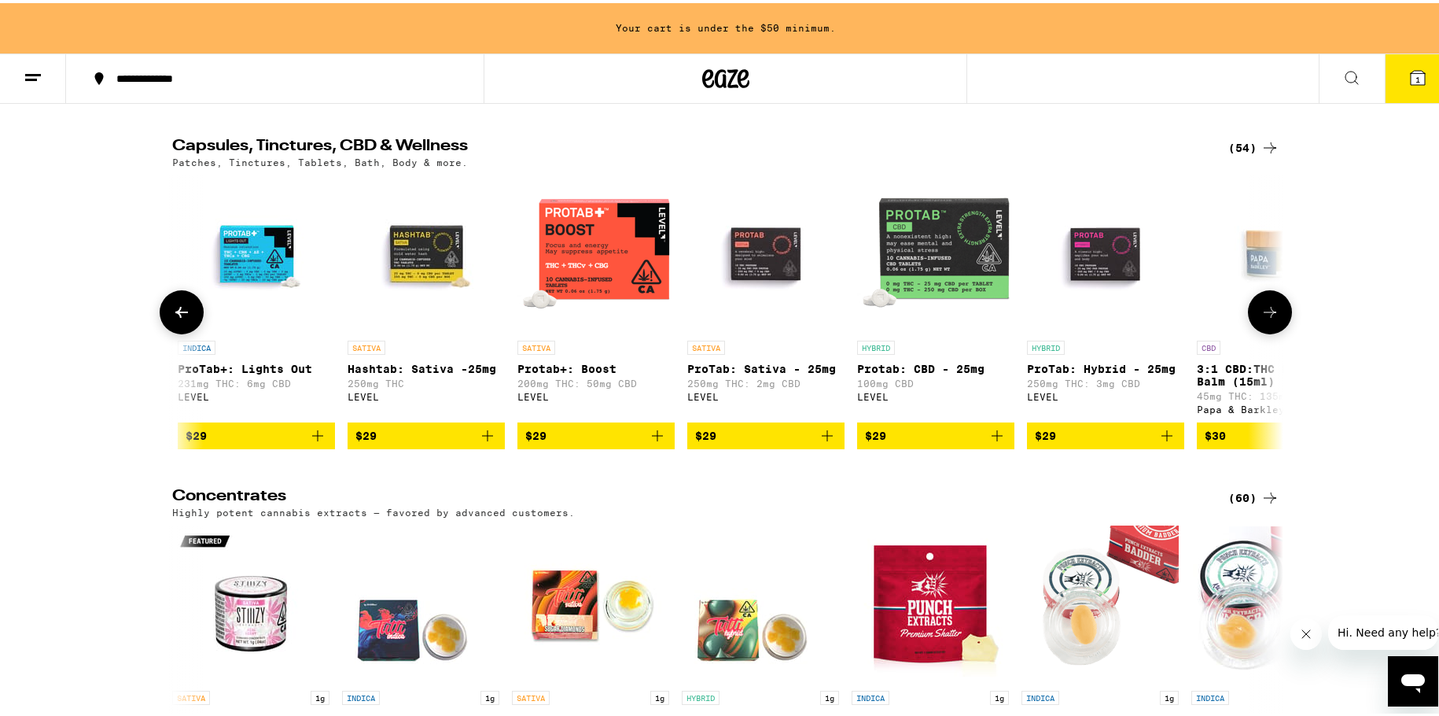
scroll to position [0, 1872]
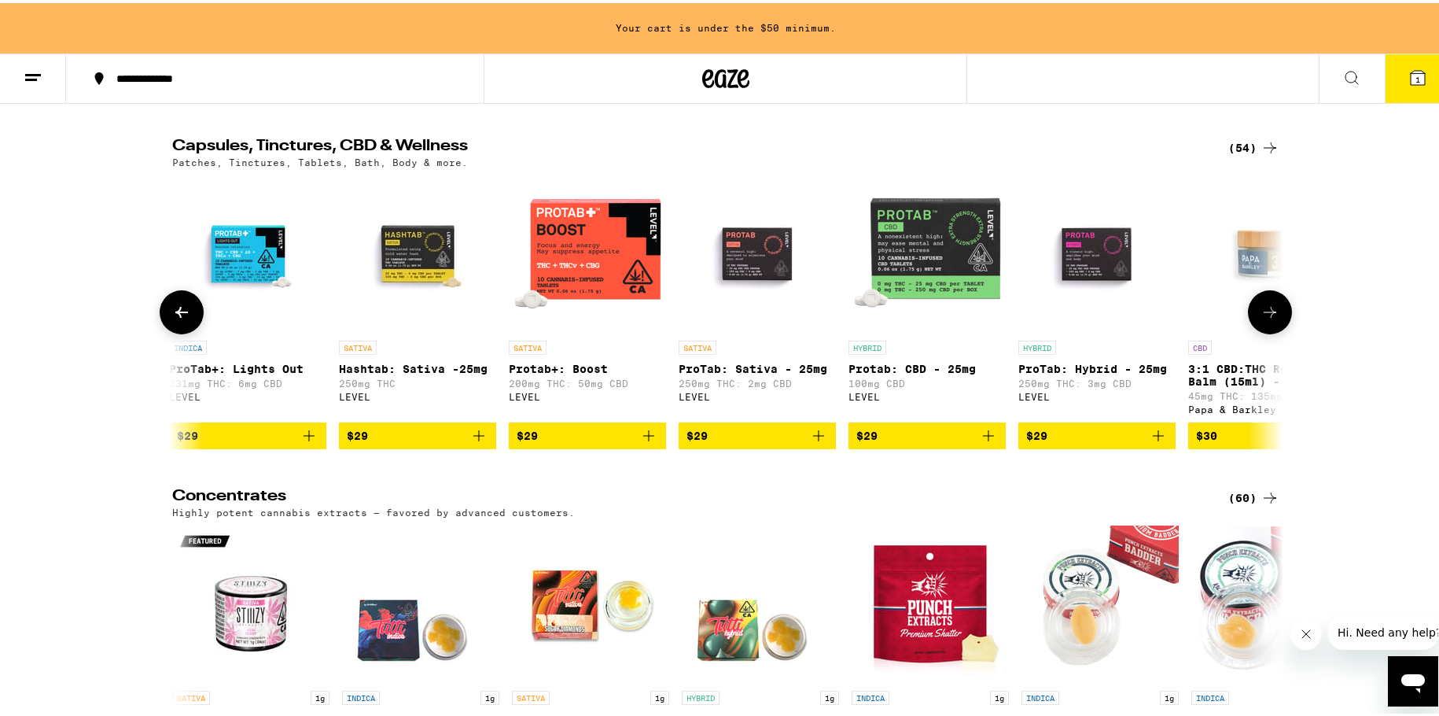
click at [1255, 331] on button at bounding box center [1270, 309] width 44 height 44
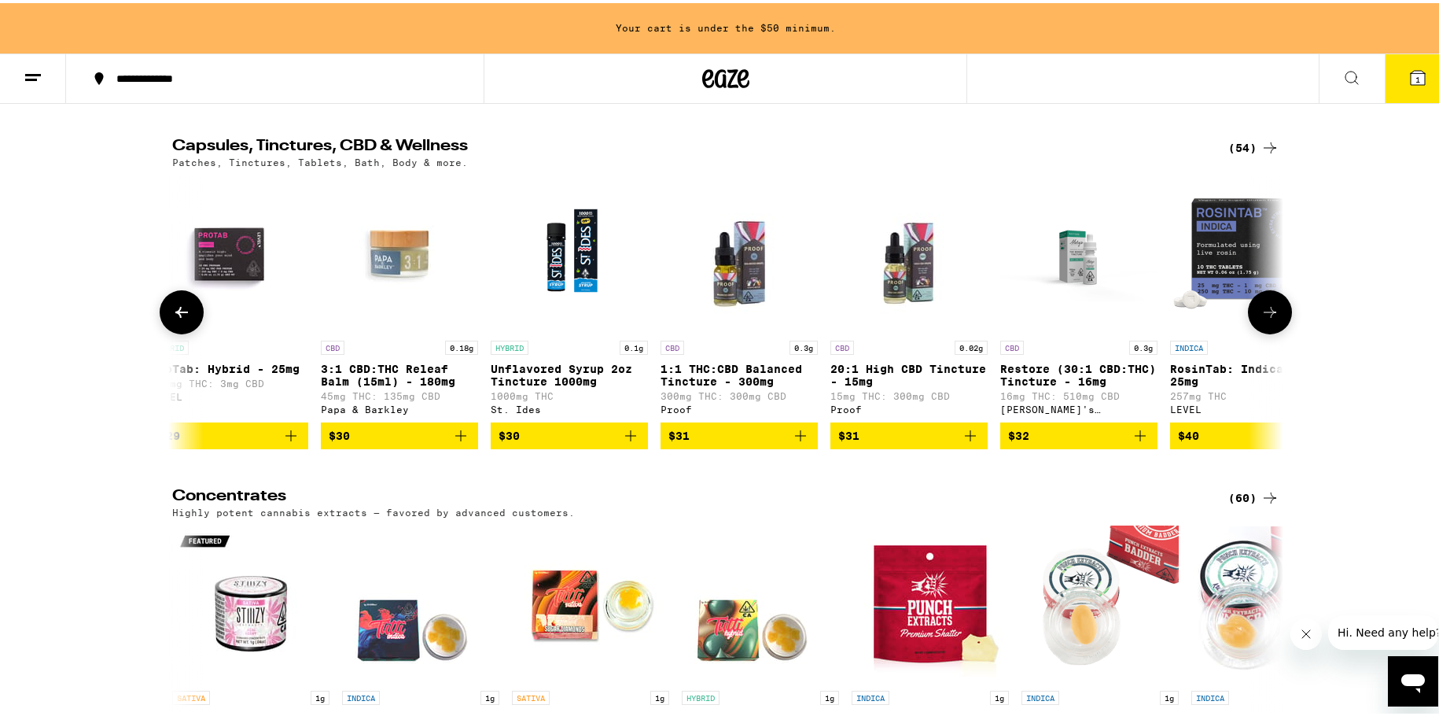
scroll to position [0, 2807]
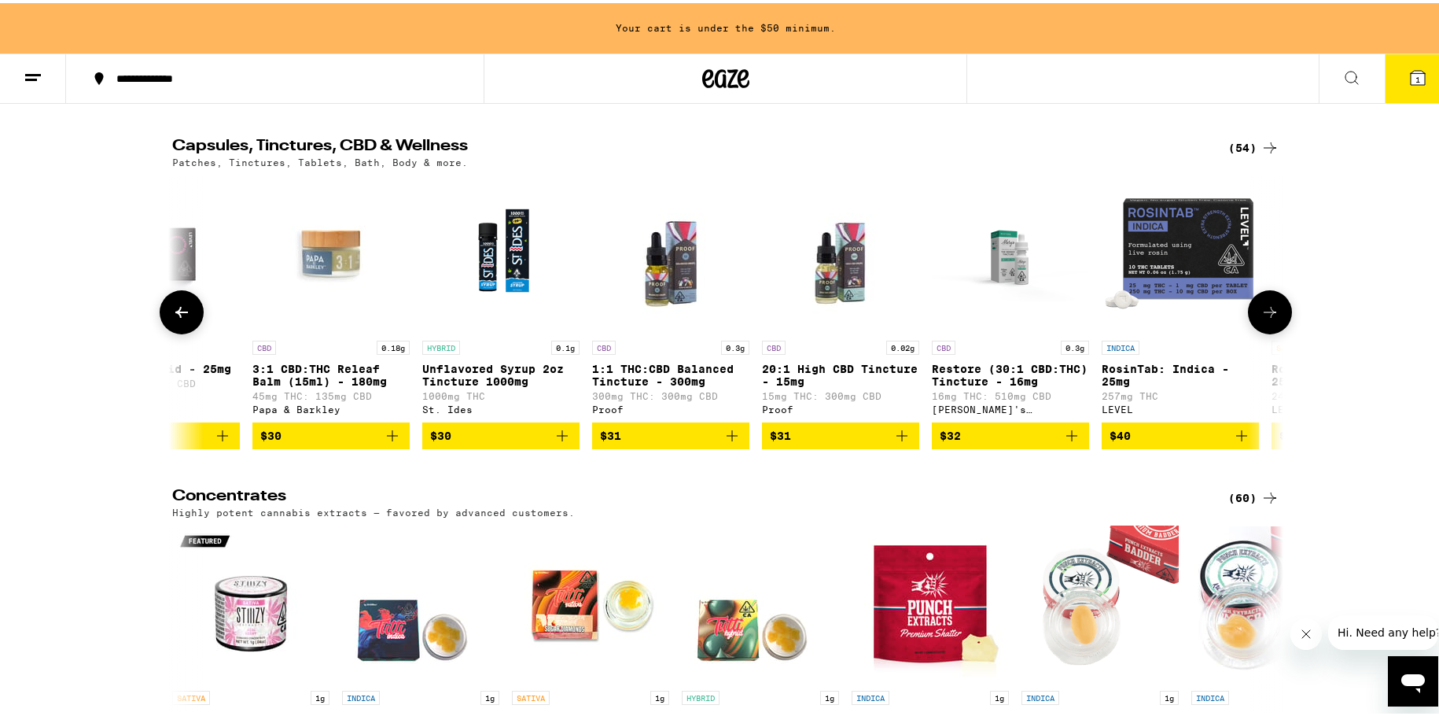
click at [1259, 331] on button at bounding box center [1270, 309] width 44 height 44
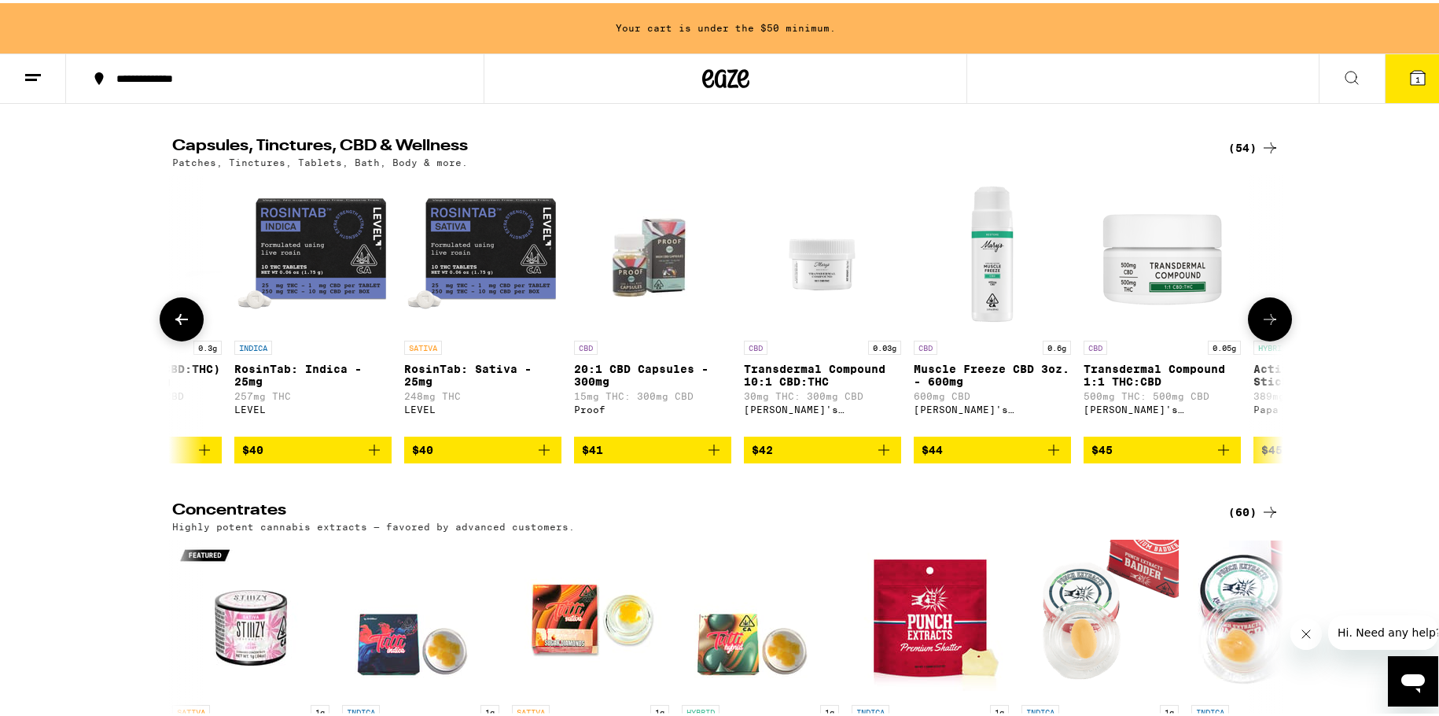
scroll to position [0, 3743]
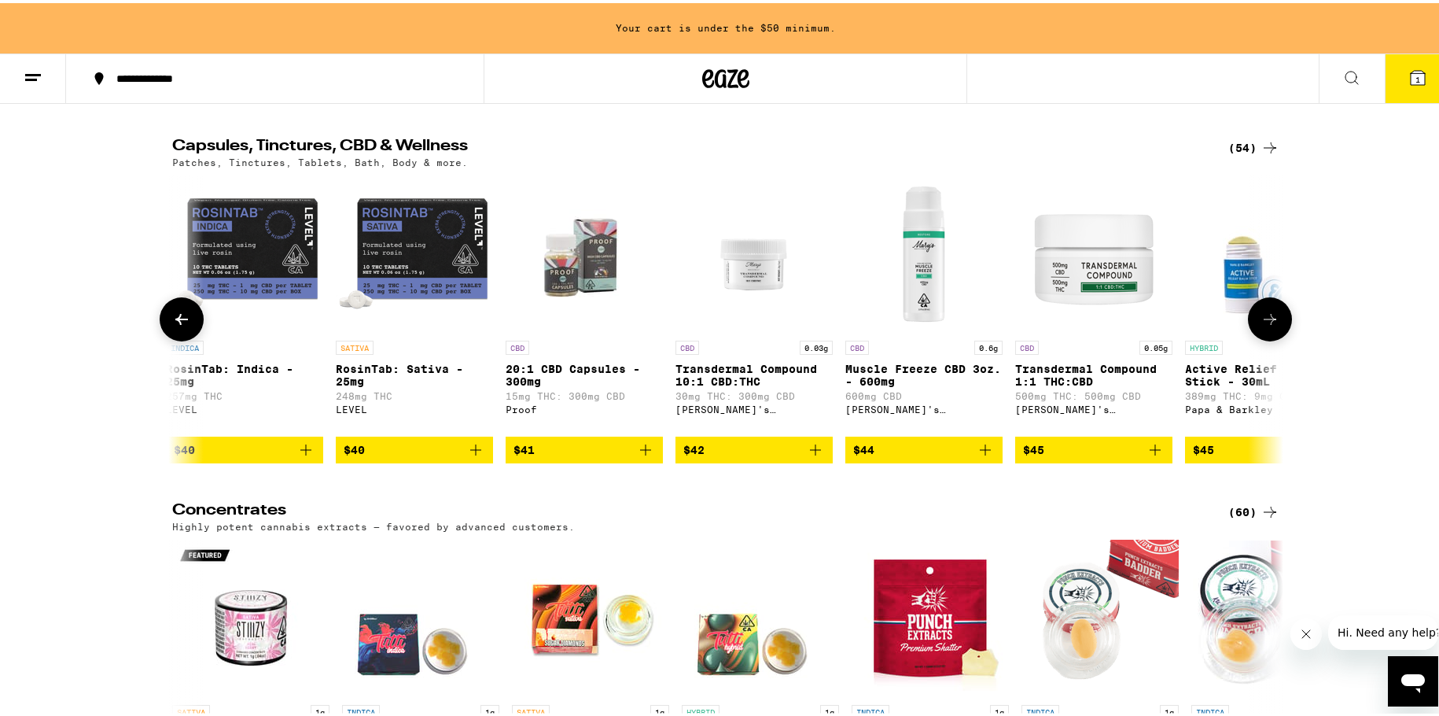
click at [1261, 326] on icon at bounding box center [1270, 316] width 19 height 19
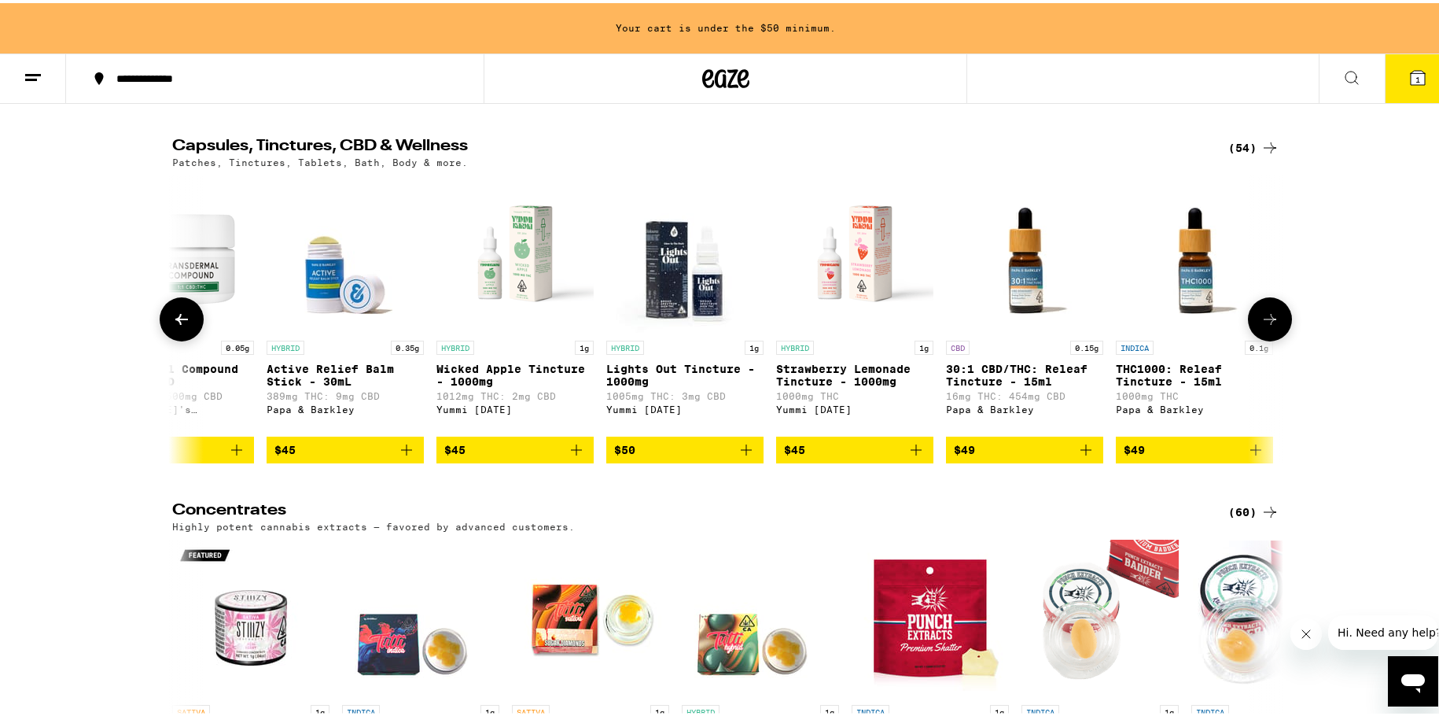
scroll to position [0, 4679]
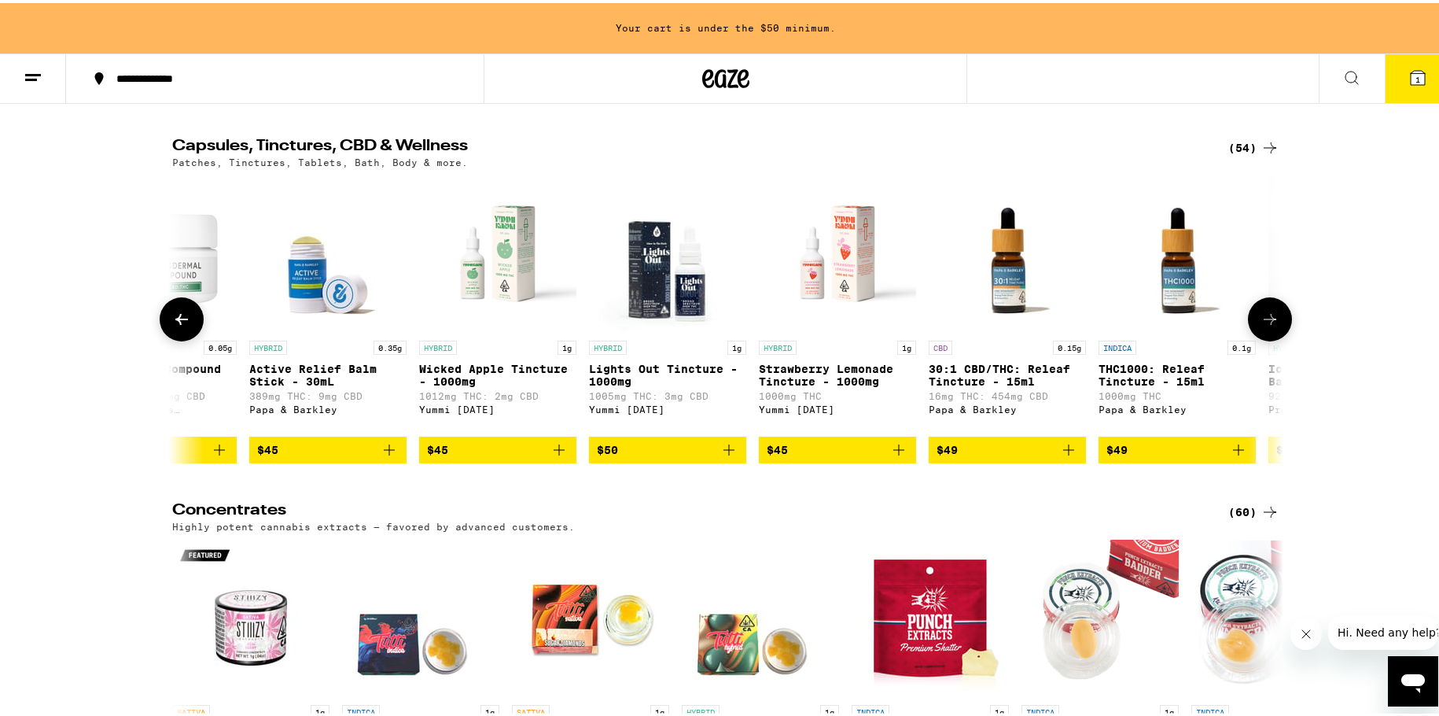
click at [1261, 326] on icon at bounding box center [1270, 316] width 19 height 19
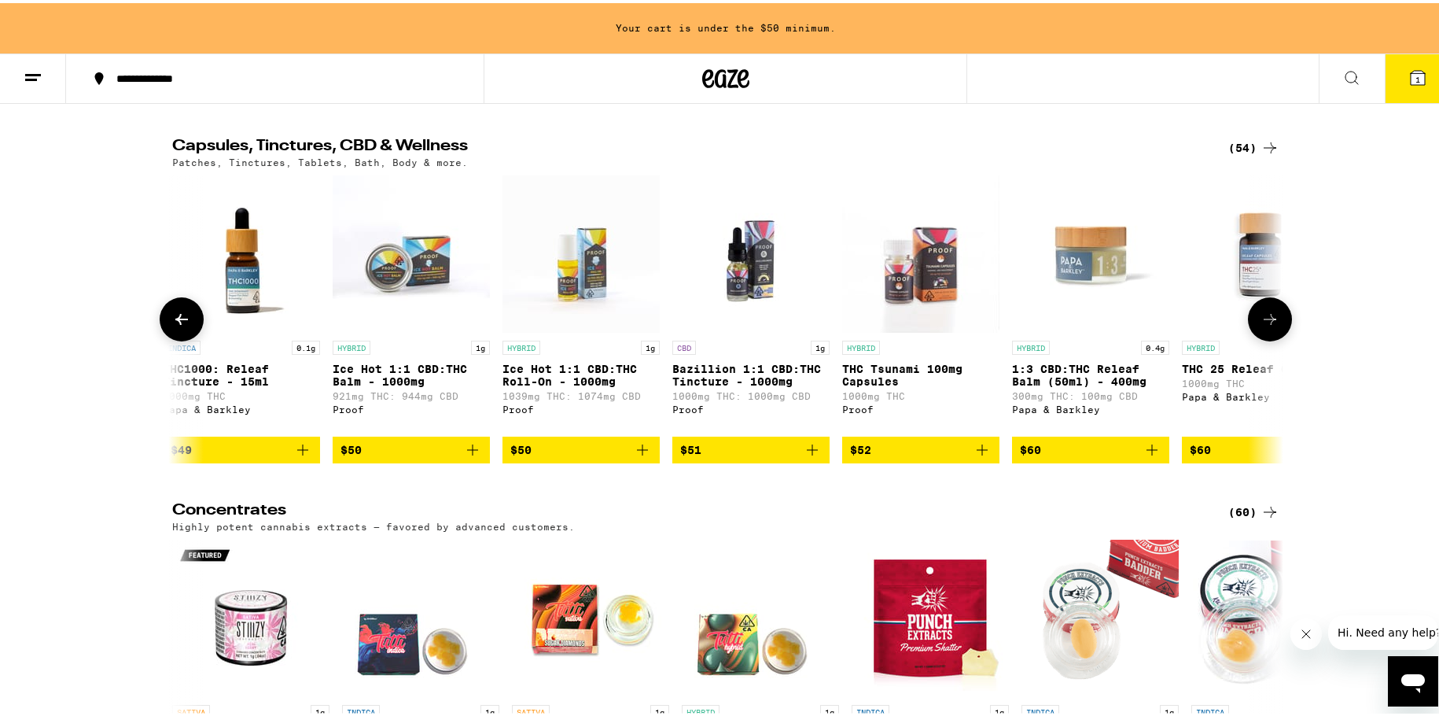
click at [1261, 326] on icon at bounding box center [1270, 316] width 19 height 19
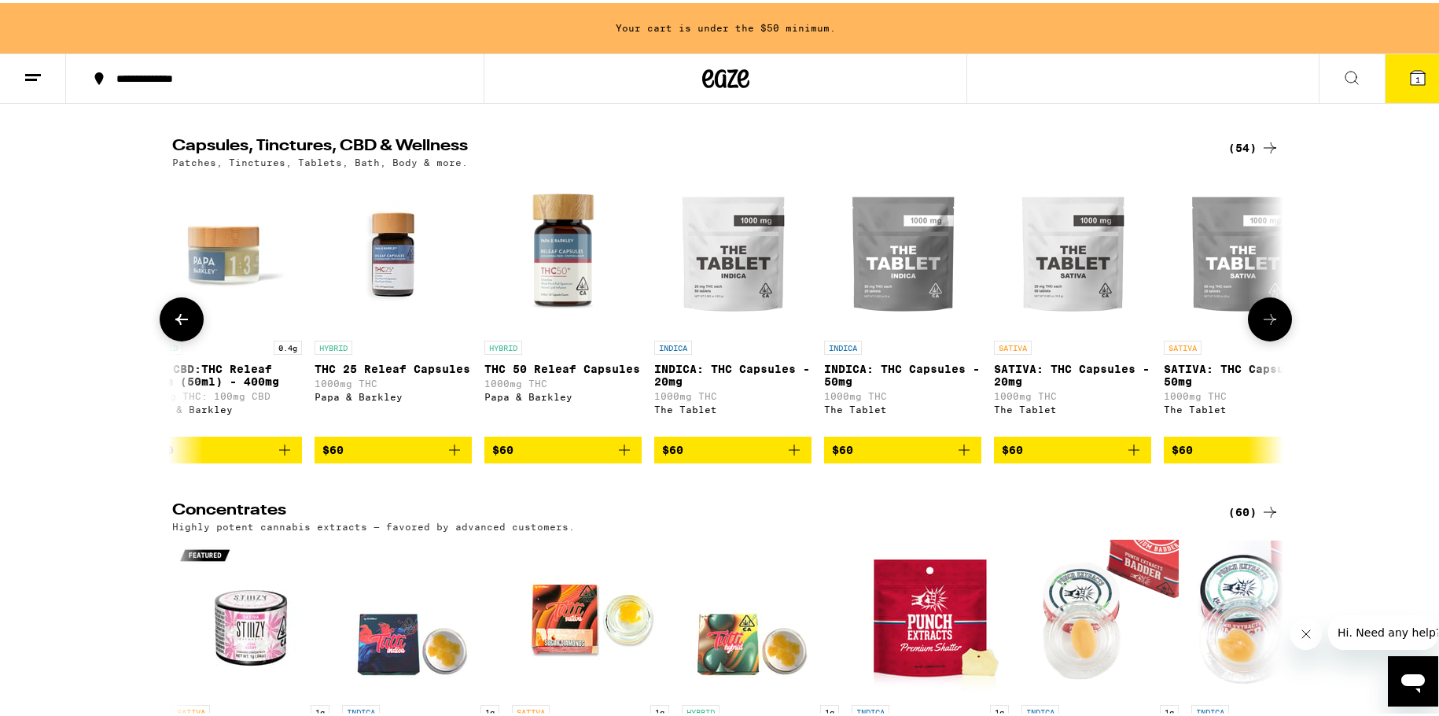
scroll to position [0, 6551]
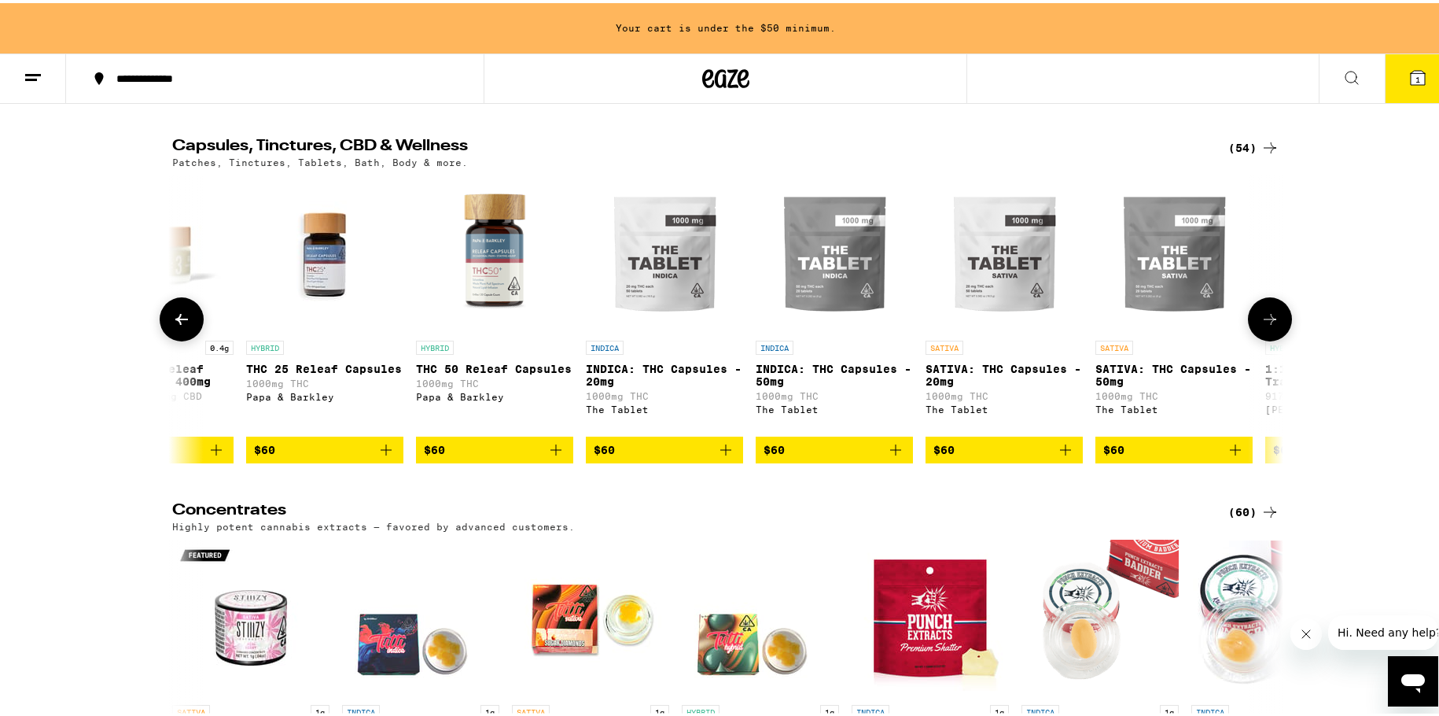
click at [1261, 326] on icon at bounding box center [1270, 316] width 19 height 19
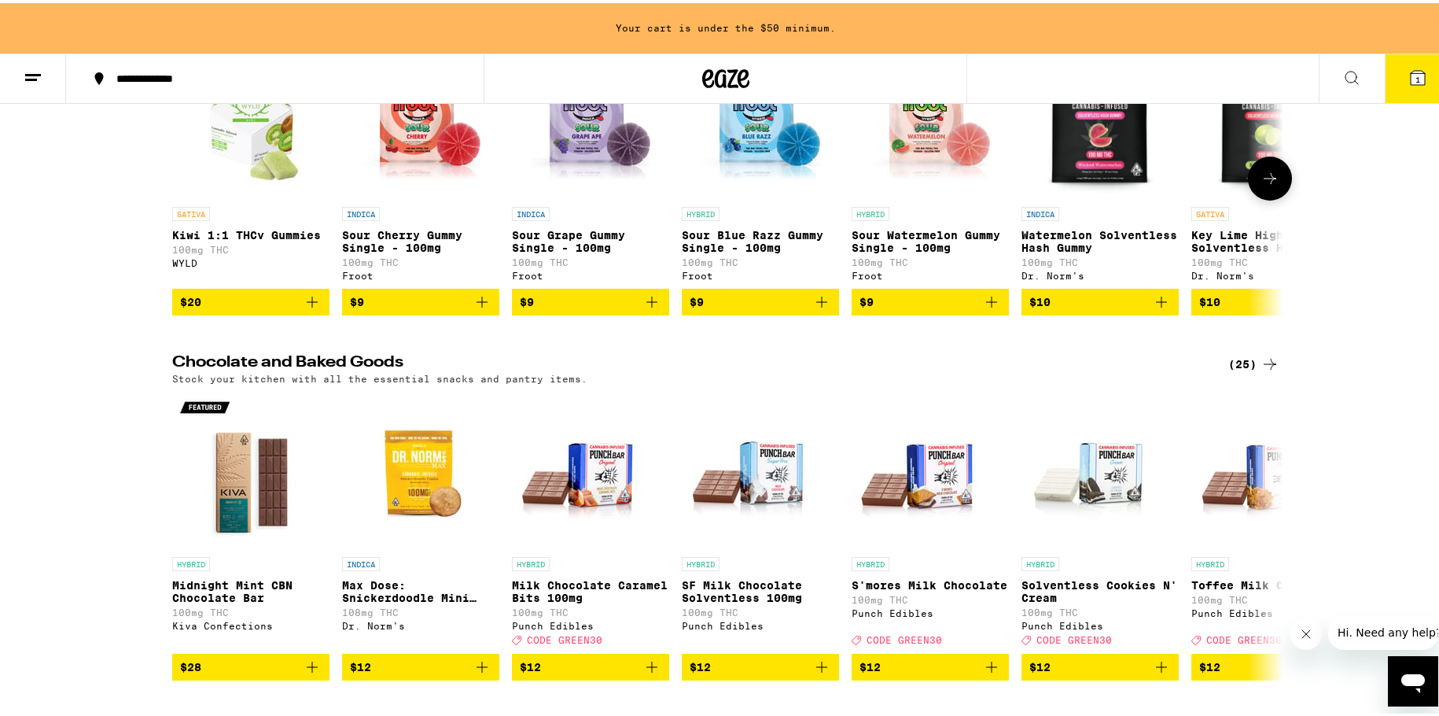
scroll to position [4954, 0]
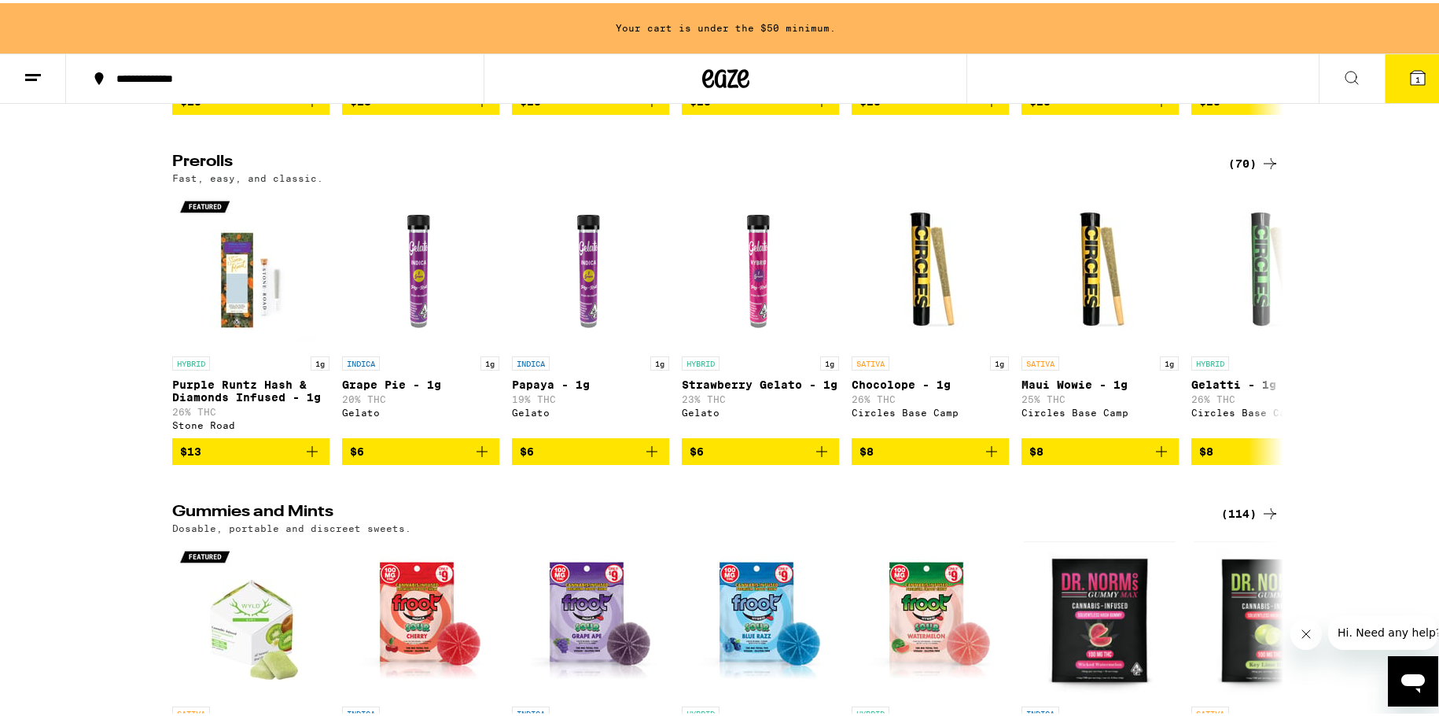
click at [31, 79] on icon at bounding box center [33, 74] width 19 height 19
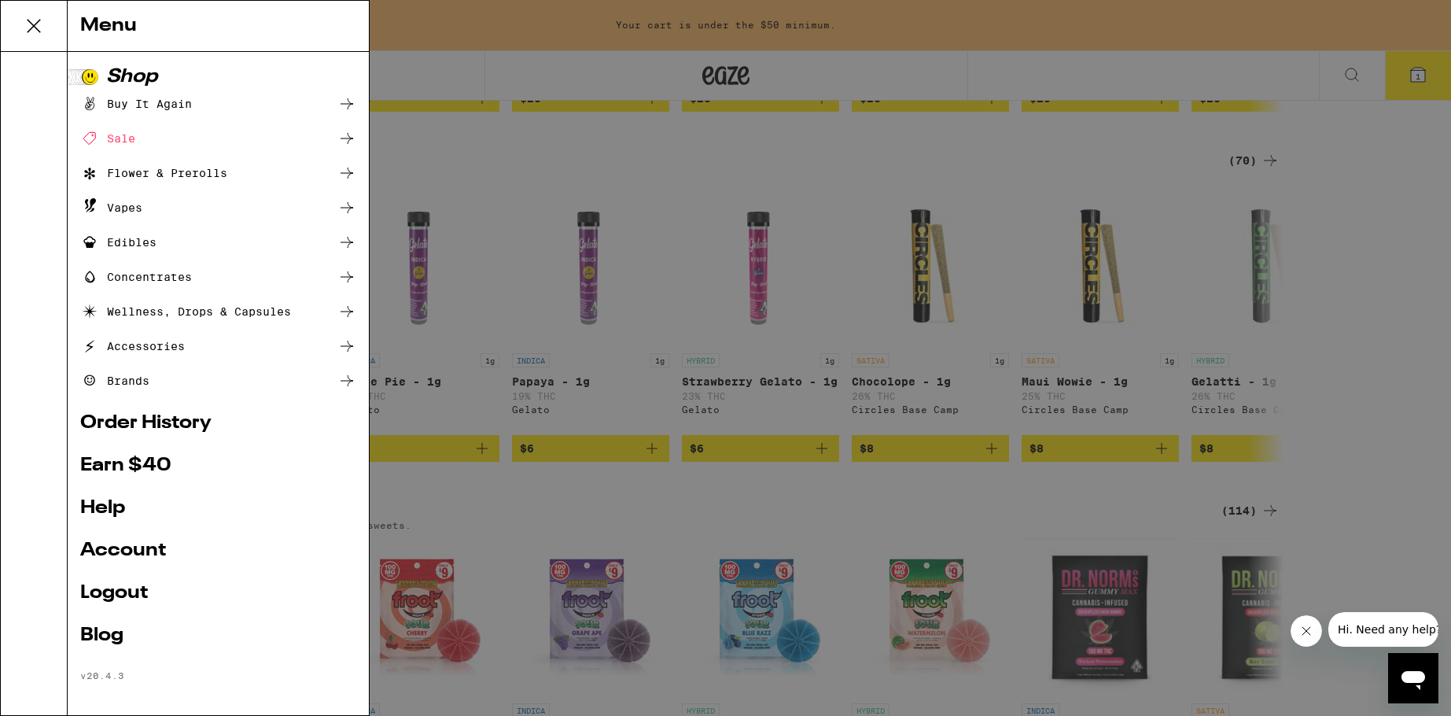
click at [127, 555] on link "Account" at bounding box center [218, 550] width 276 height 19
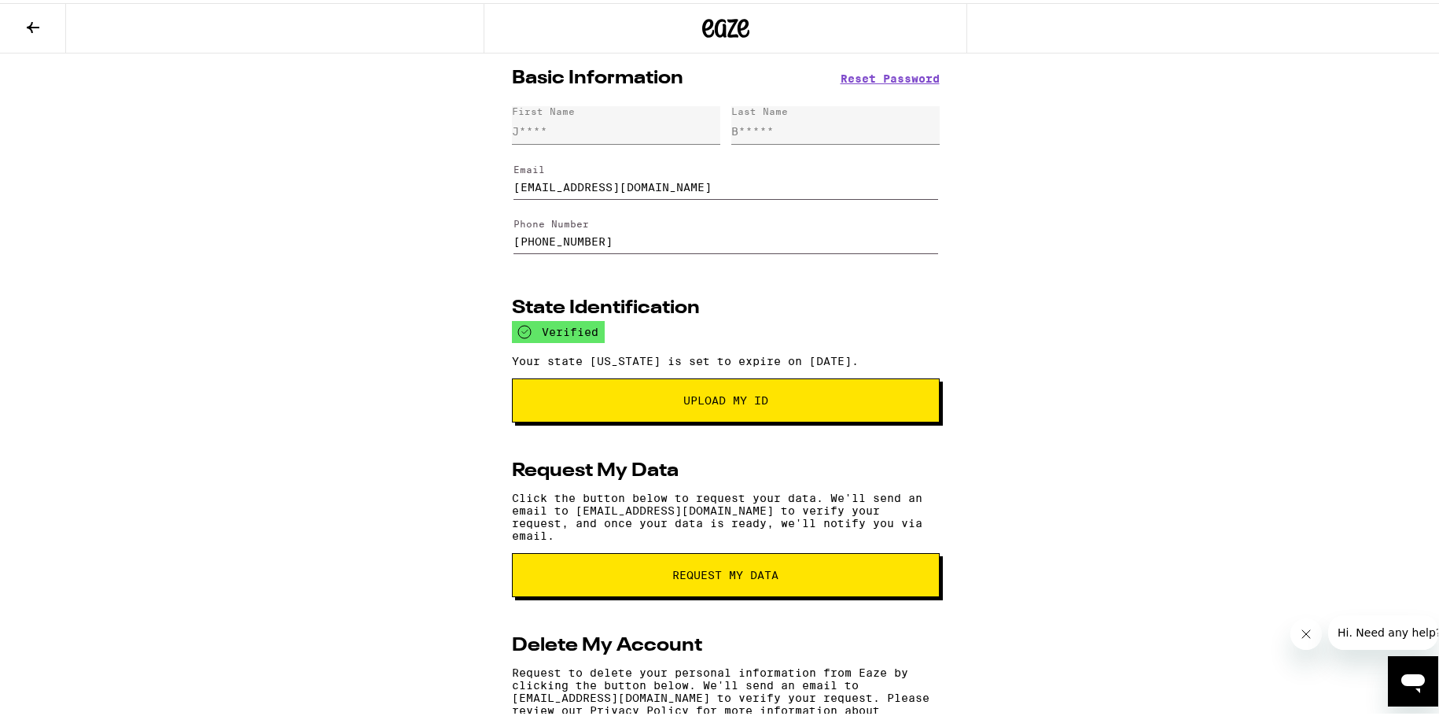
click at [33, 33] on button at bounding box center [33, 26] width 66 height 50
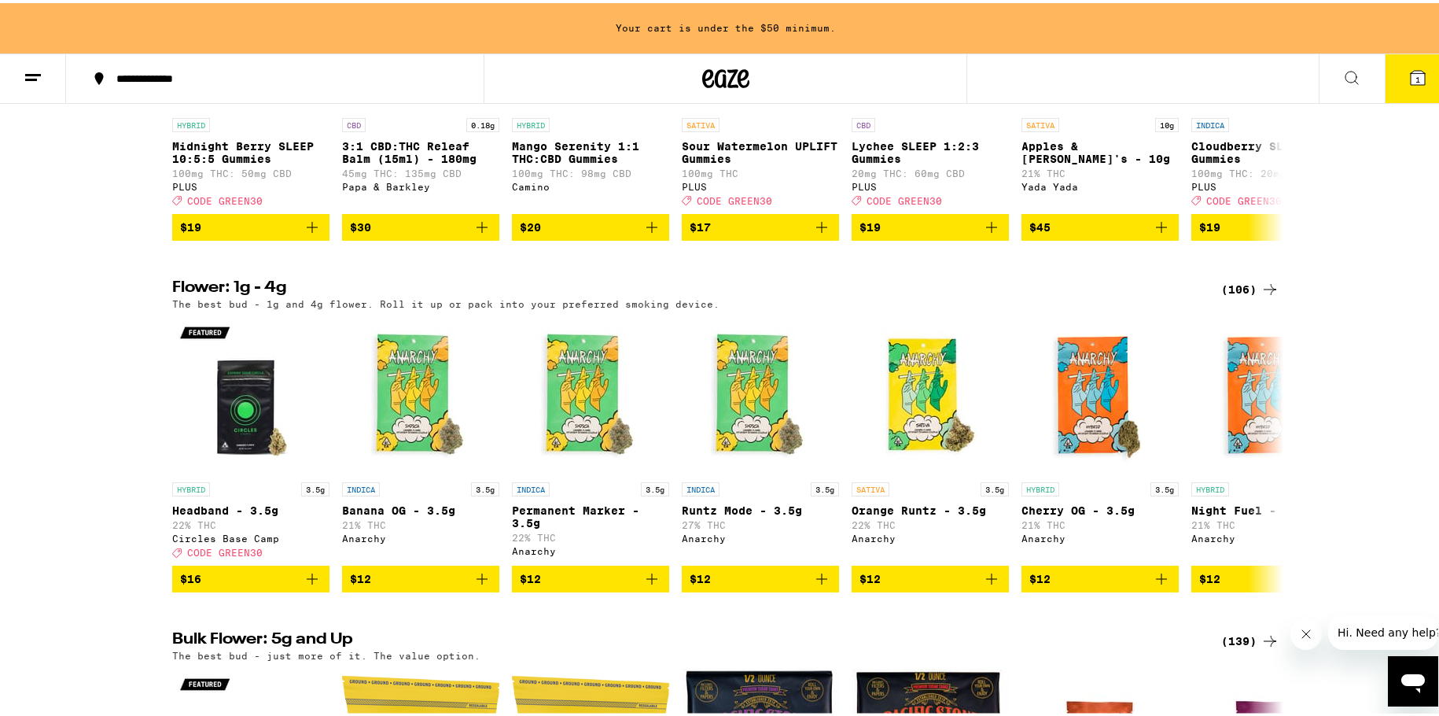
scroll to position [1651, 0]
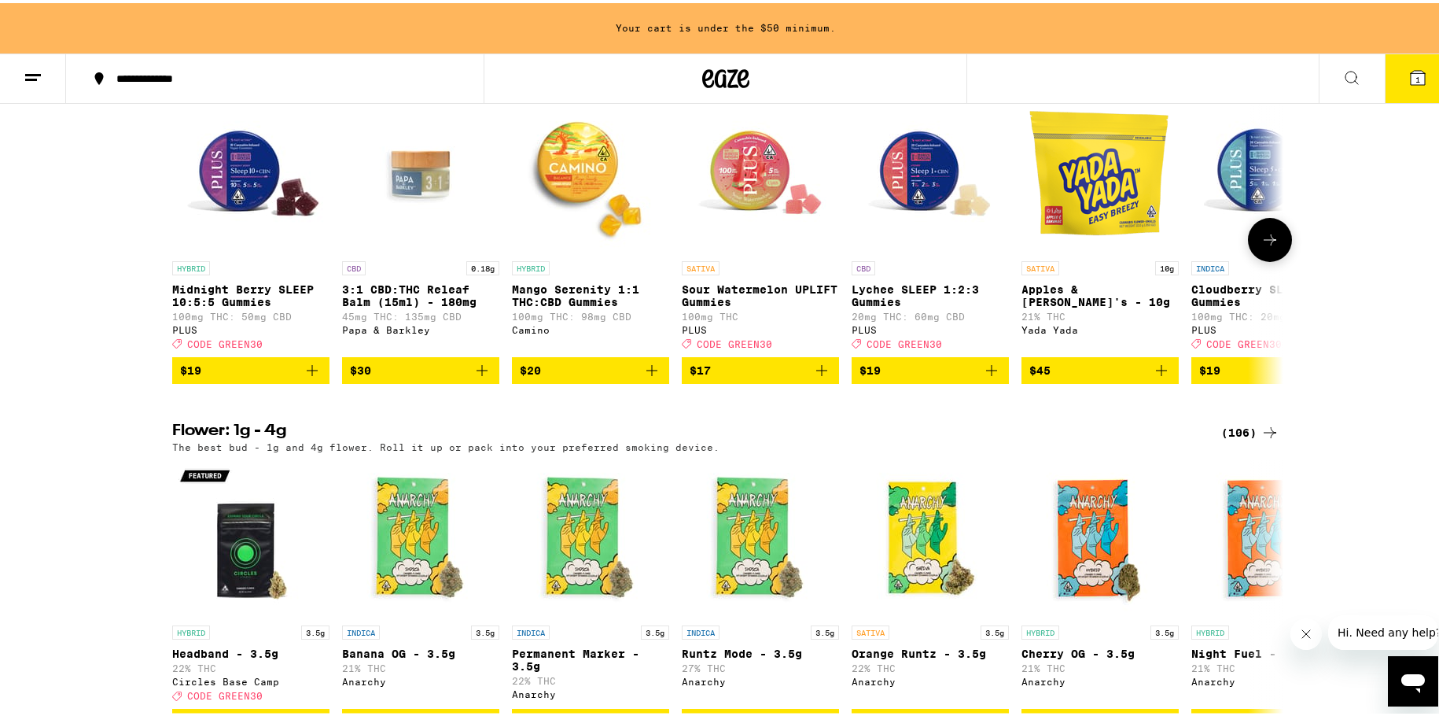
click at [1237, 305] on p "Cloudberry SLEEP 5:1:1 Gummies" at bounding box center [1269, 292] width 157 height 25
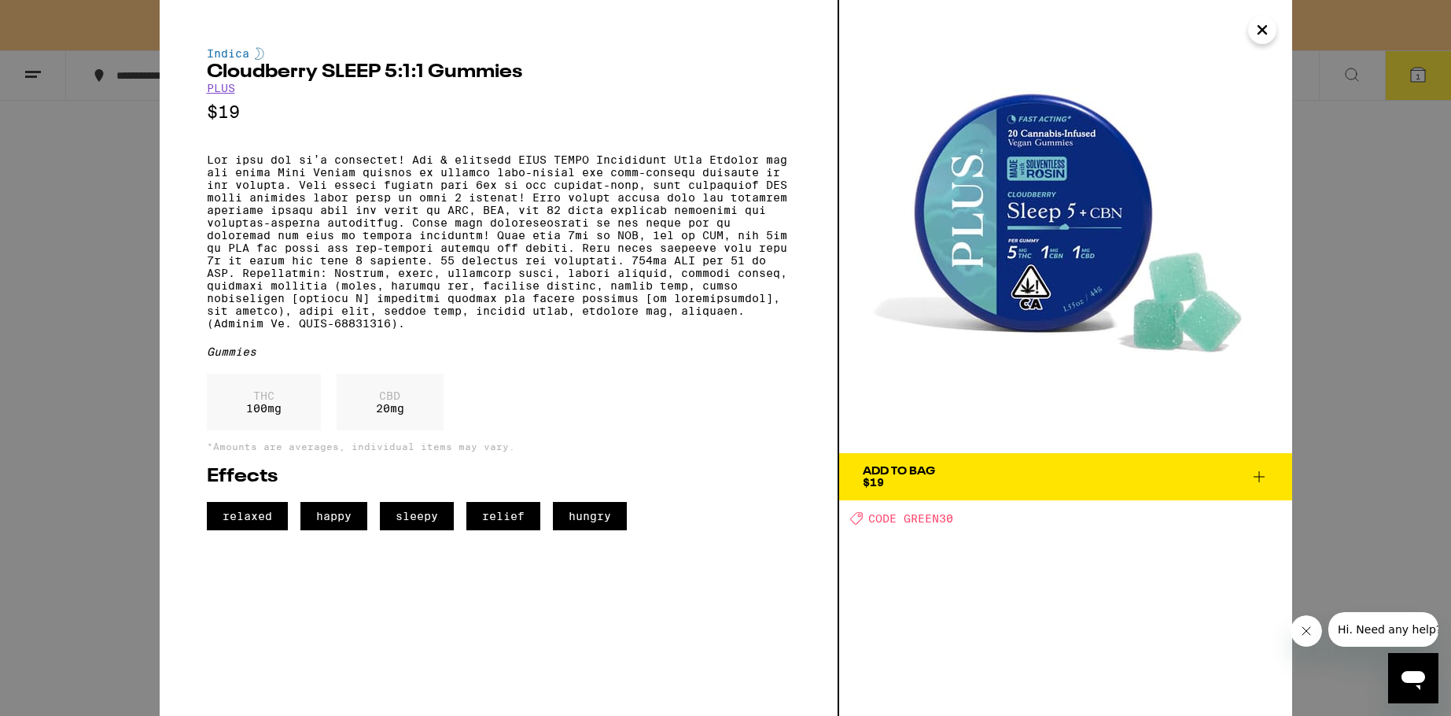
click at [1257, 475] on icon at bounding box center [1259, 476] width 19 height 19
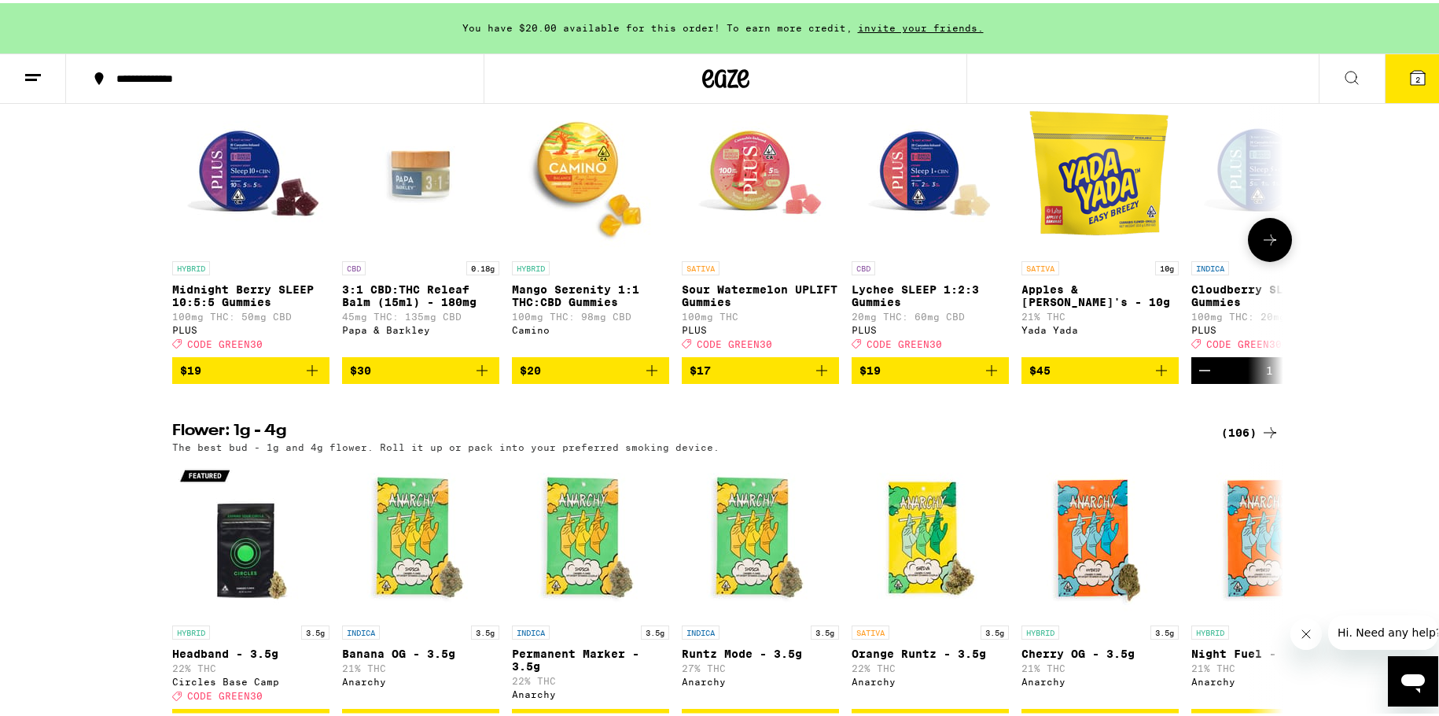
click at [1230, 318] on p "100mg THC: 20mg CBD" at bounding box center [1269, 313] width 157 height 10
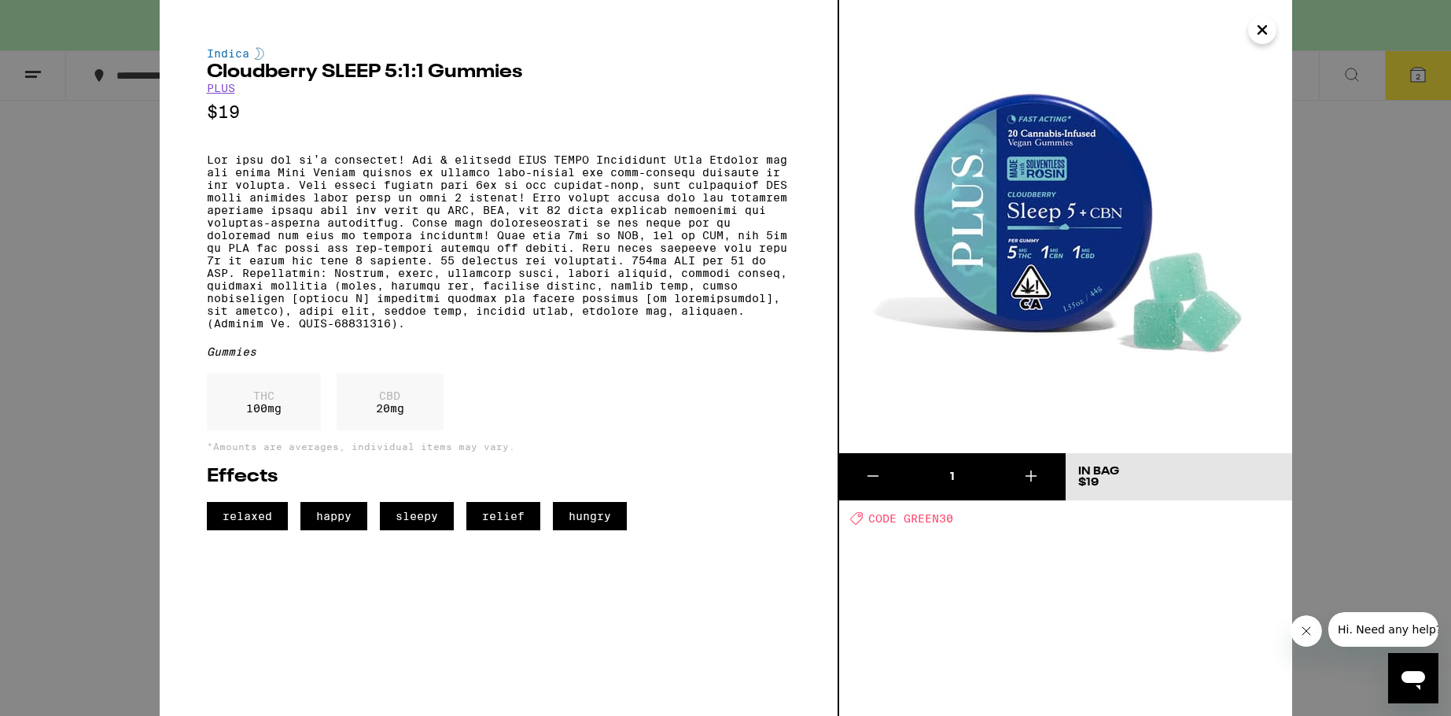
click at [1037, 476] on icon at bounding box center [1031, 475] width 19 height 19
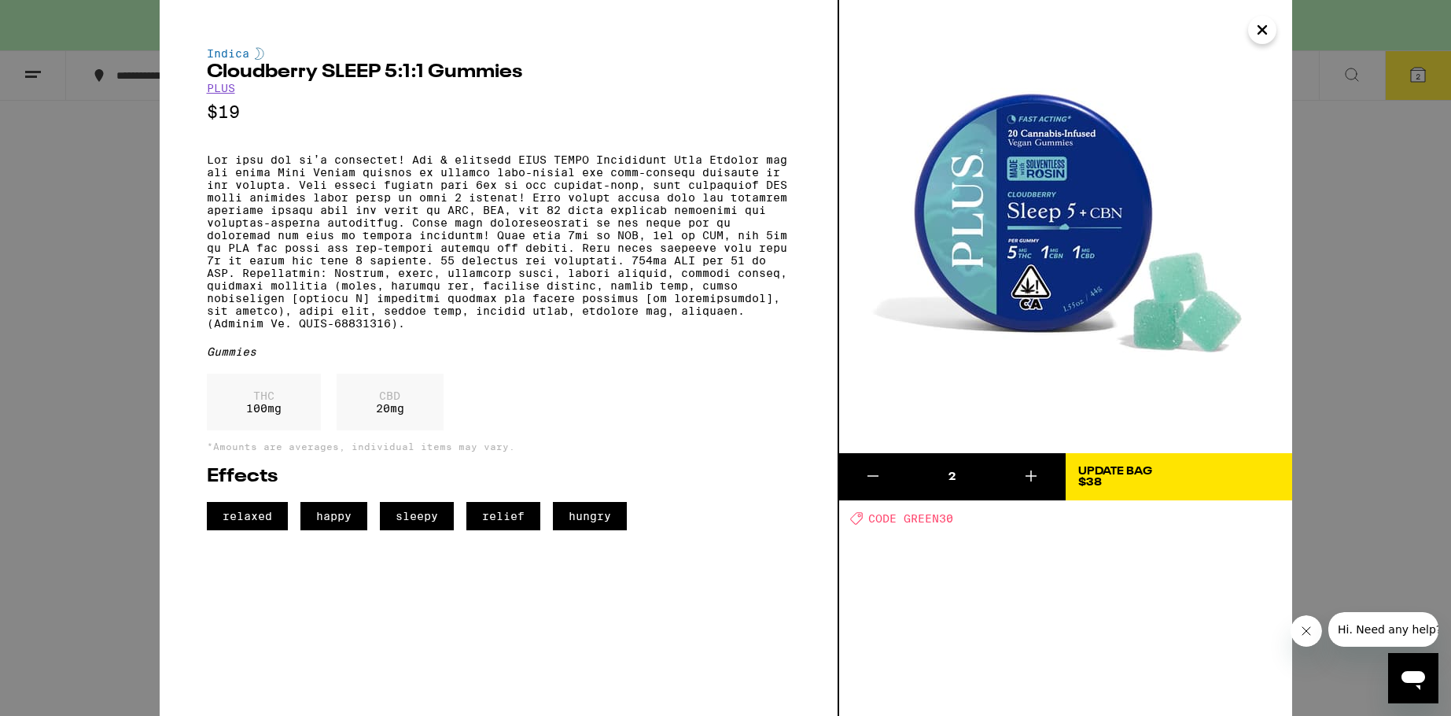
click at [1264, 30] on icon "Close" at bounding box center [1262, 30] width 19 height 24
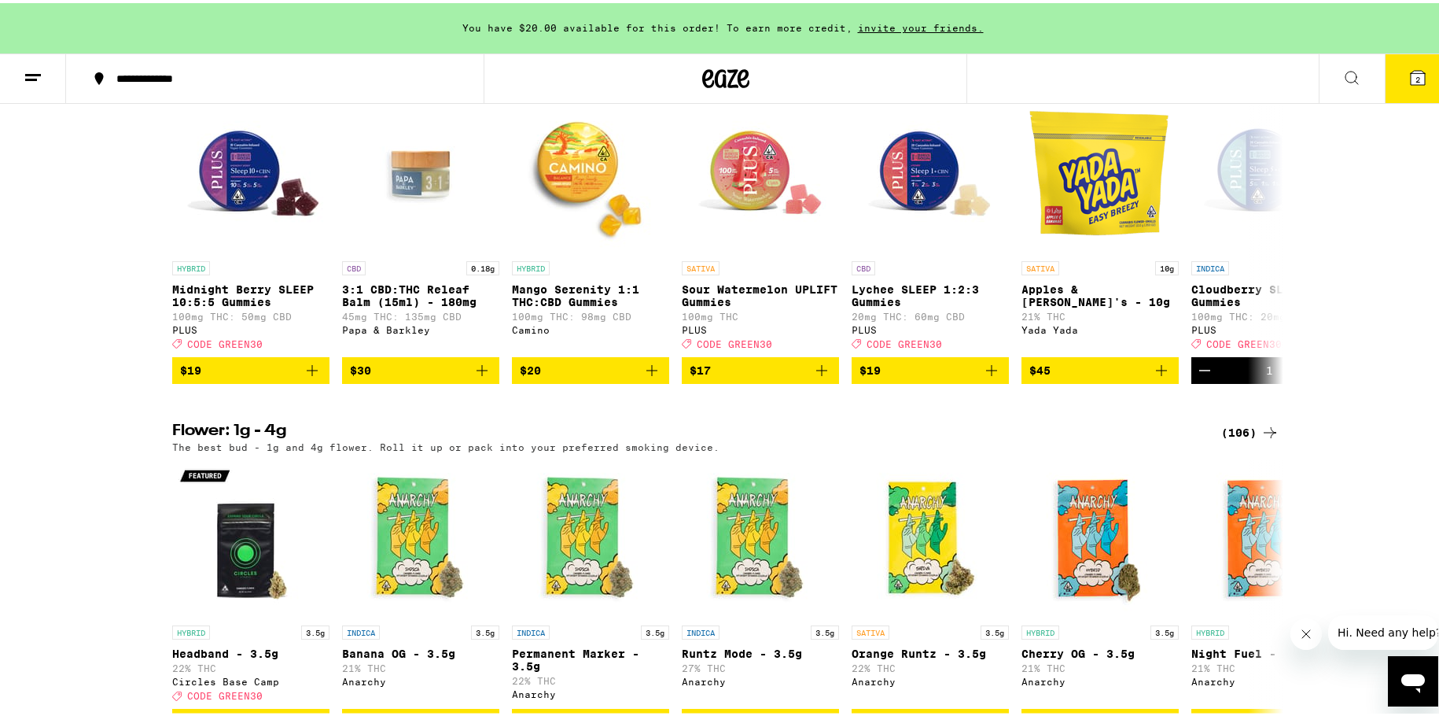
click at [1408, 78] on button "2" at bounding box center [1418, 75] width 66 height 49
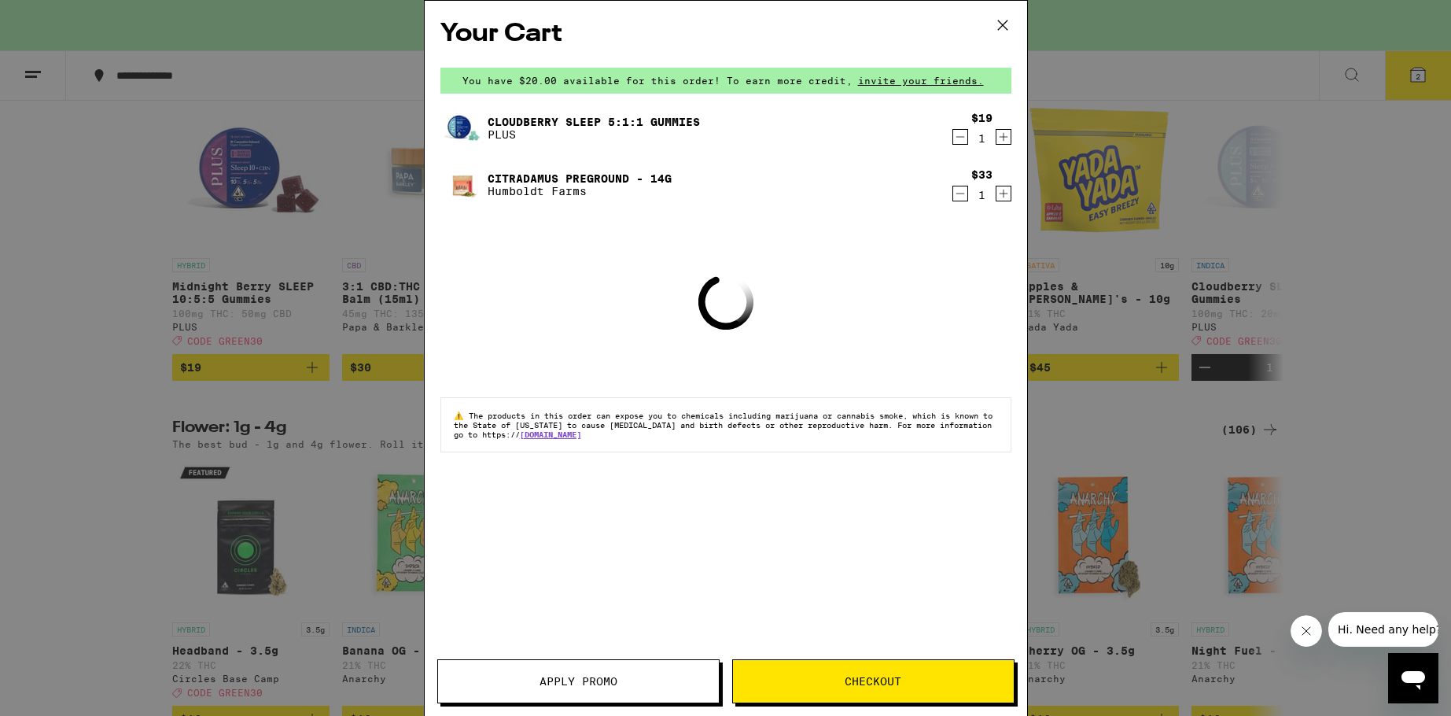
click at [1000, 140] on icon "Increment" at bounding box center [1003, 136] width 14 height 19
click at [1000, 27] on icon at bounding box center [1001, 24] width 9 height 9
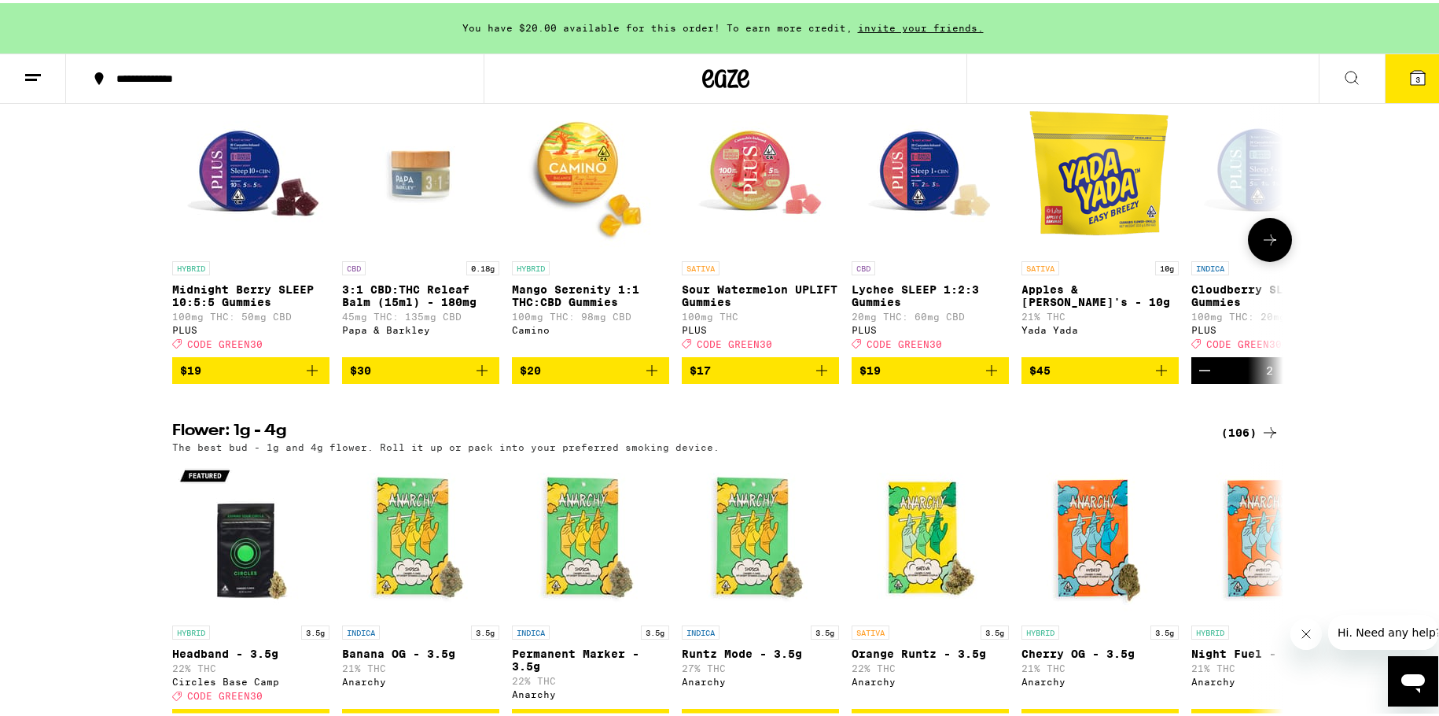
click at [918, 230] on img "Open page for Lychee SLEEP 1:2:3 Gummies from PLUS" at bounding box center [930, 171] width 157 height 157
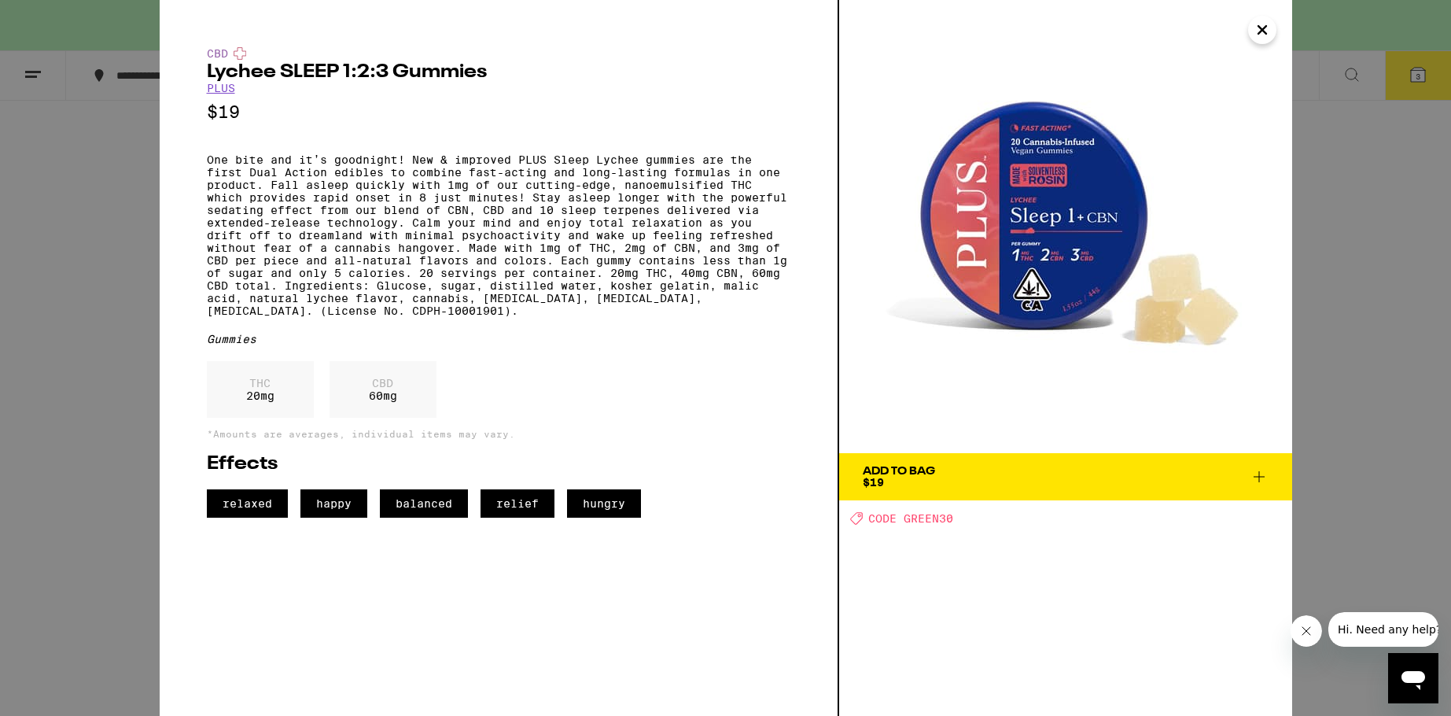
click at [1260, 480] on icon at bounding box center [1259, 476] width 19 height 19
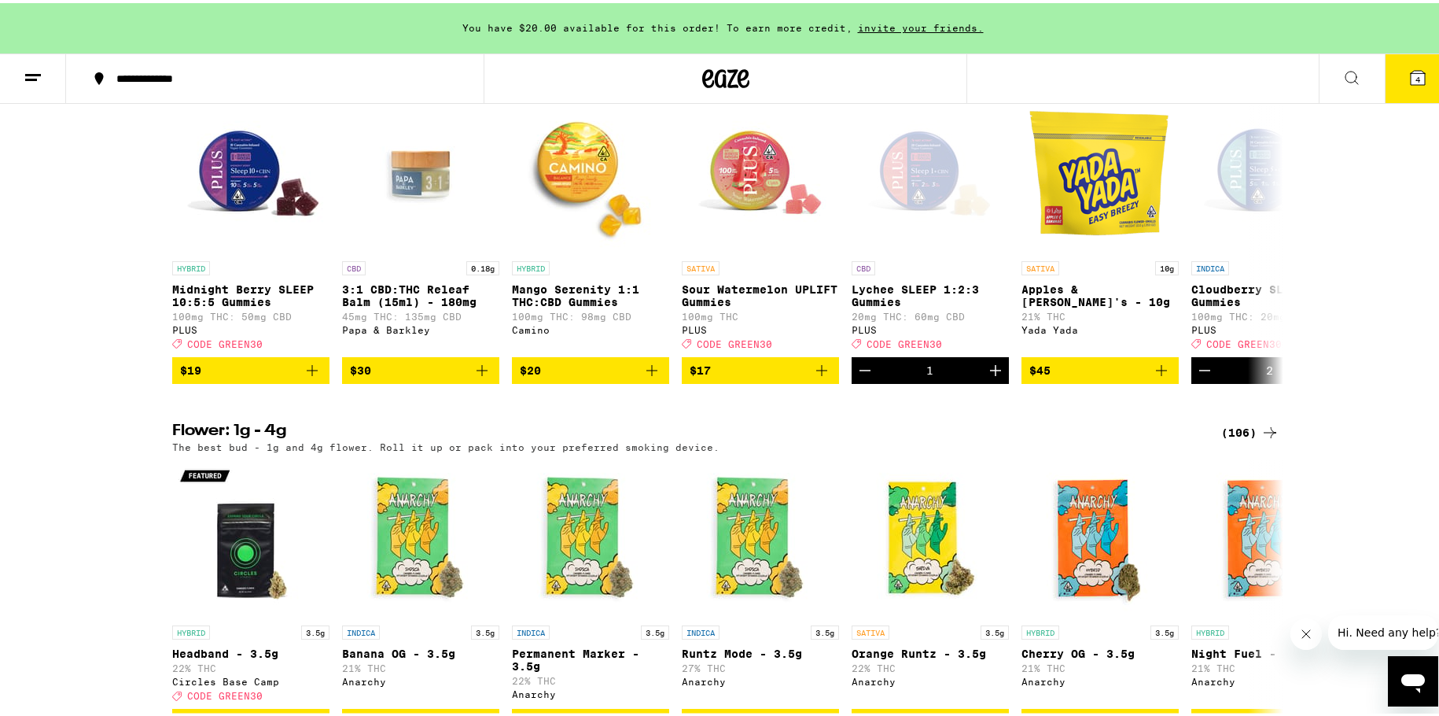
click at [1411, 75] on icon at bounding box center [1418, 75] width 14 height 14
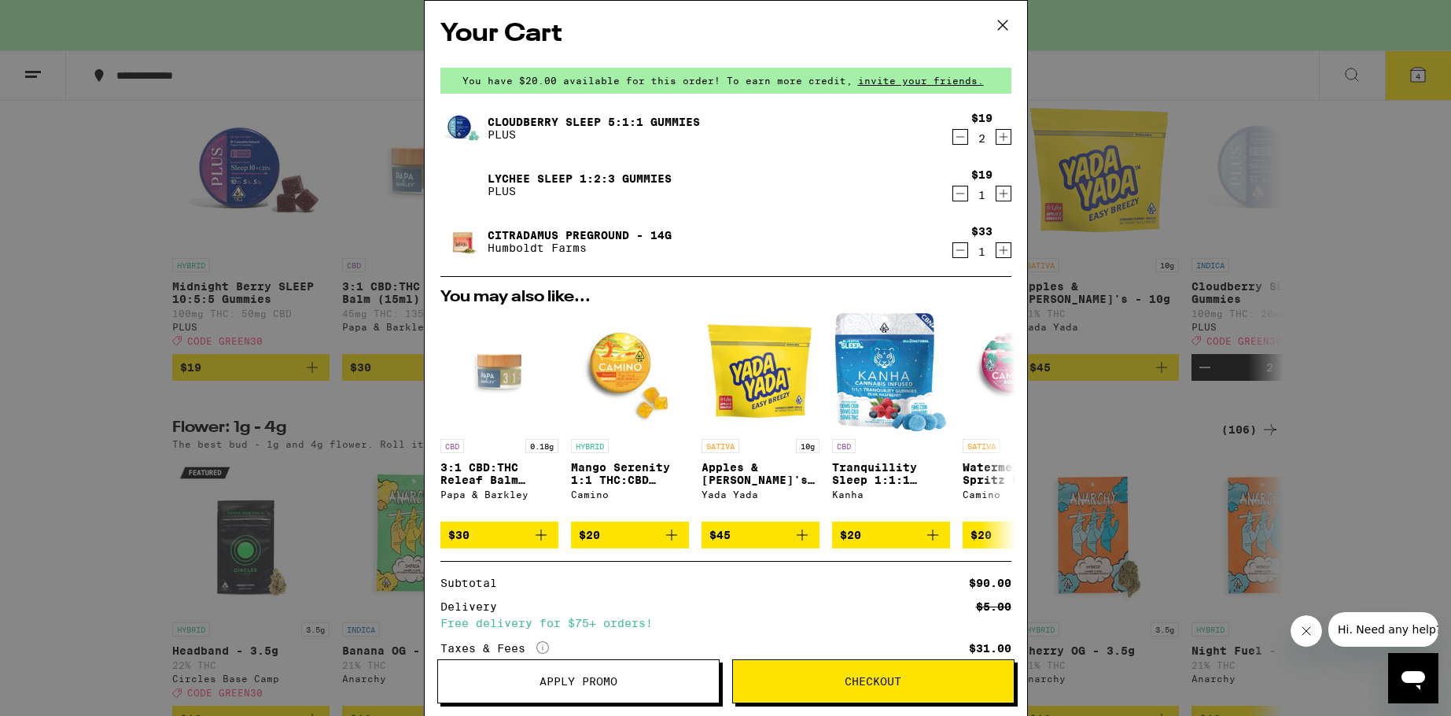
click at [996, 193] on icon "Increment" at bounding box center [1003, 193] width 14 height 19
click at [550, 122] on link "Cloudberry SLEEP 5:1:1 Gummies" at bounding box center [594, 122] width 212 height 13
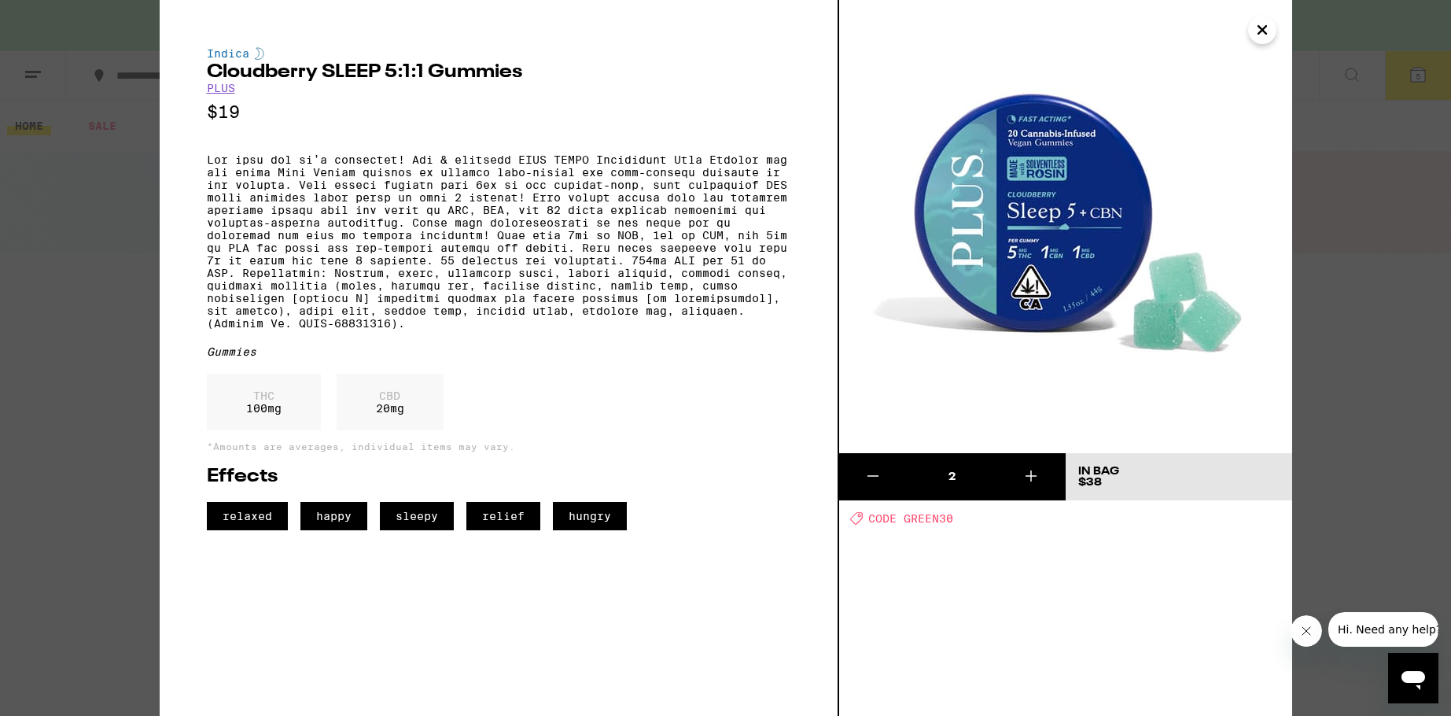
click at [1260, 33] on icon "Close" at bounding box center [1262, 30] width 8 height 8
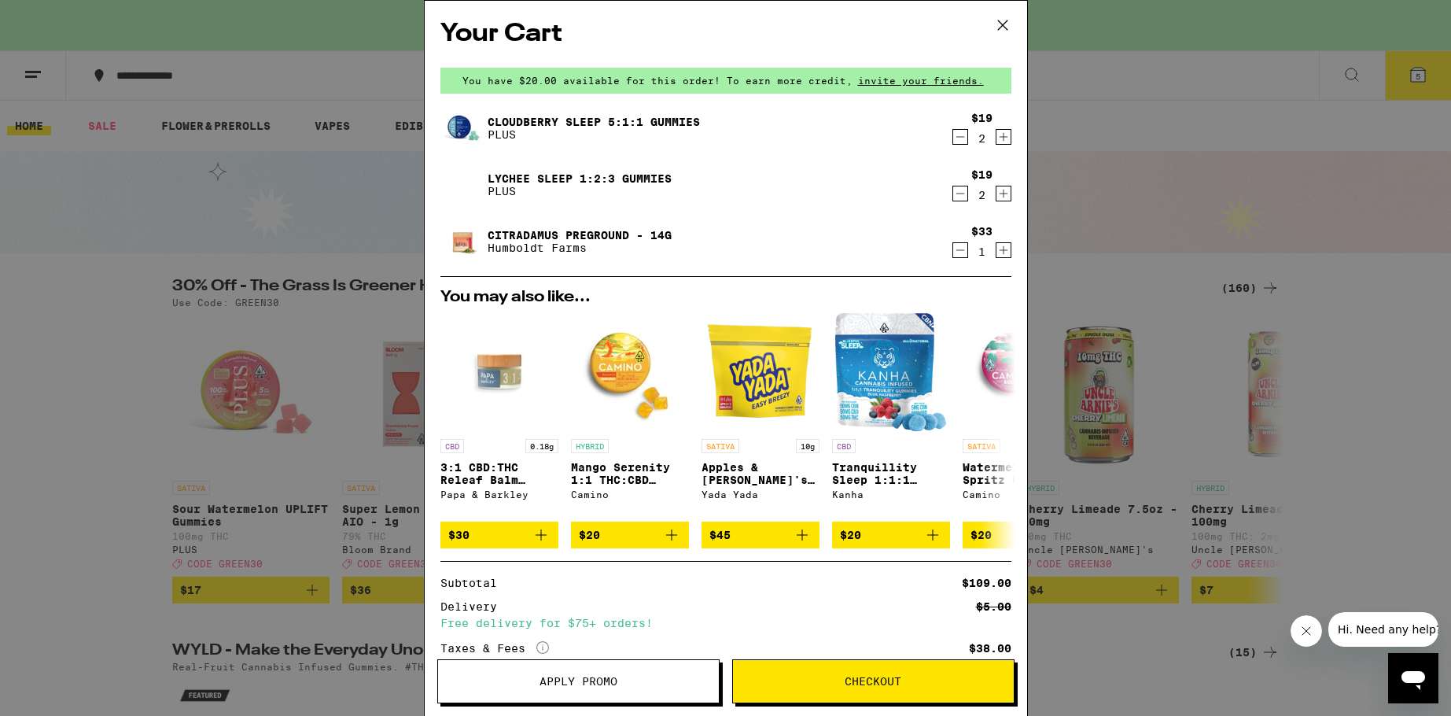
click at [514, 178] on link "Lychee SLEEP 1:2:3 Gummies" at bounding box center [580, 178] width 184 height 13
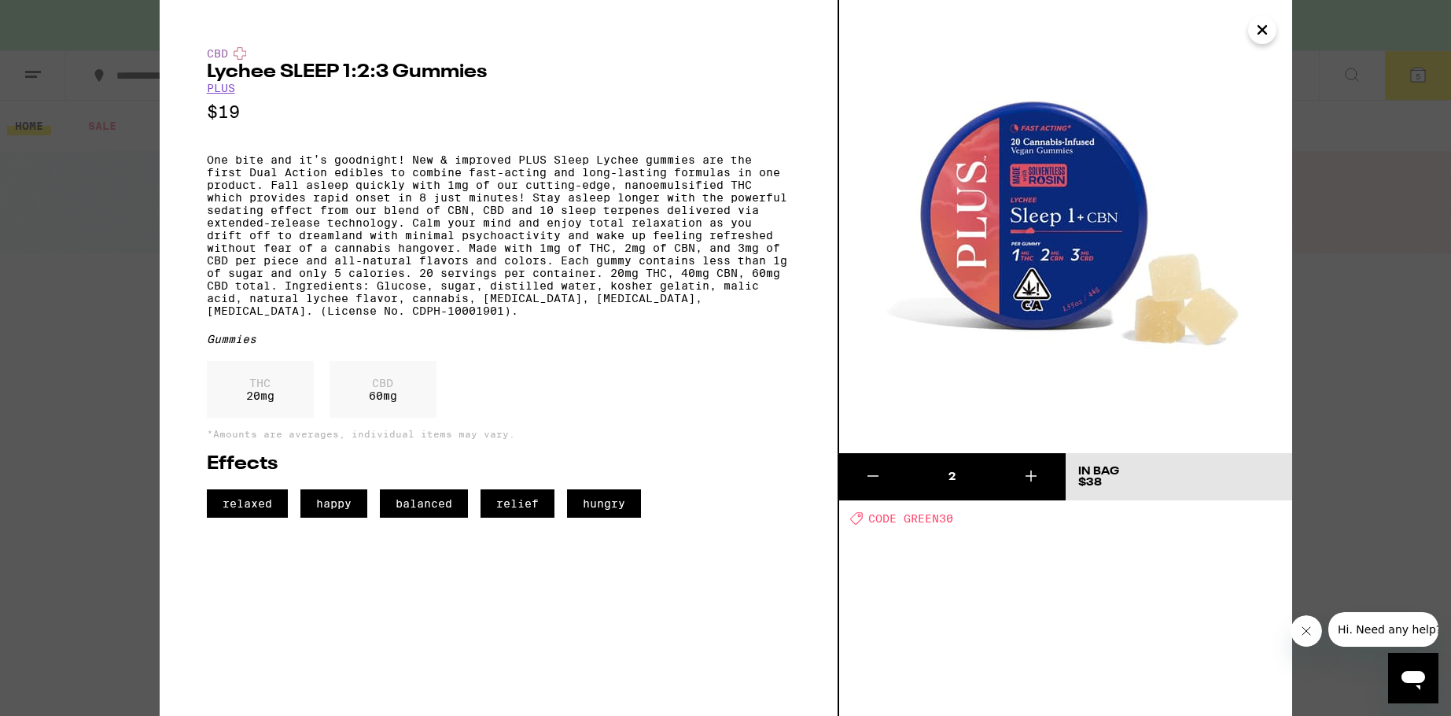
click at [1030, 483] on icon at bounding box center [1031, 475] width 19 height 19
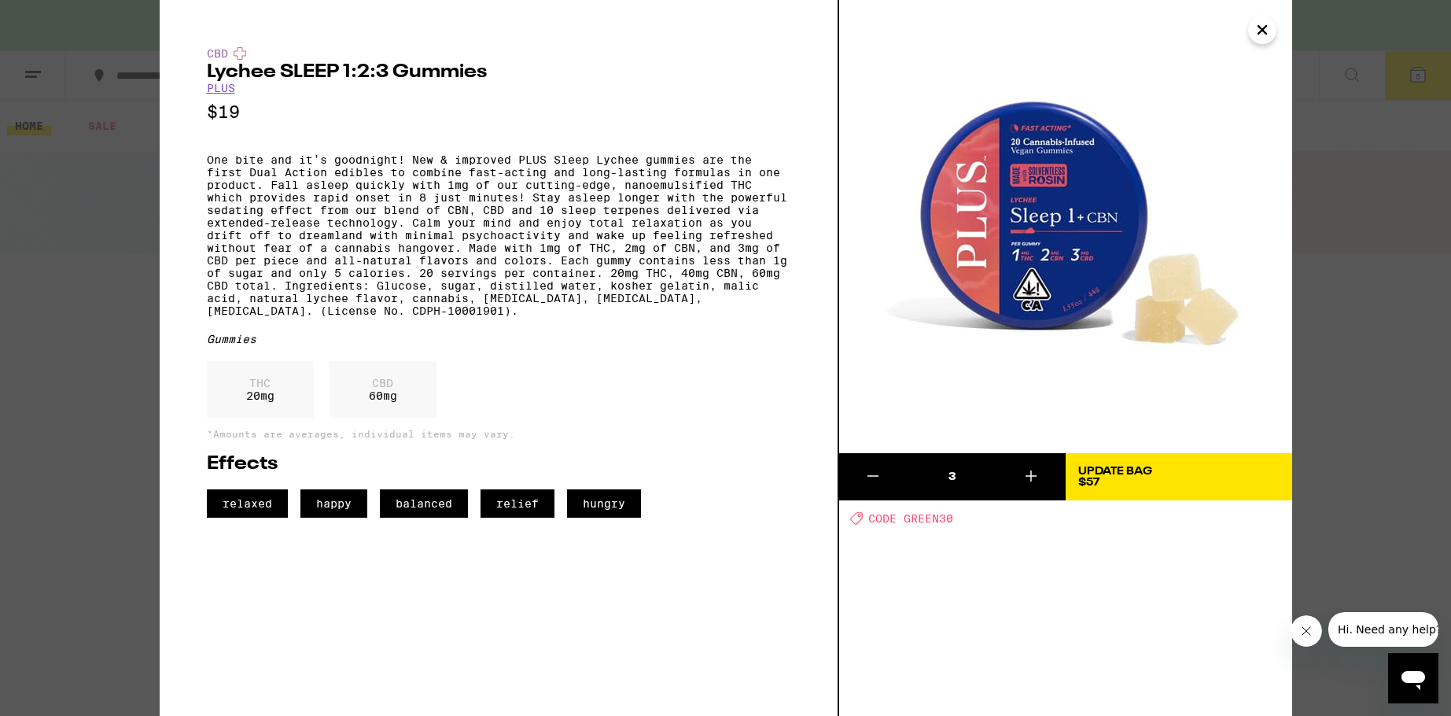
click at [1030, 483] on icon at bounding box center [1031, 475] width 19 height 19
click at [1260, 31] on icon "Close" at bounding box center [1262, 30] width 8 height 8
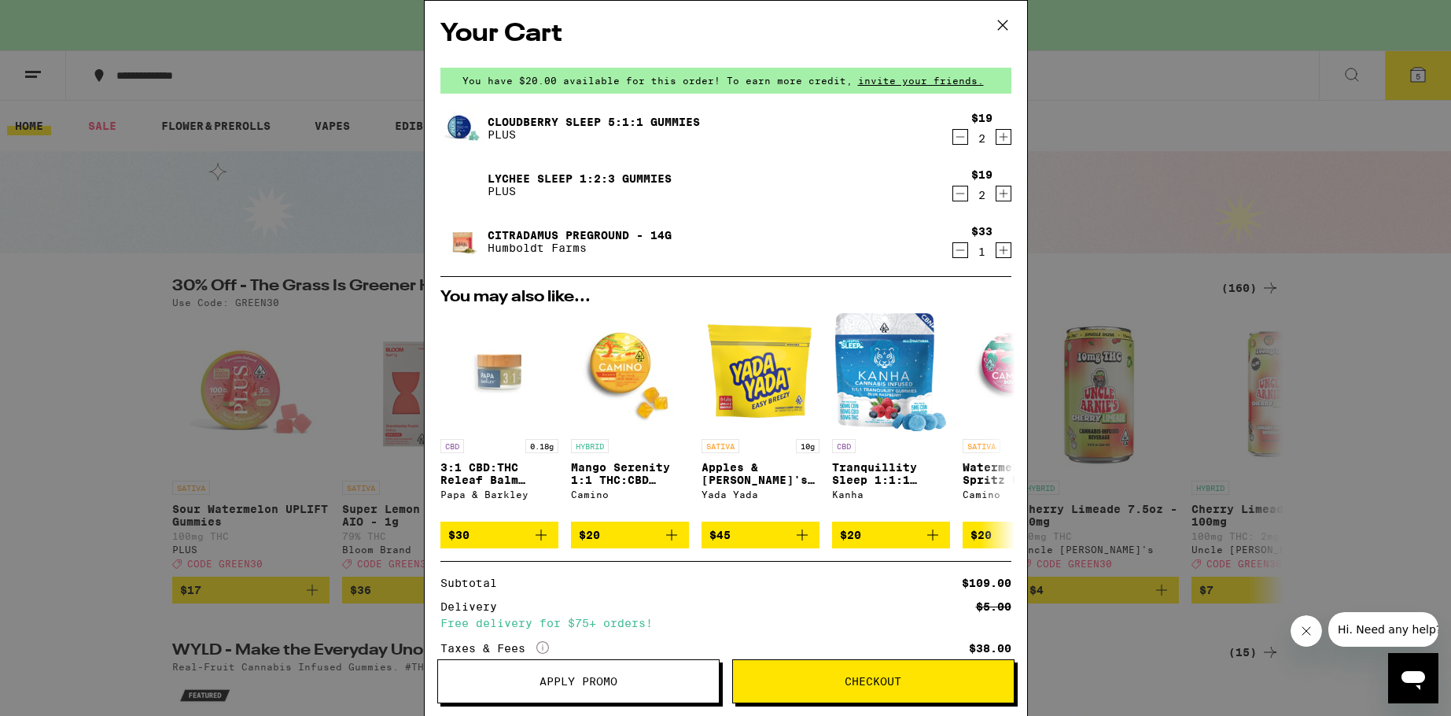
click at [627, 676] on span "Apply Promo" at bounding box center [578, 681] width 281 height 11
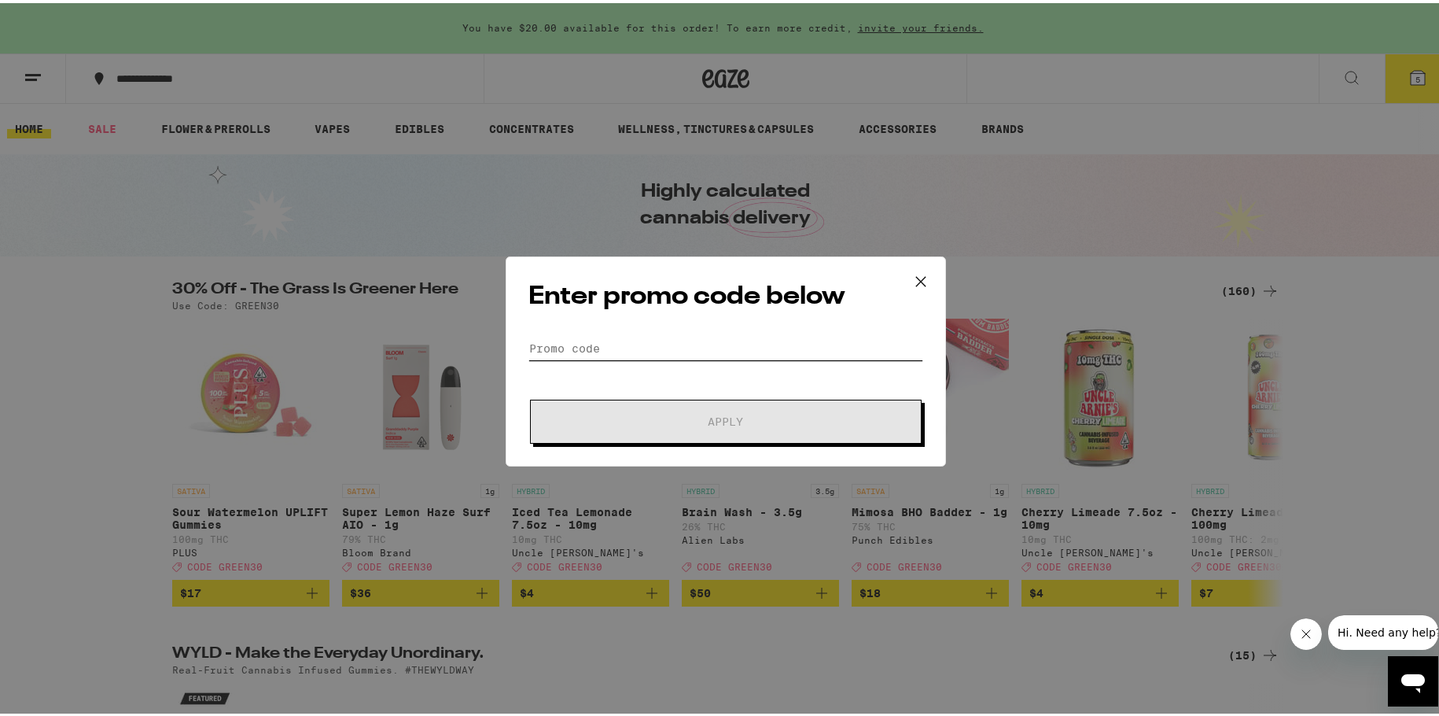
click at [620, 344] on input "Promo Code" at bounding box center [725, 345] width 395 height 24
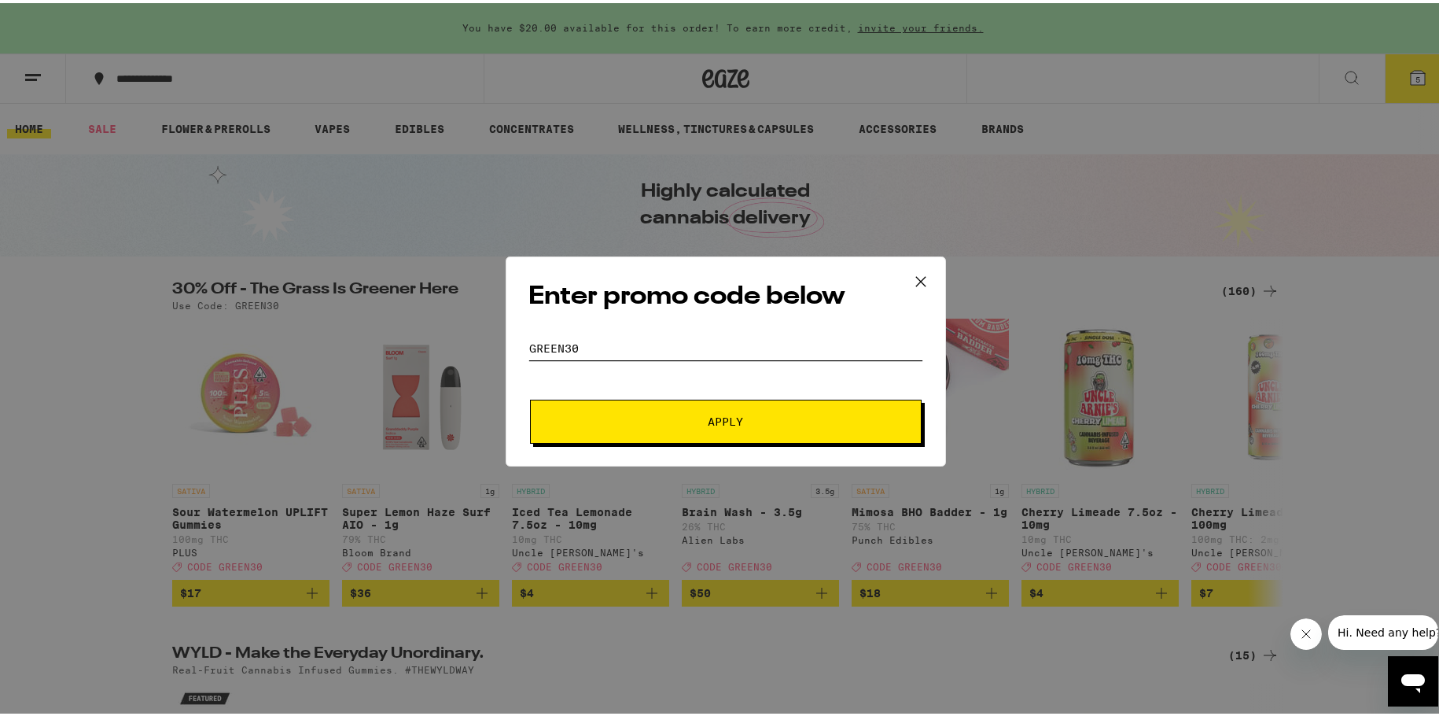
type input "green30"
click at [530, 396] on button "Apply" at bounding box center [726, 418] width 392 height 44
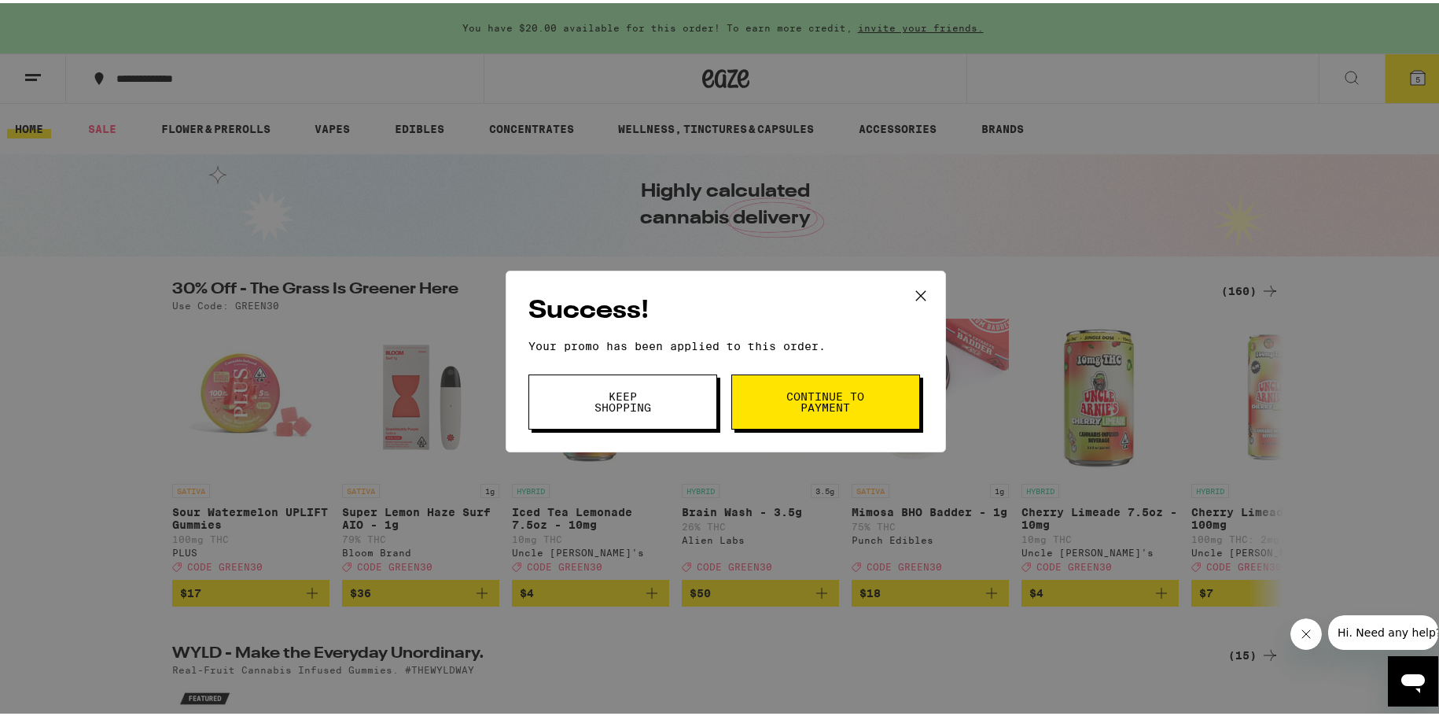
click at [788, 399] on span "Continue to payment" at bounding box center [826, 399] width 80 height 22
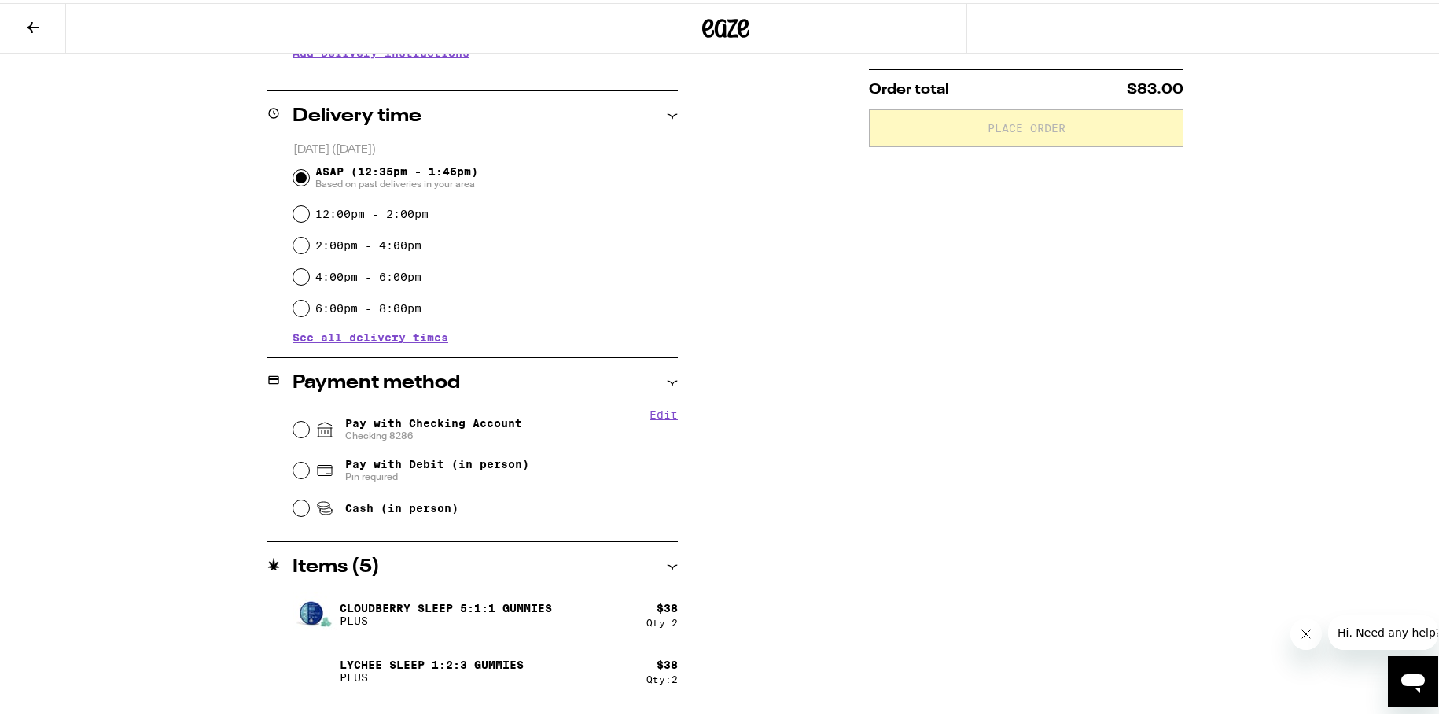
scroll to position [393, 0]
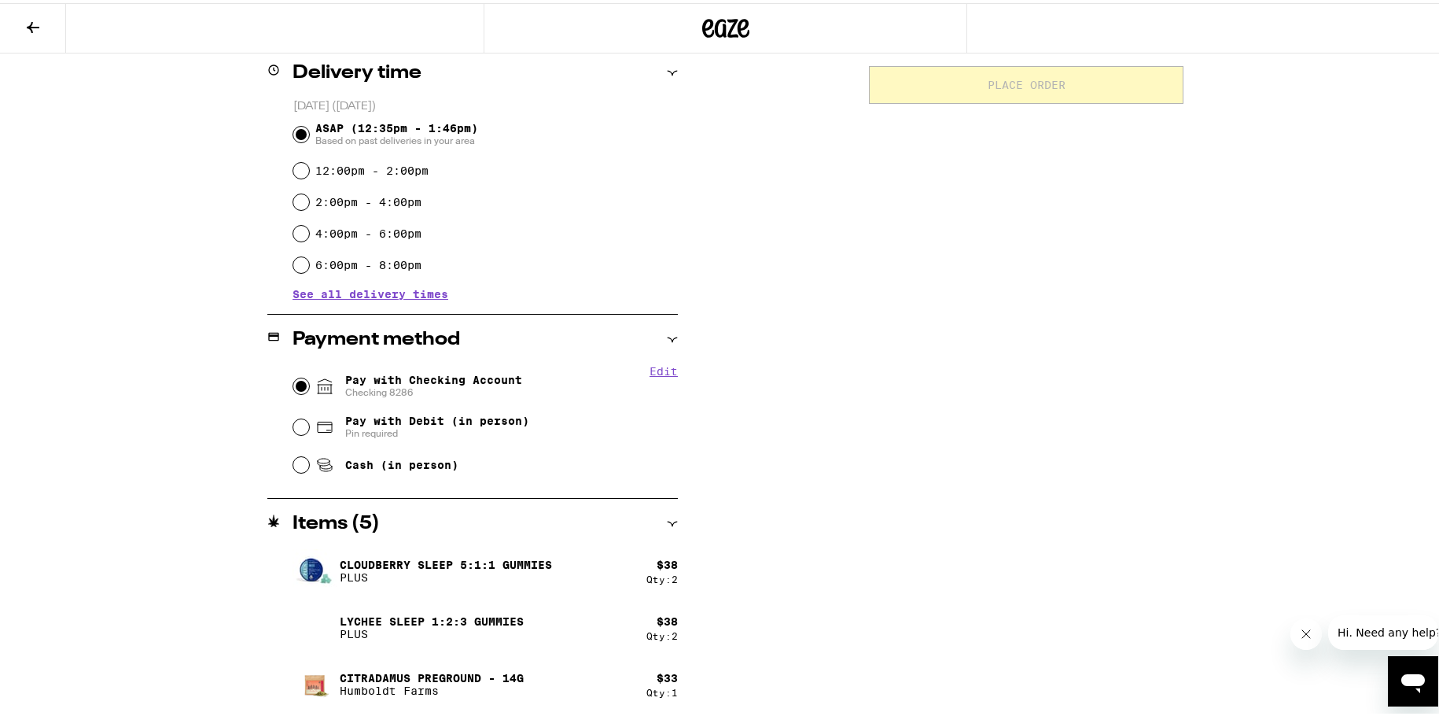
click at [293, 383] on input "Pay with Checking Account Checking 8286" at bounding box center [301, 383] width 16 height 16
radio input "true"
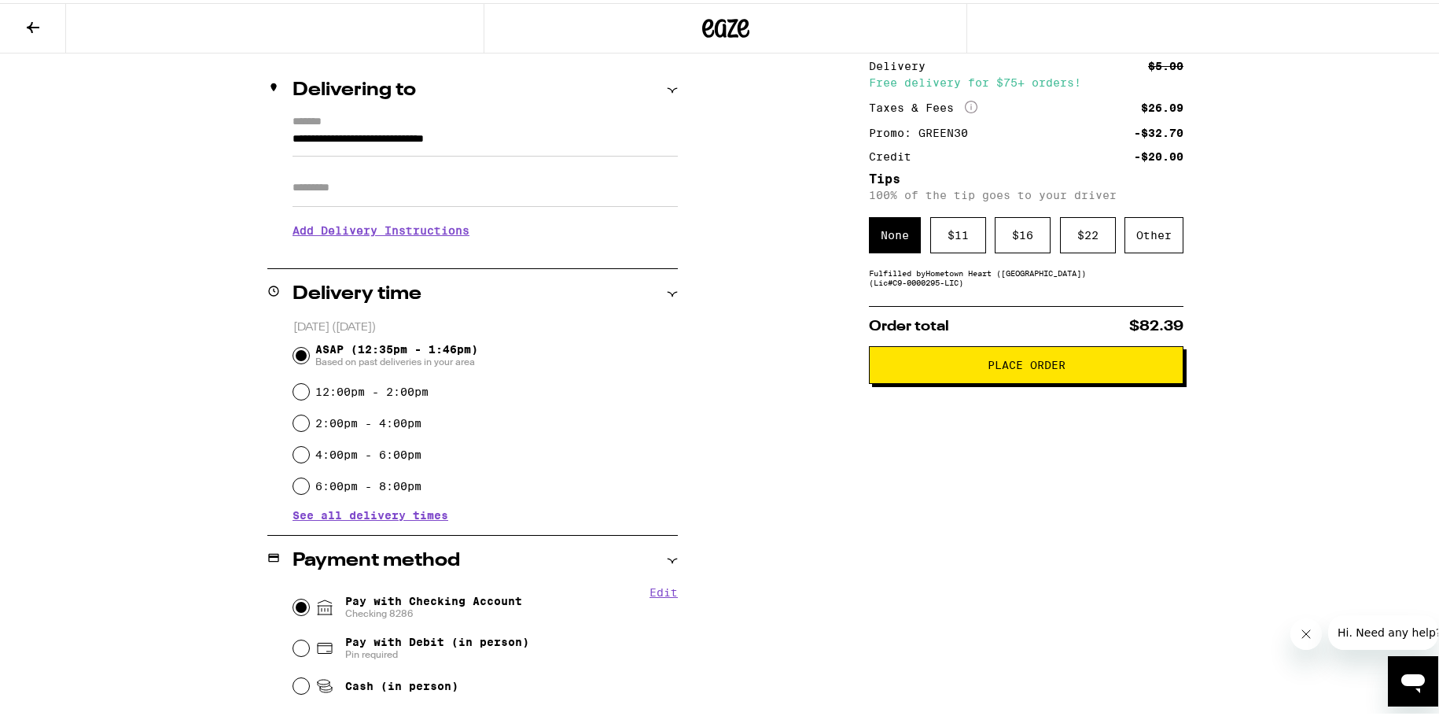
scroll to position [51, 0]
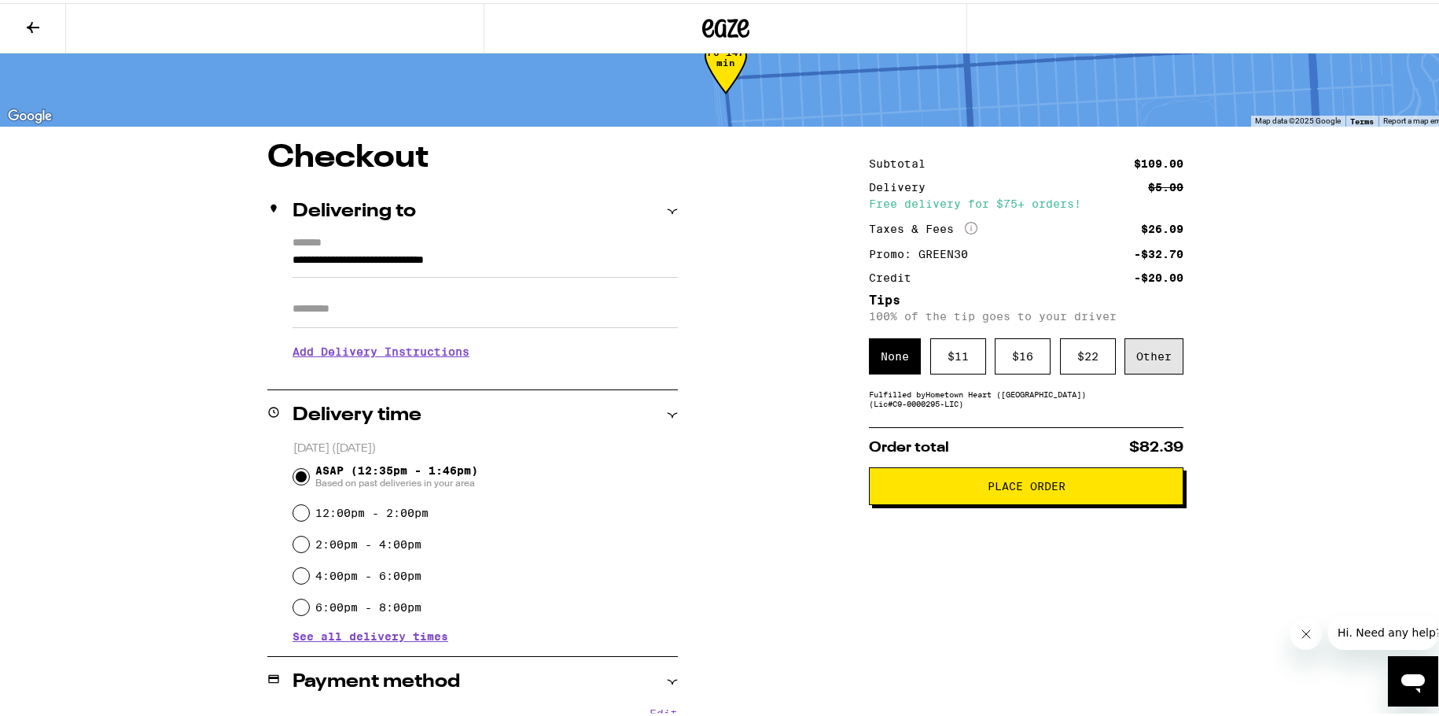
click at [1154, 352] on div "Other" at bounding box center [1154, 353] width 59 height 36
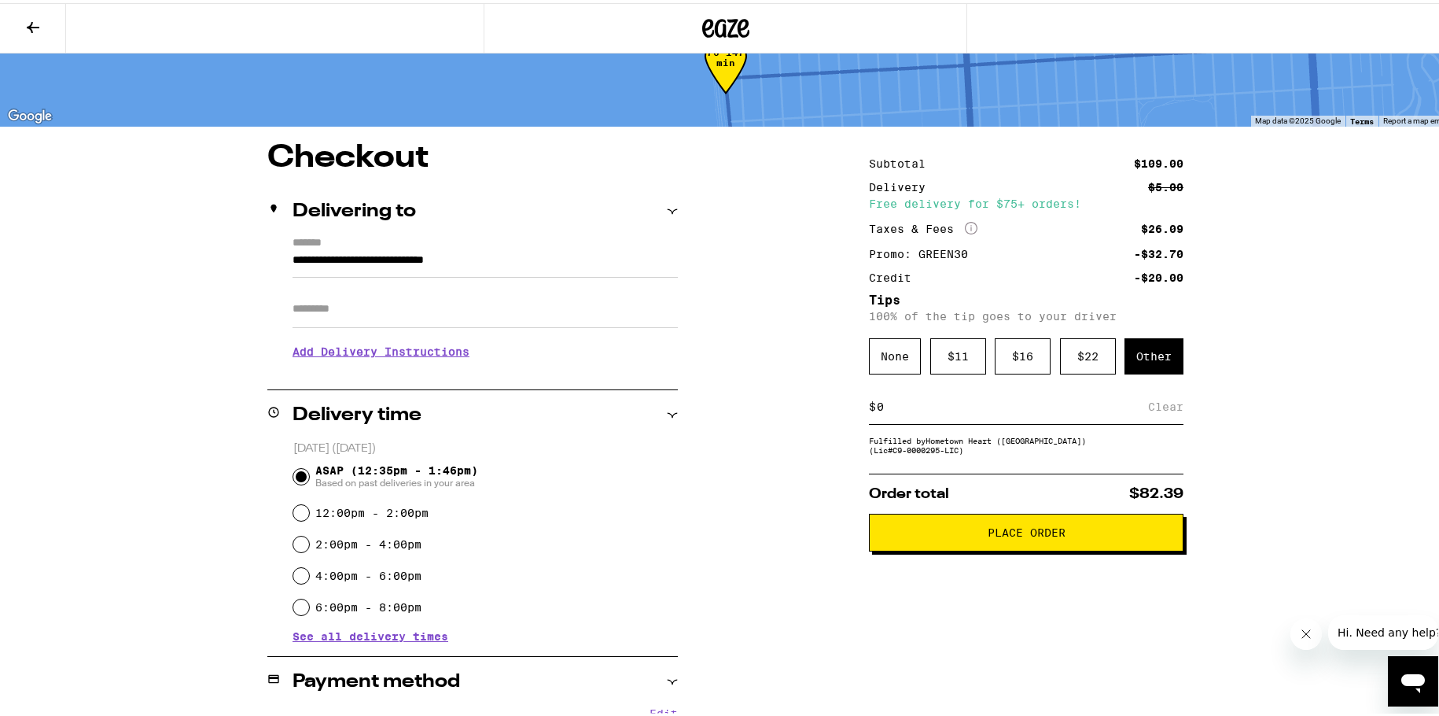
type input "8"
type input "7"
type input "8"
click at [1034, 534] on span "Place Order" at bounding box center [1027, 529] width 78 height 11
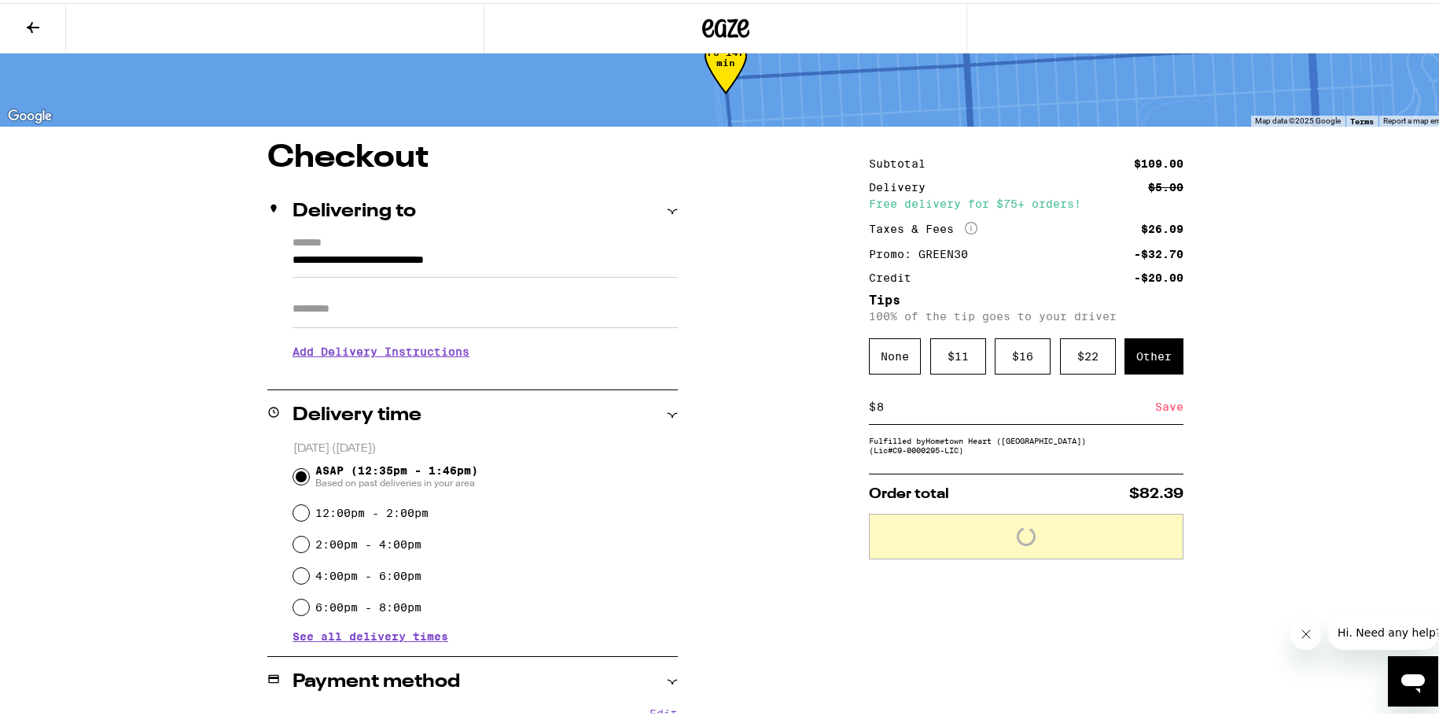
click at [1065, 498] on p "Order total $82.39" at bounding box center [1026, 491] width 315 height 14
click at [1059, 498] on p "Order total $82.39" at bounding box center [1026, 491] width 315 height 14
click at [1039, 492] on p "Order total $82.39" at bounding box center [1026, 491] width 315 height 14
click at [1029, 477] on div "Order total $82.39 Loading" at bounding box center [1026, 513] width 315 height 86
click at [1029, 476] on div "Subtotal $109.00 Delivery $5.00 Free delivery for $75+ orders! Taxes & Fees Mor…" at bounding box center [1026, 624] width 315 height 970
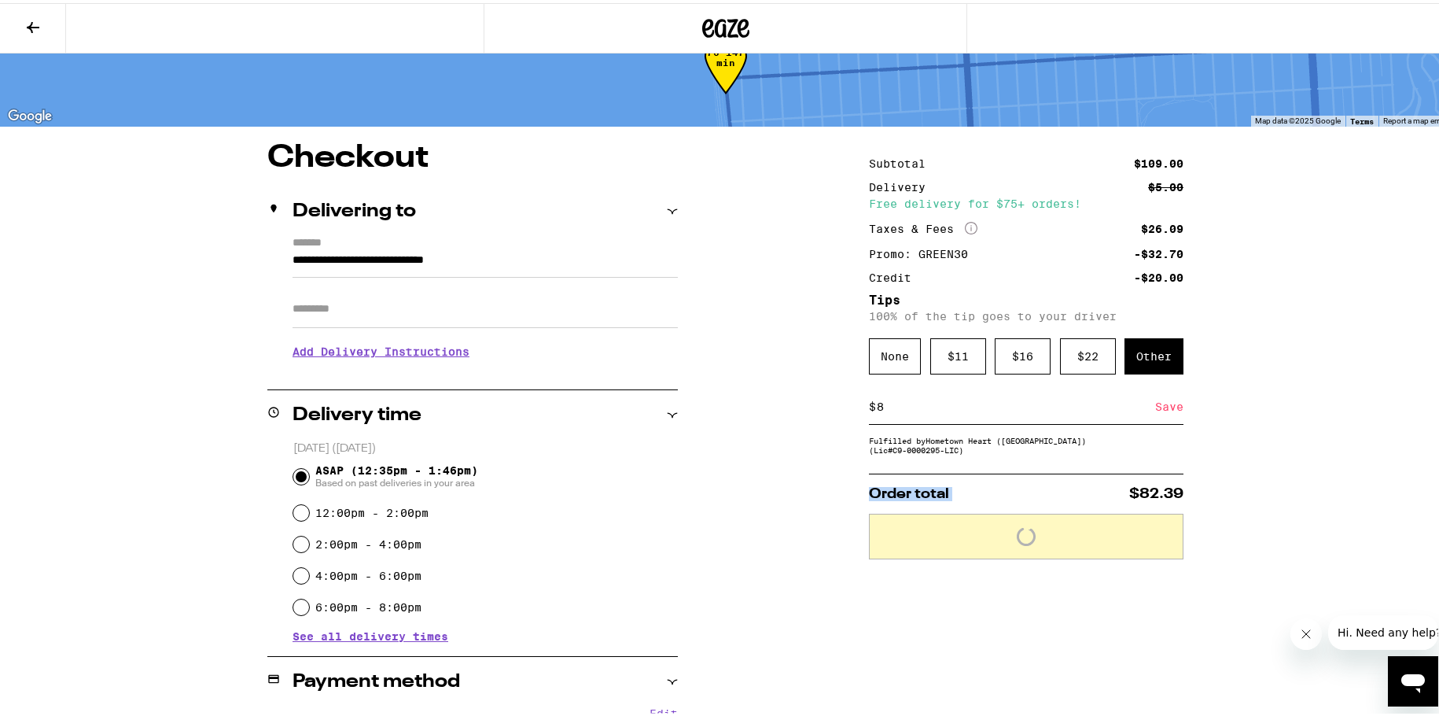
click at [1029, 476] on div "Subtotal $109.00 Delivery $5.00 Free delivery for $75+ orders! Taxes & Fees Mor…" at bounding box center [1026, 624] width 315 height 970
click at [1101, 465] on div "Subtotal $109.00 Delivery $5.00 Free delivery for $75+ orders! Taxes & Fees Mor…" at bounding box center [1026, 624] width 315 height 970
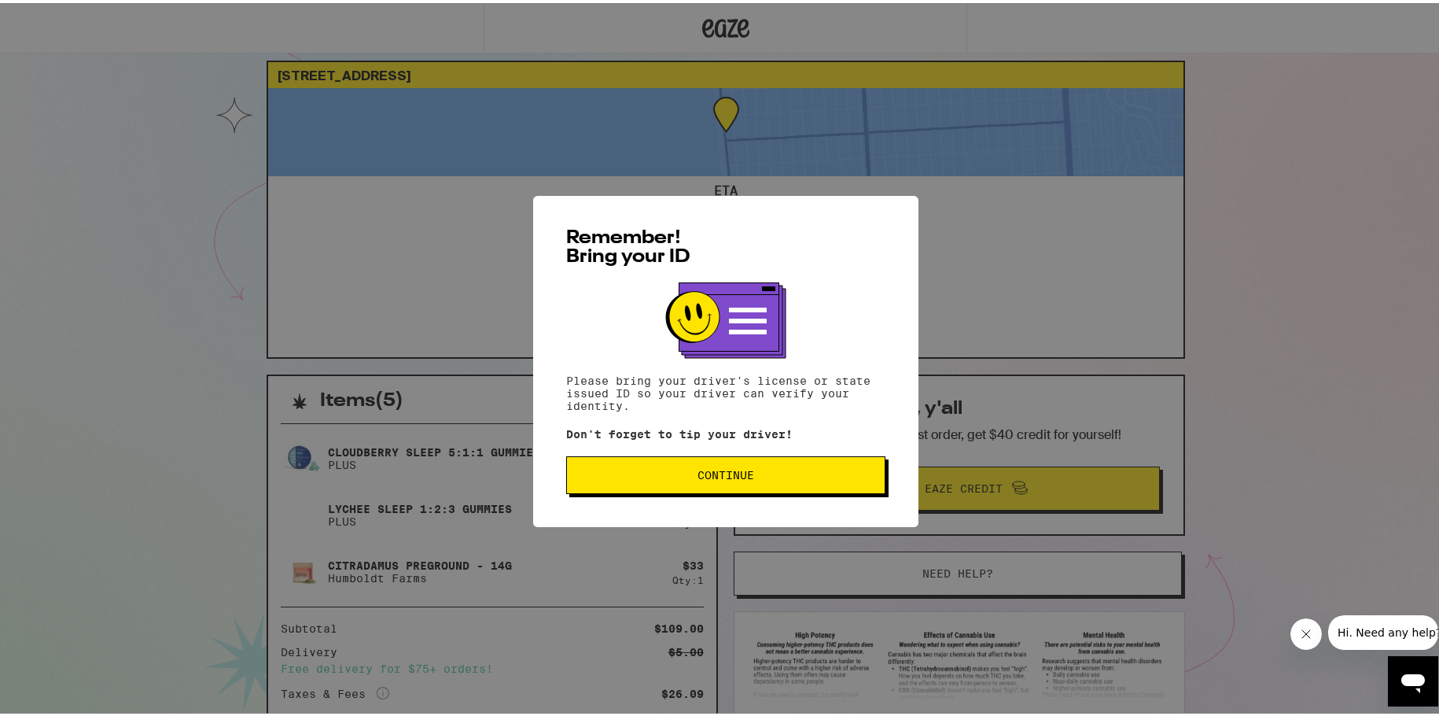
scroll to position [178, 0]
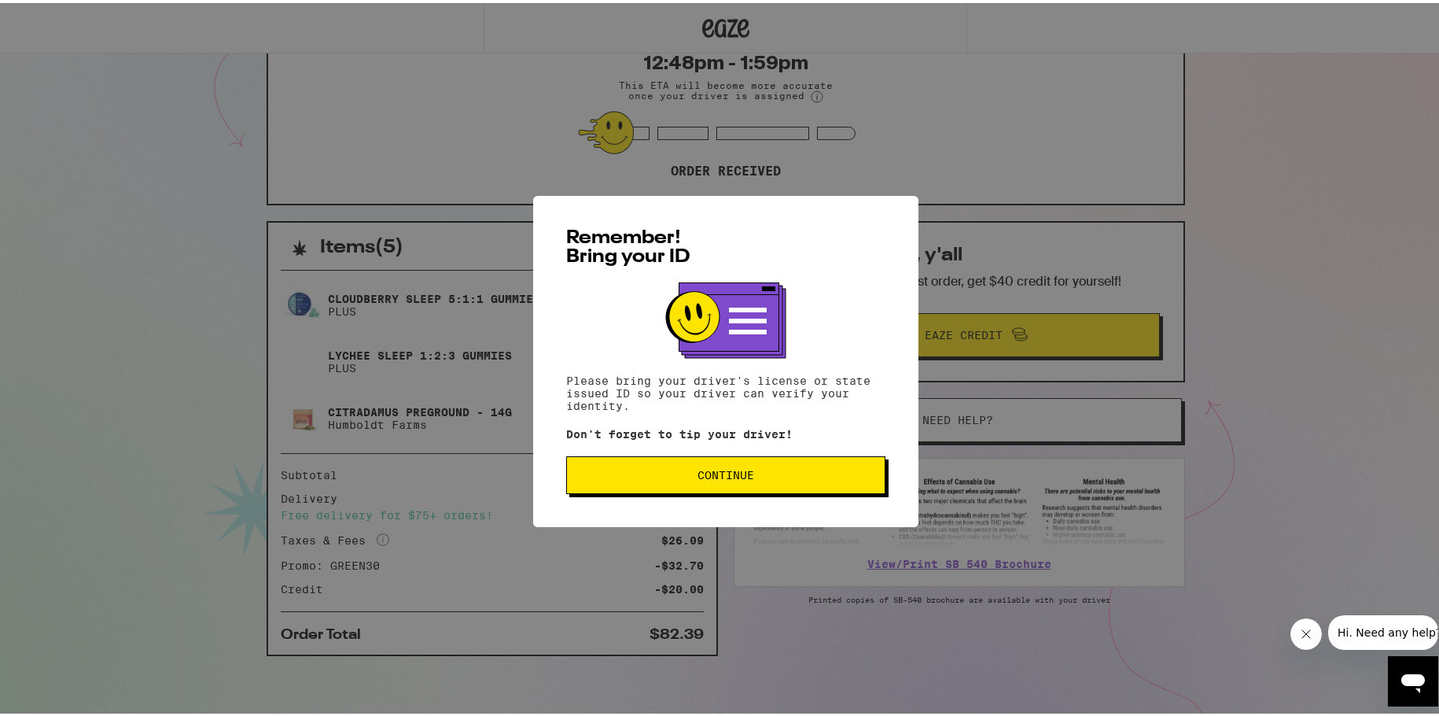
click at [722, 477] on span "Continue" at bounding box center [726, 471] width 57 height 11
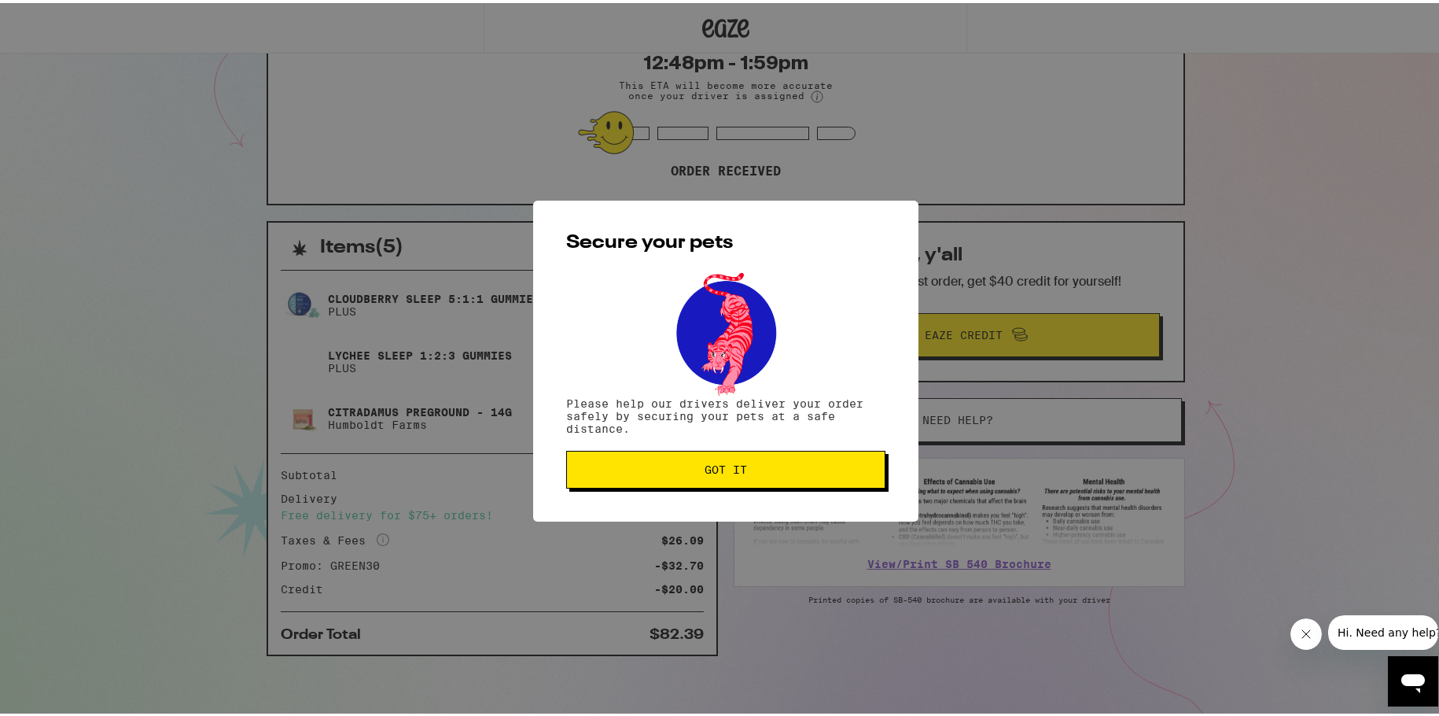
click at [705, 464] on span "Got it" at bounding box center [726, 466] width 42 height 11
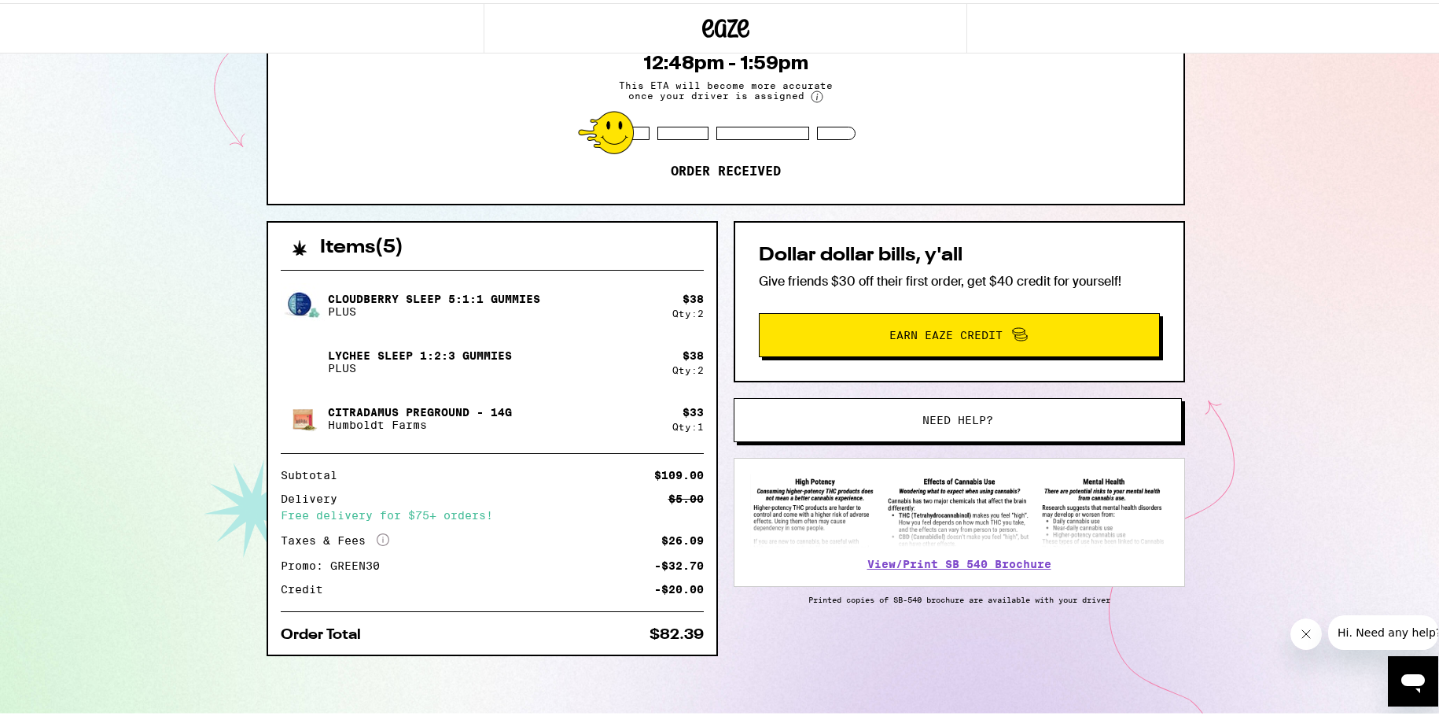
click at [963, 427] on button "Need help?" at bounding box center [958, 417] width 448 height 44
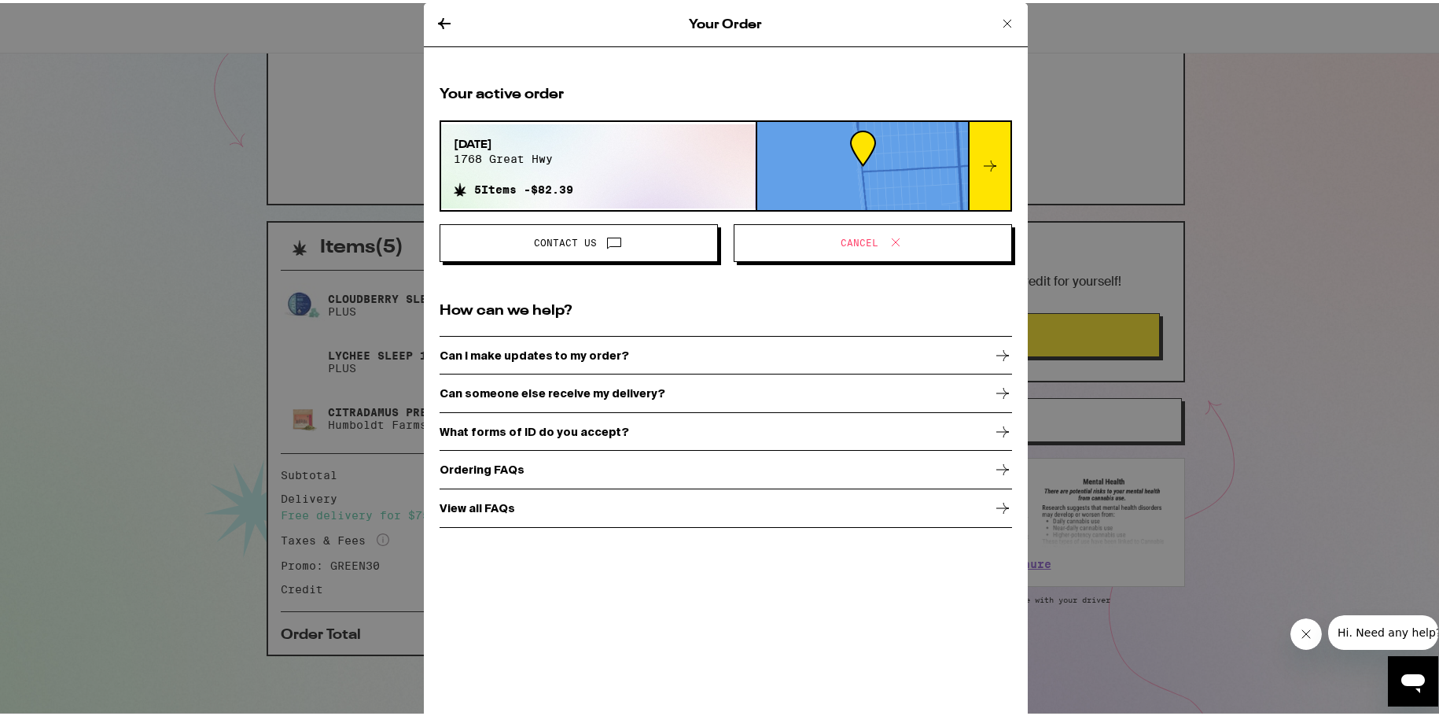
click at [828, 236] on span "Cancel" at bounding box center [873, 240] width 252 height 20
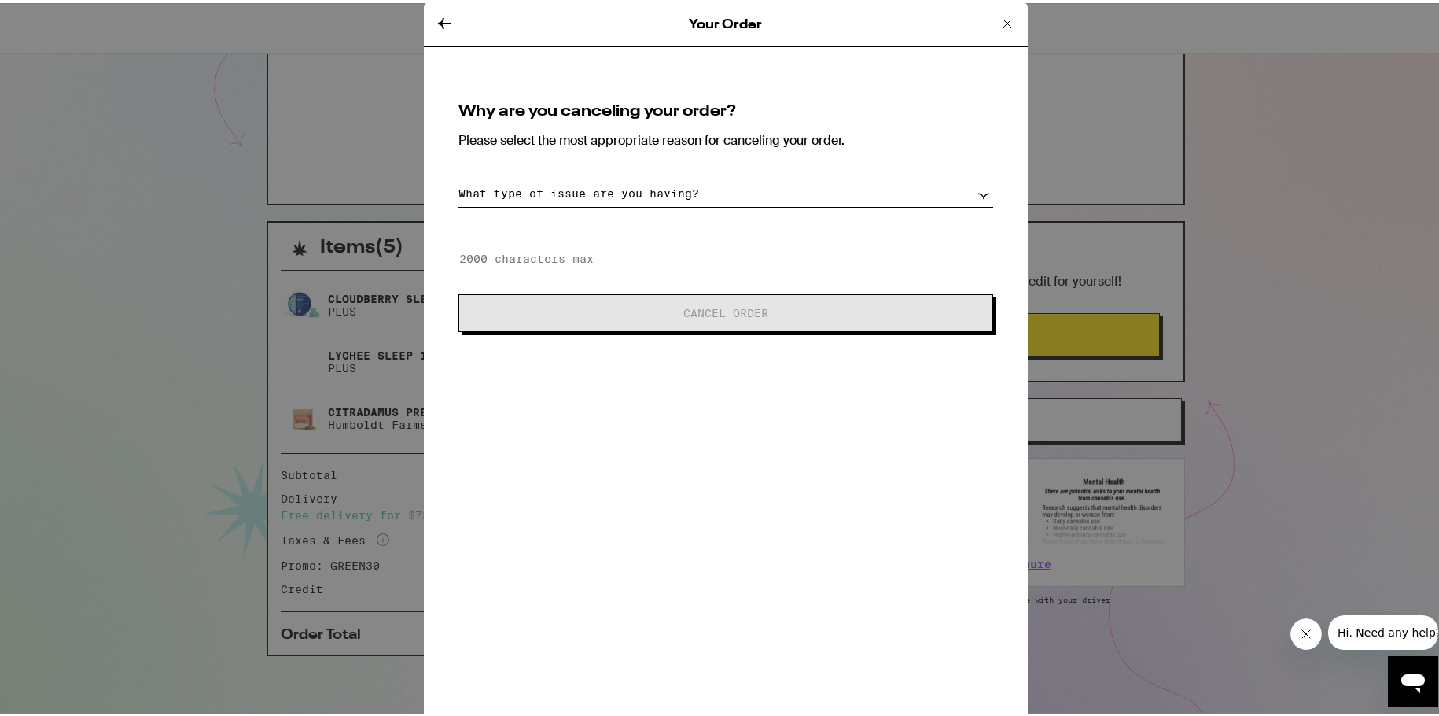
click at [627, 190] on select "What type of issue are you having? Order taking too long Order arriving too soo…" at bounding box center [725, 191] width 535 height 28
select select "change-order"
click at [458, 177] on select "What type of issue are you having? Order taking too long Order arriving too soo…" at bounding box center [725, 191] width 535 height 28
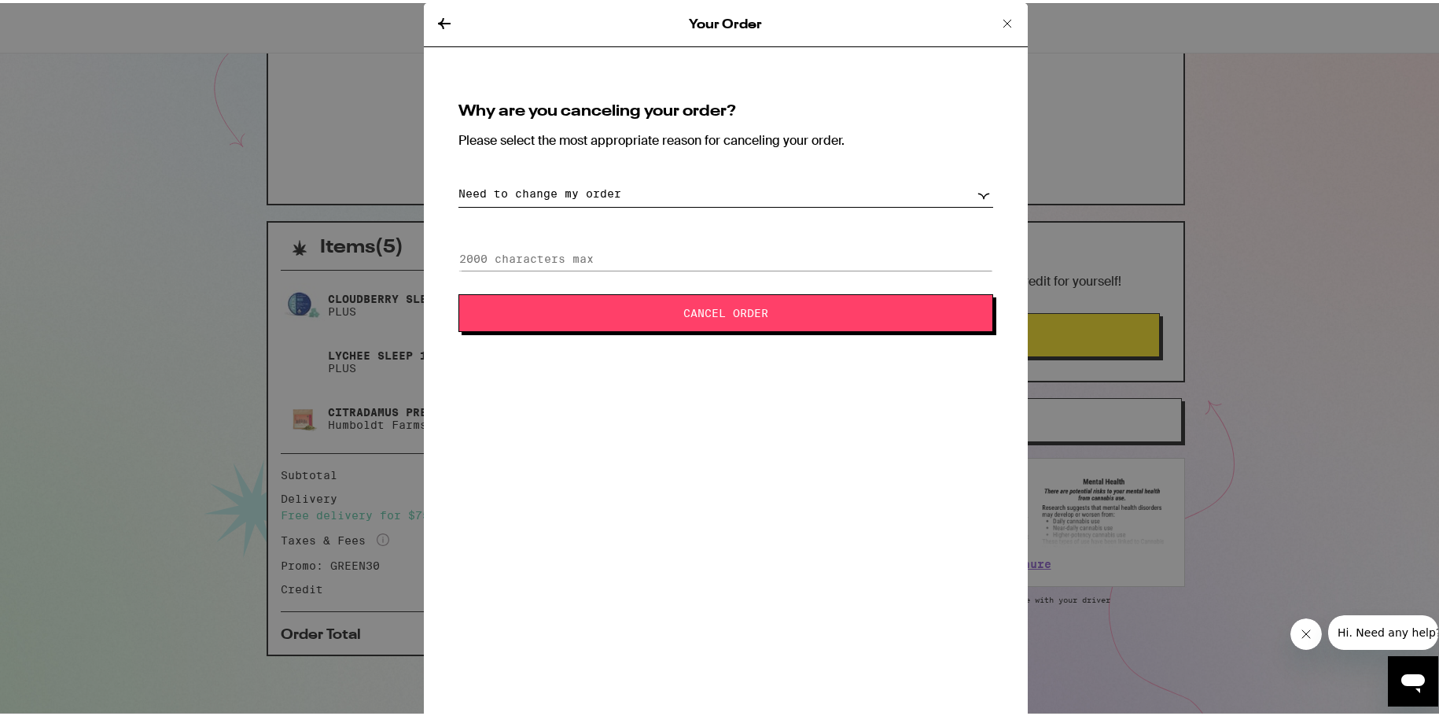
click at [675, 310] on span "Cancel Order" at bounding box center [725, 309] width 407 height 11
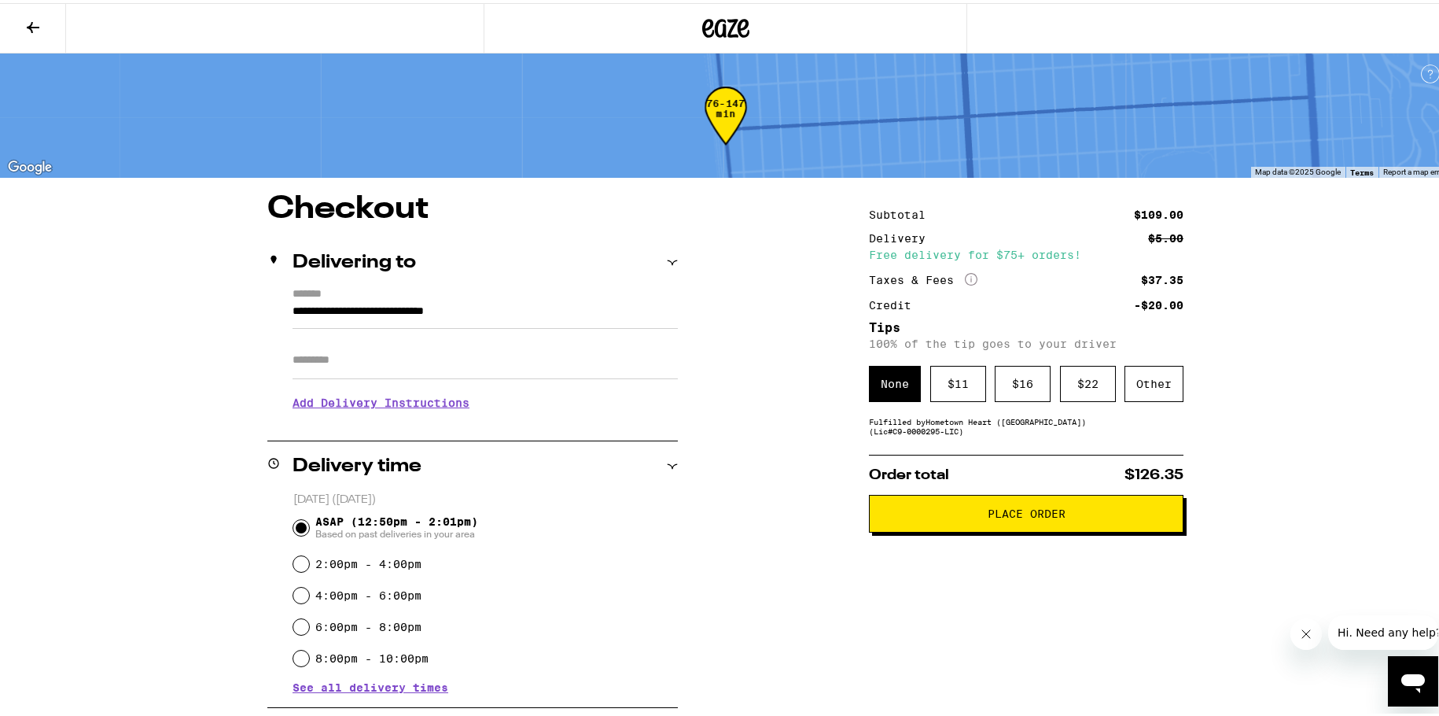
click at [20, 24] on button at bounding box center [33, 26] width 66 height 50
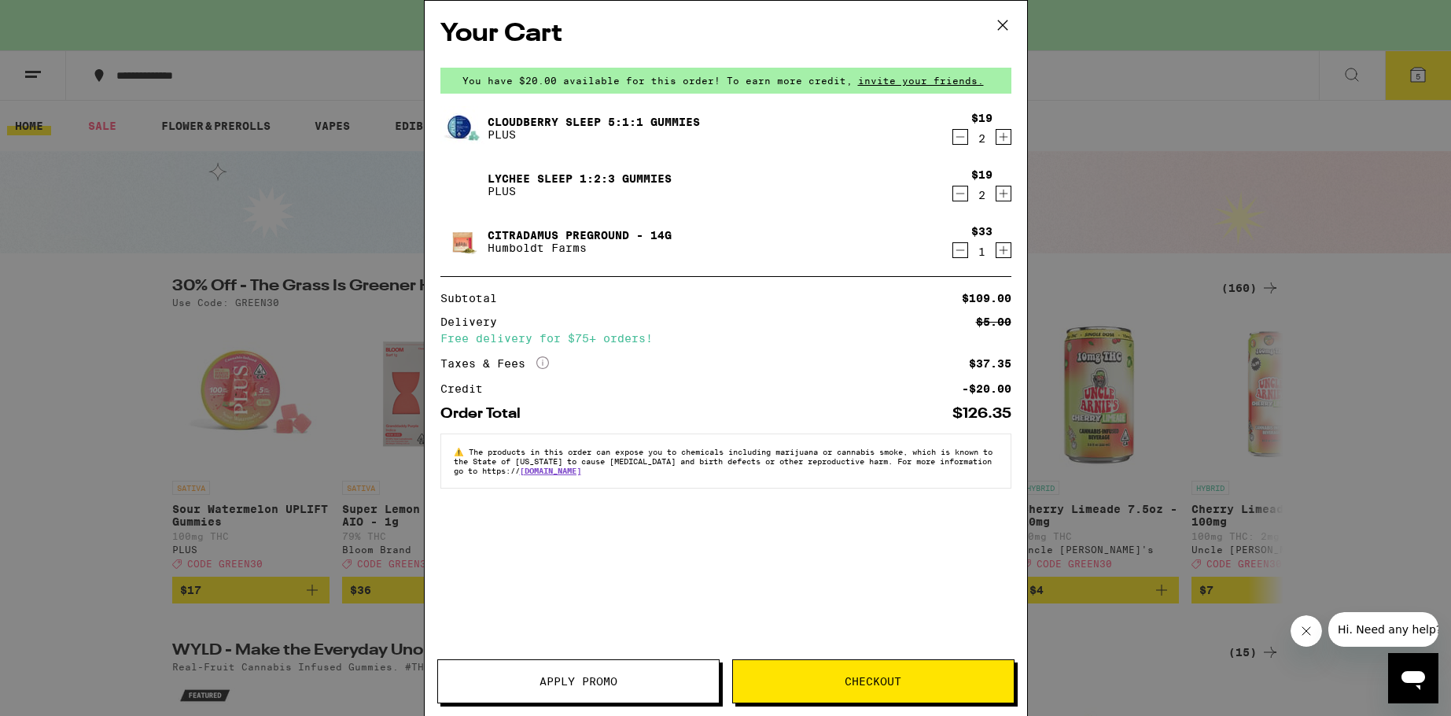
click at [650, 675] on button "Apply Promo" at bounding box center [578, 681] width 282 height 44
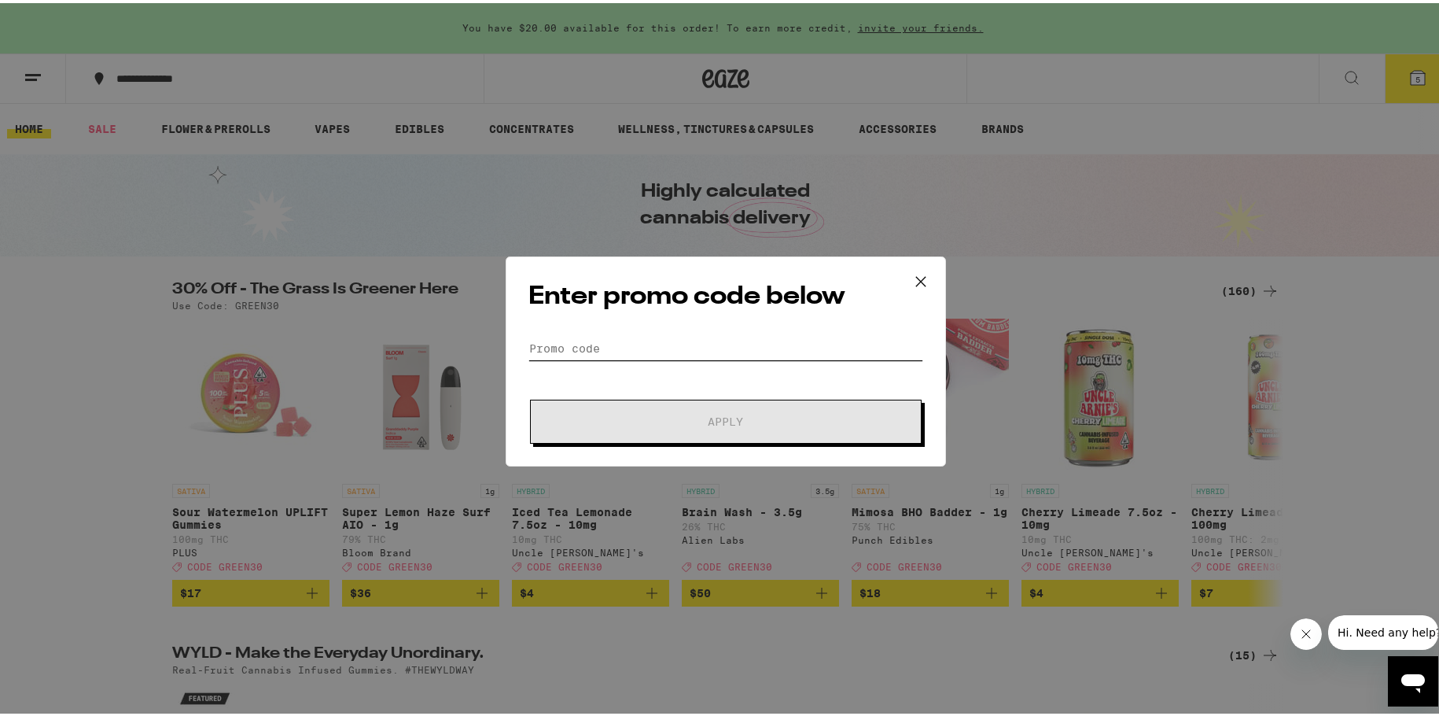
click at [628, 341] on input "Promo Code" at bounding box center [725, 345] width 395 height 24
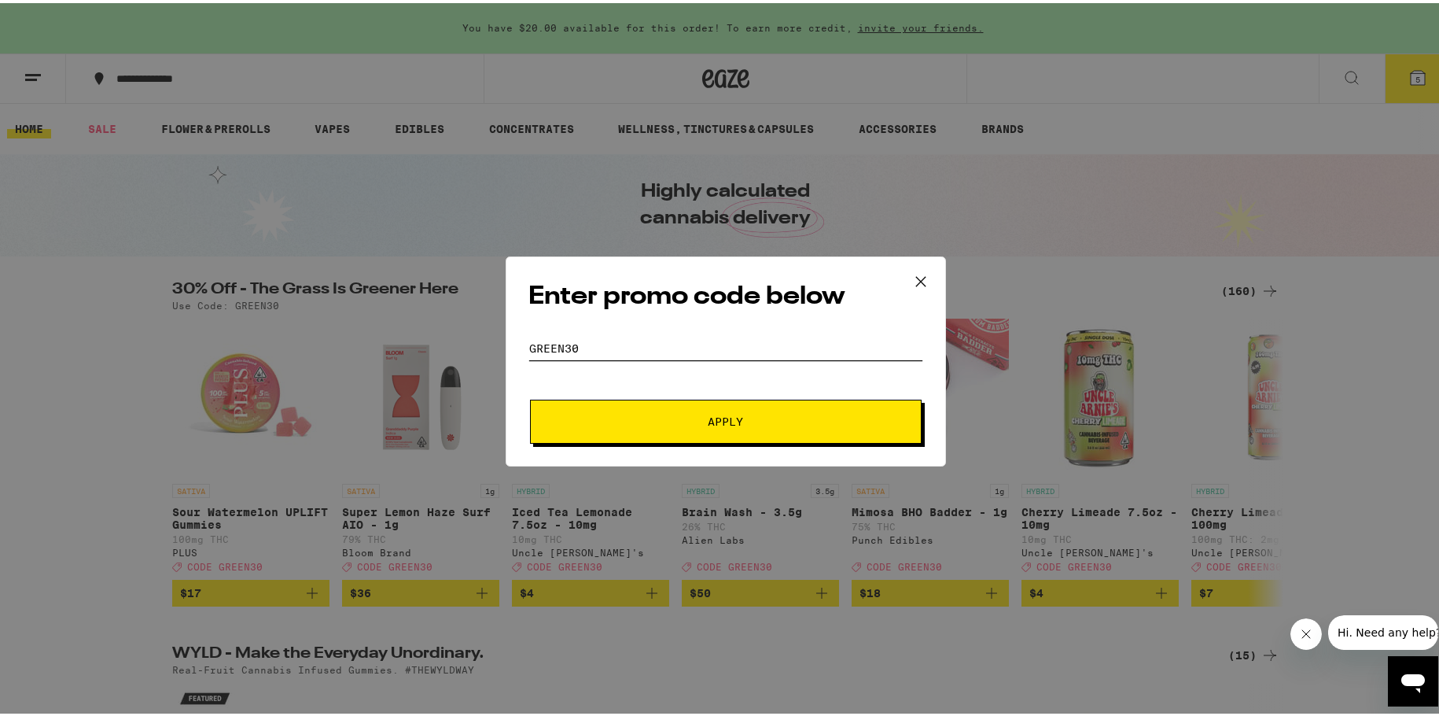
type input "green30"
click at [530, 396] on button "Apply" at bounding box center [726, 418] width 392 height 44
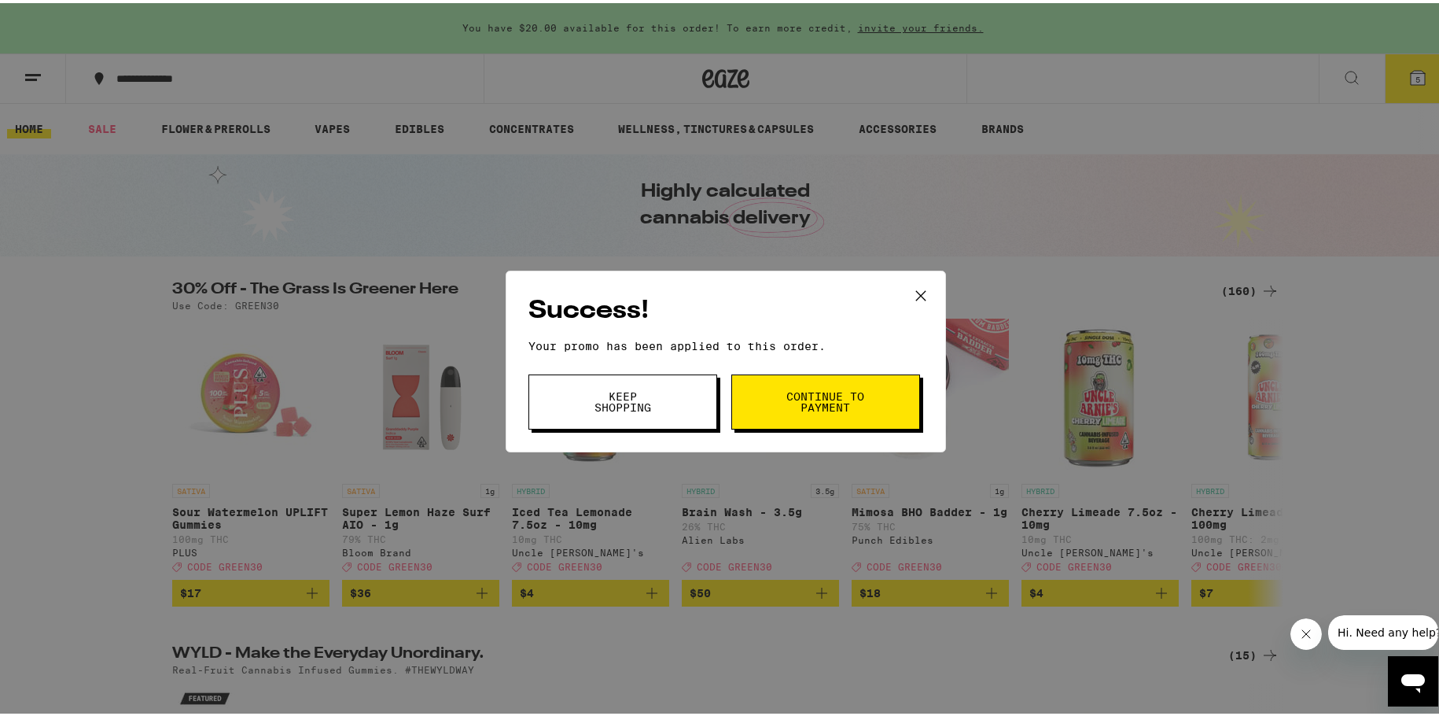
click at [603, 403] on span "Keep Shopping" at bounding box center [623, 399] width 80 height 22
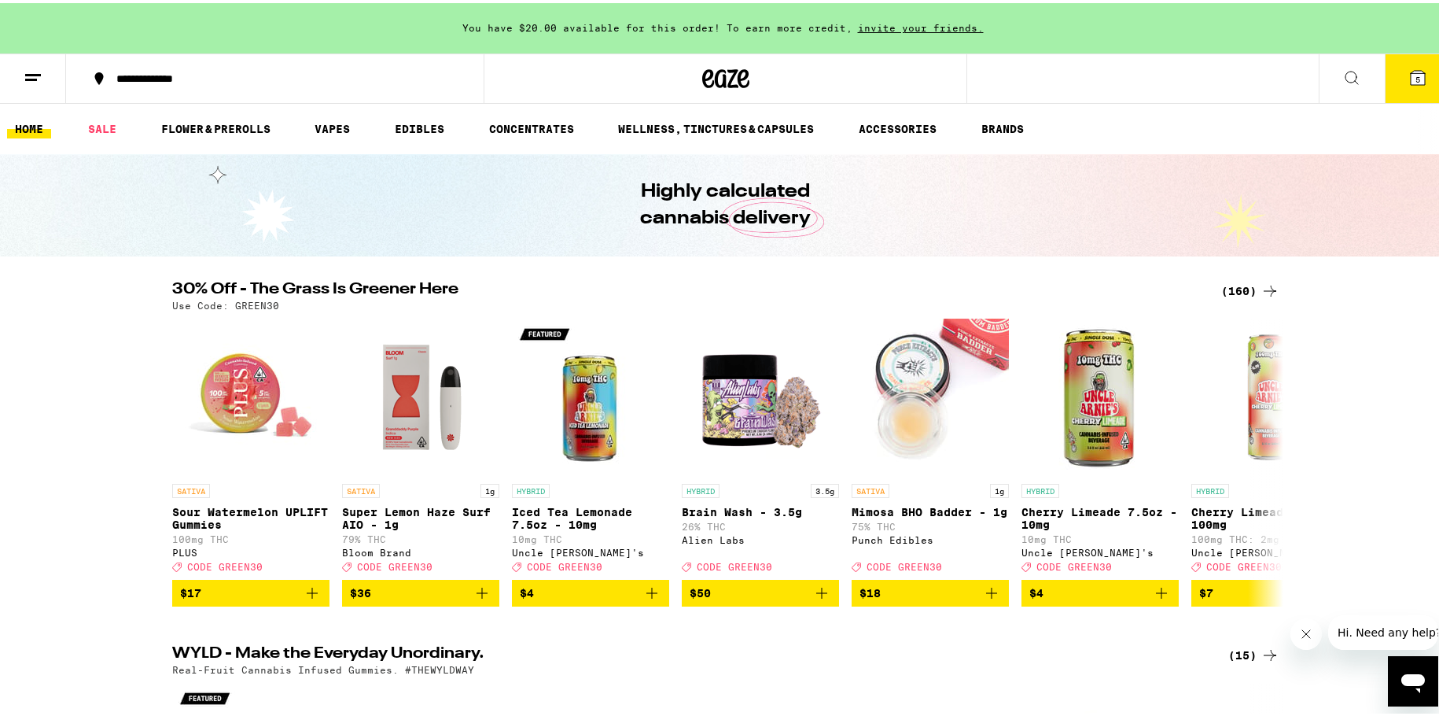
click at [1408, 71] on icon at bounding box center [1417, 74] width 19 height 19
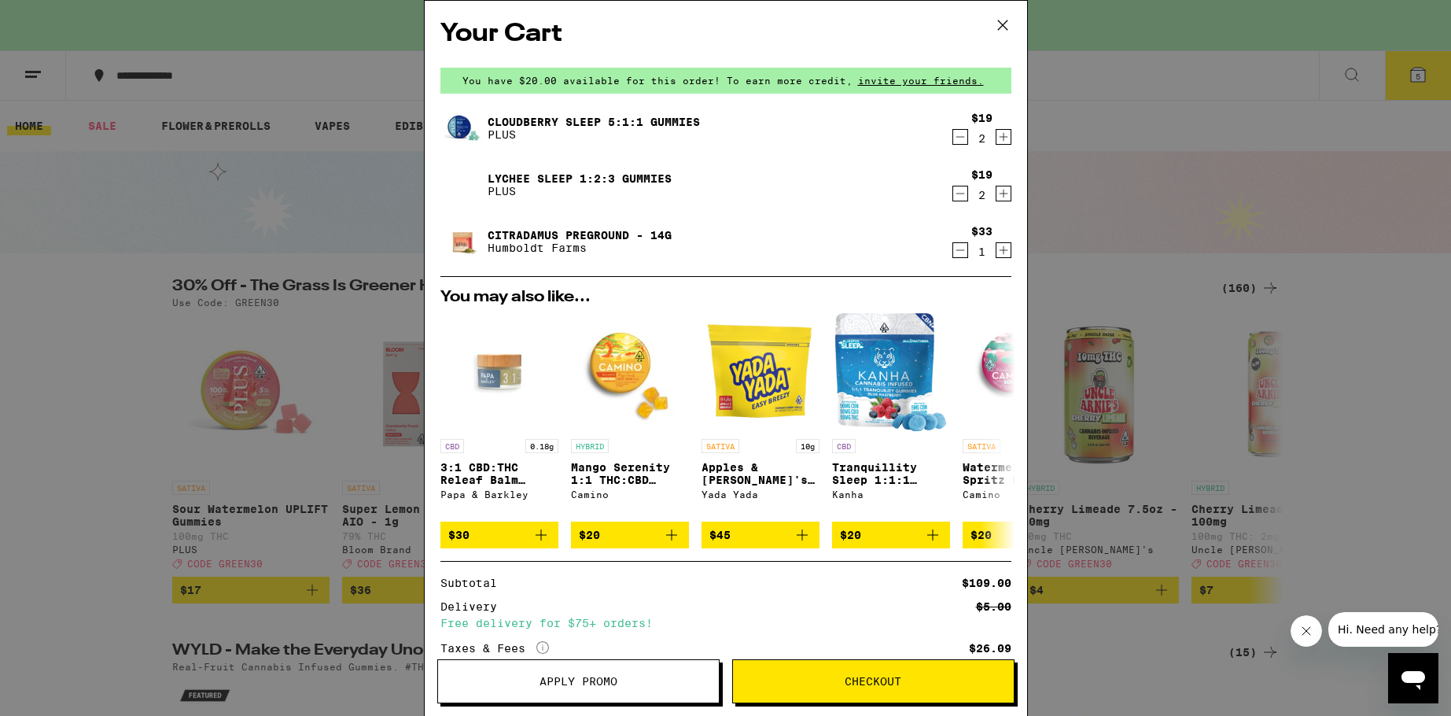
click at [999, 195] on icon "Increment" at bounding box center [1003, 194] width 9 height 9
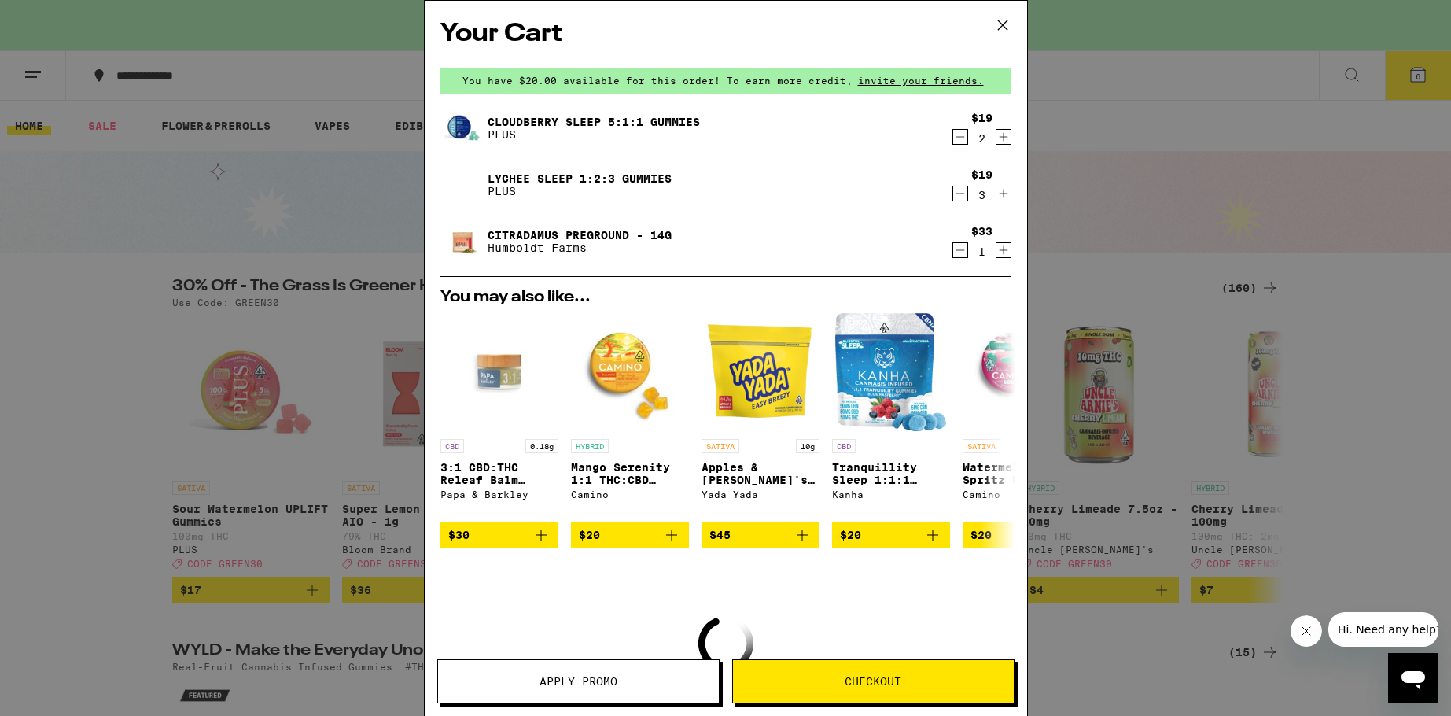
click at [996, 196] on icon "Increment" at bounding box center [1003, 193] width 14 height 19
click at [996, 193] on icon "Increment" at bounding box center [1003, 193] width 14 height 19
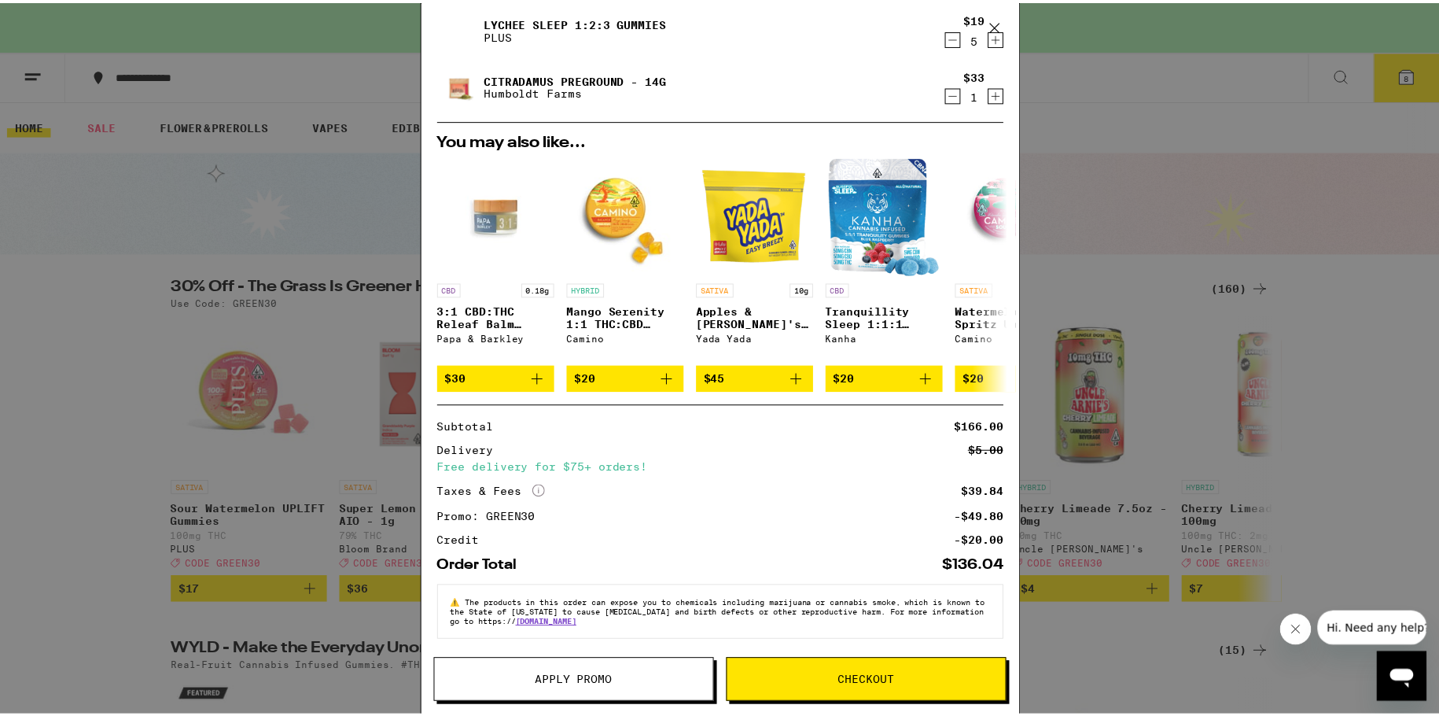
scroll to position [168, 0]
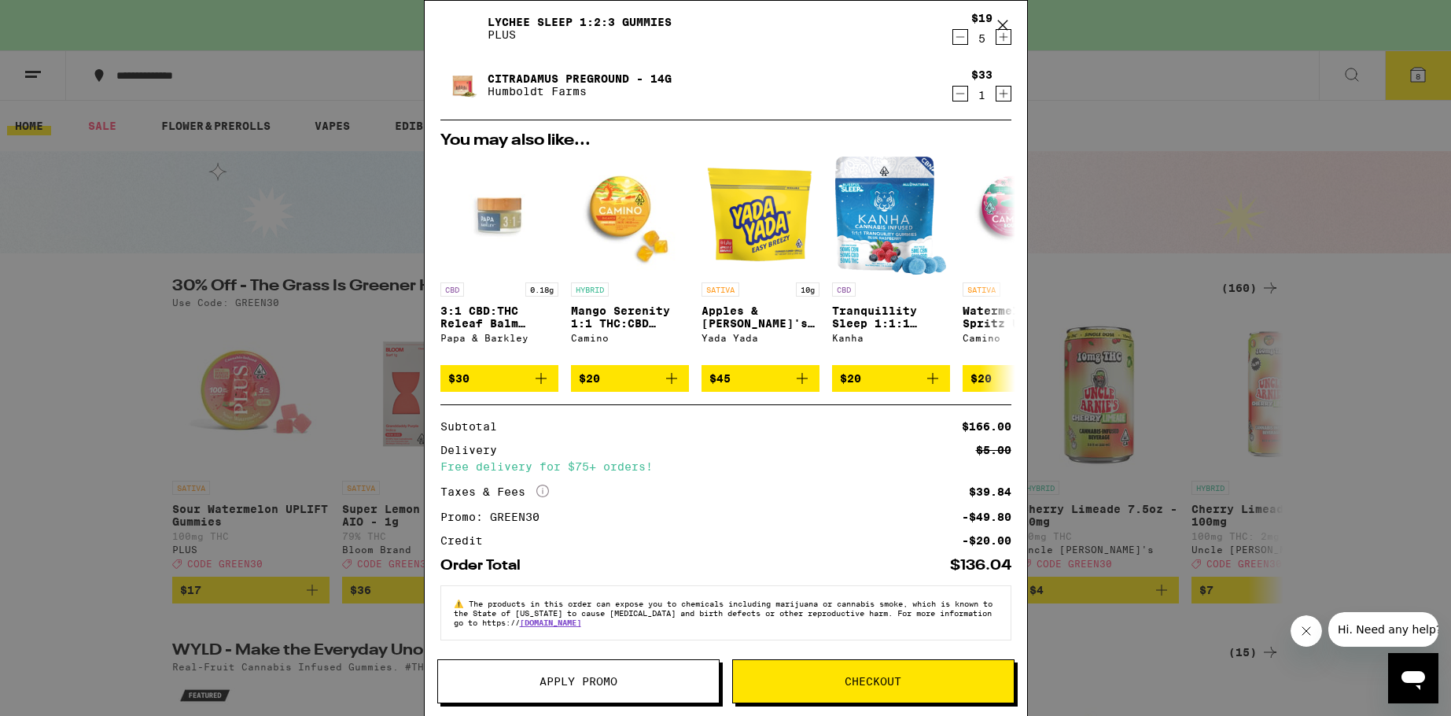
click at [808, 678] on span "Checkout" at bounding box center [873, 681] width 281 height 11
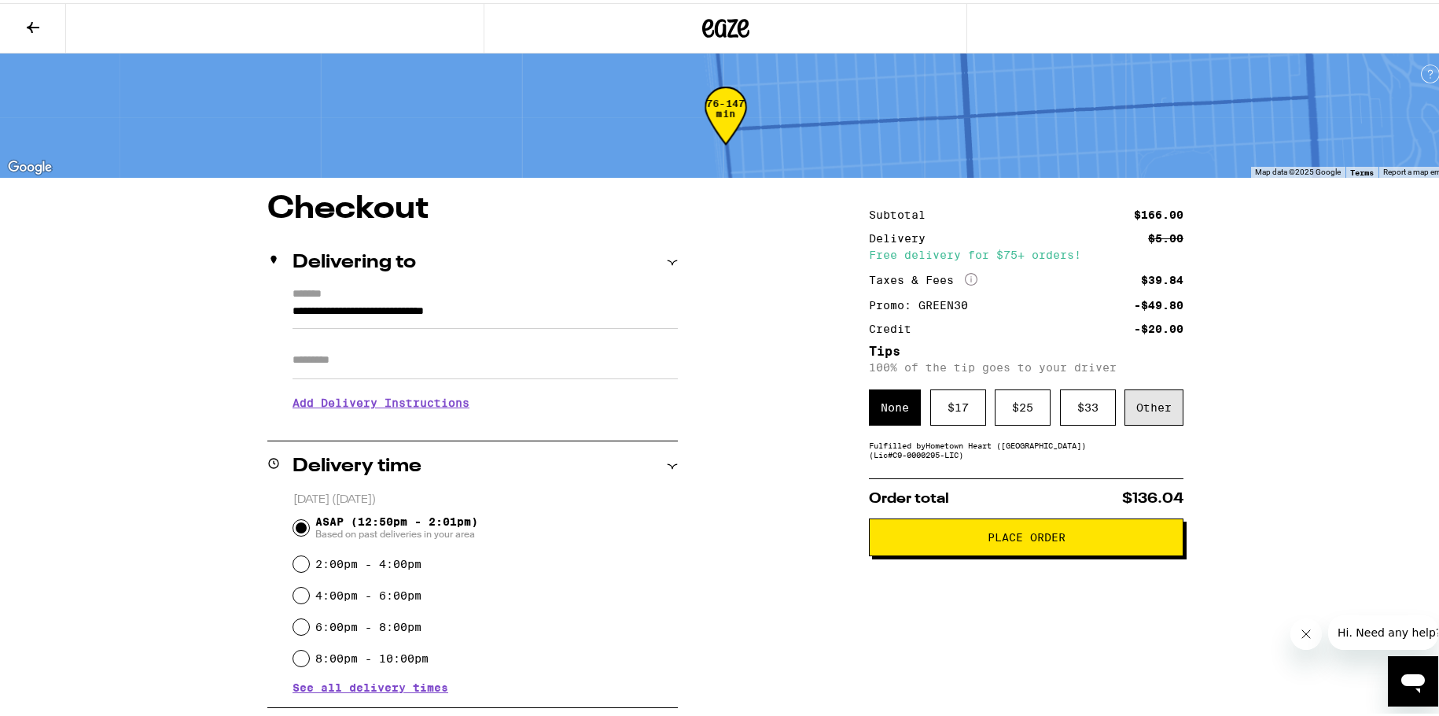
click at [1150, 410] on div "Other" at bounding box center [1154, 404] width 59 height 36
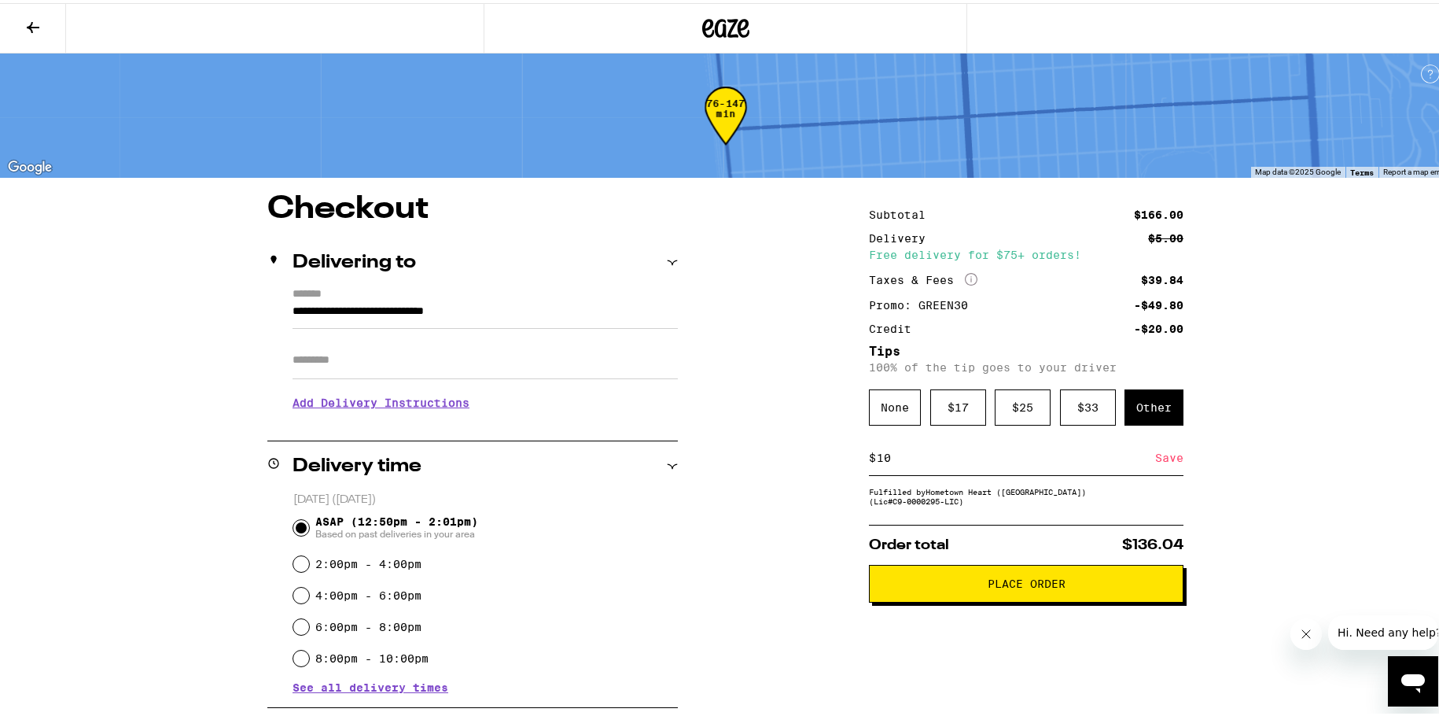
type input "10"
click at [1172, 464] on div "Save" at bounding box center [1169, 454] width 28 height 35
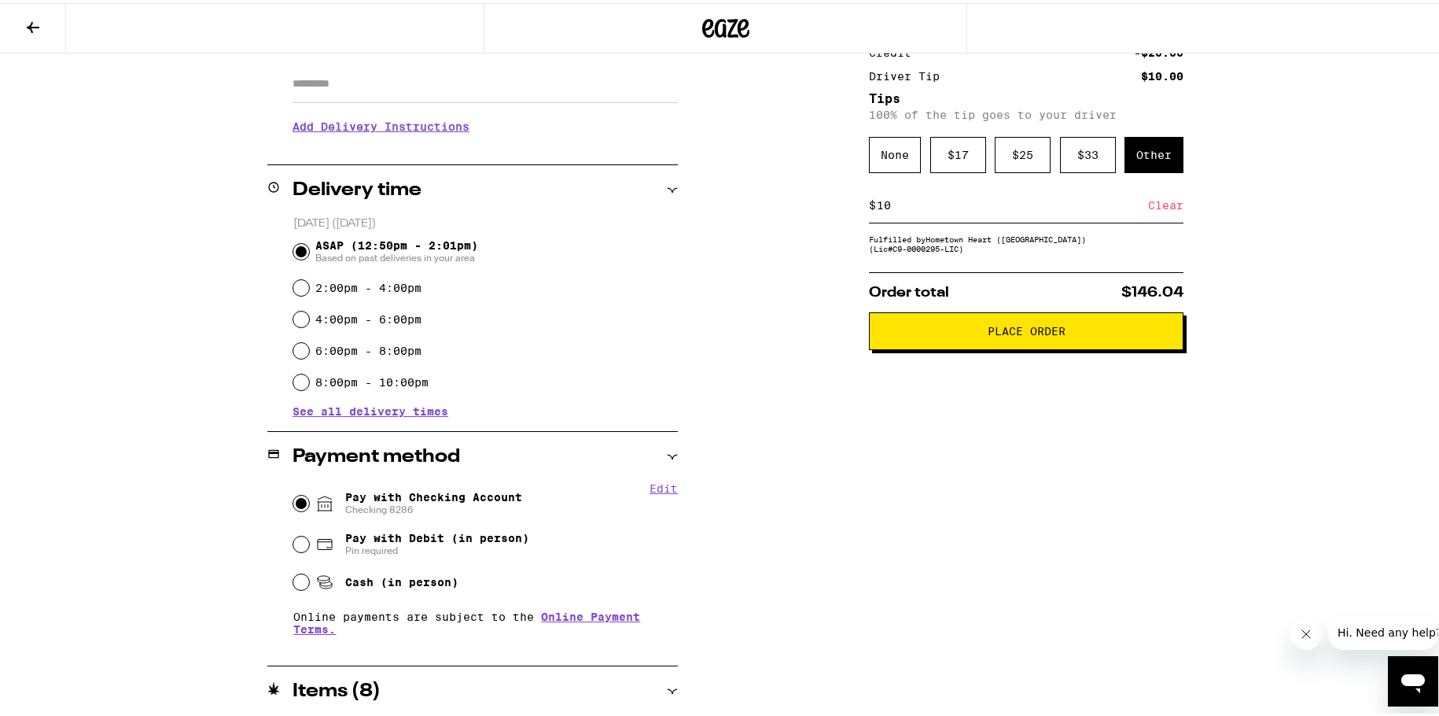
scroll to position [157, 0]
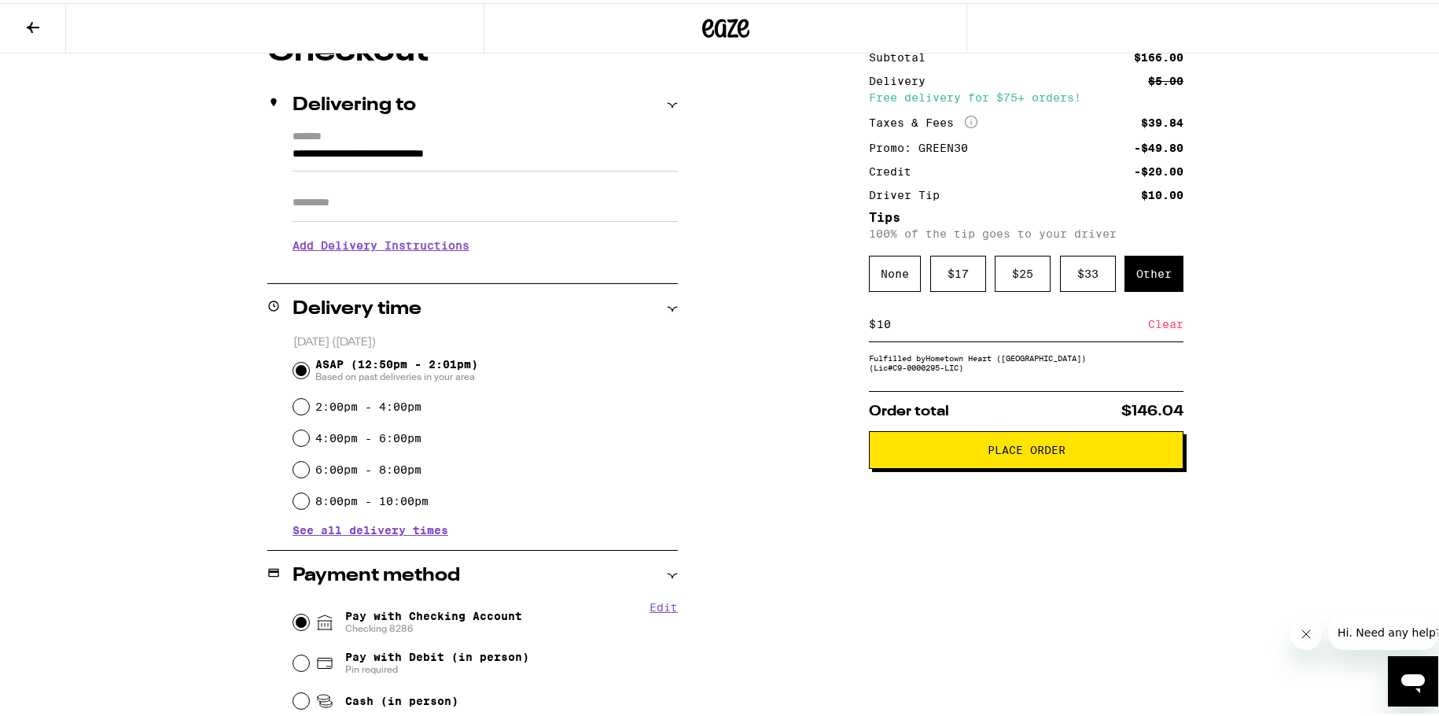
click at [1033, 452] on span "Place Order" at bounding box center [1027, 446] width 78 height 11
